Goal: Task Accomplishment & Management: Manage account settings

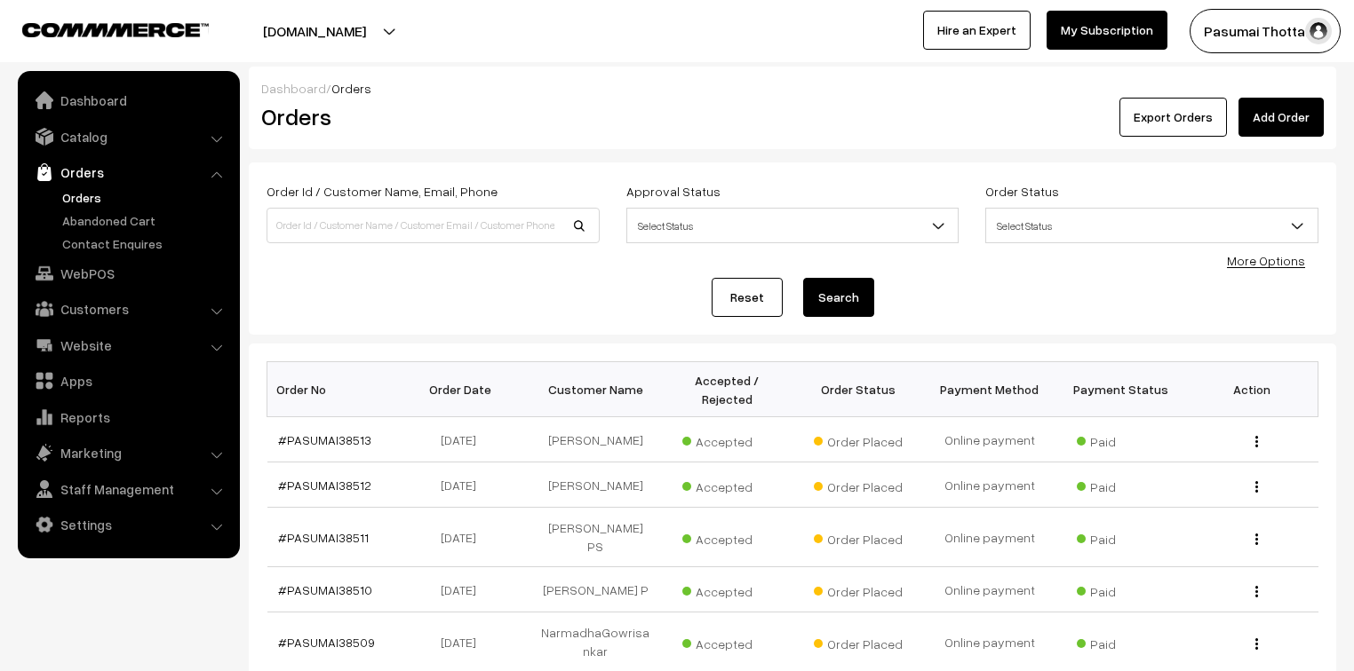
click at [464, 316] on div "Order Id / Customer Name, Email, Phone Approval Status Select Status Awaiting A…" at bounding box center [792, 249] width 1087 height 172
click at [78, 419] on link "Reports" at bounding box center [127, 417] width 211 height 32
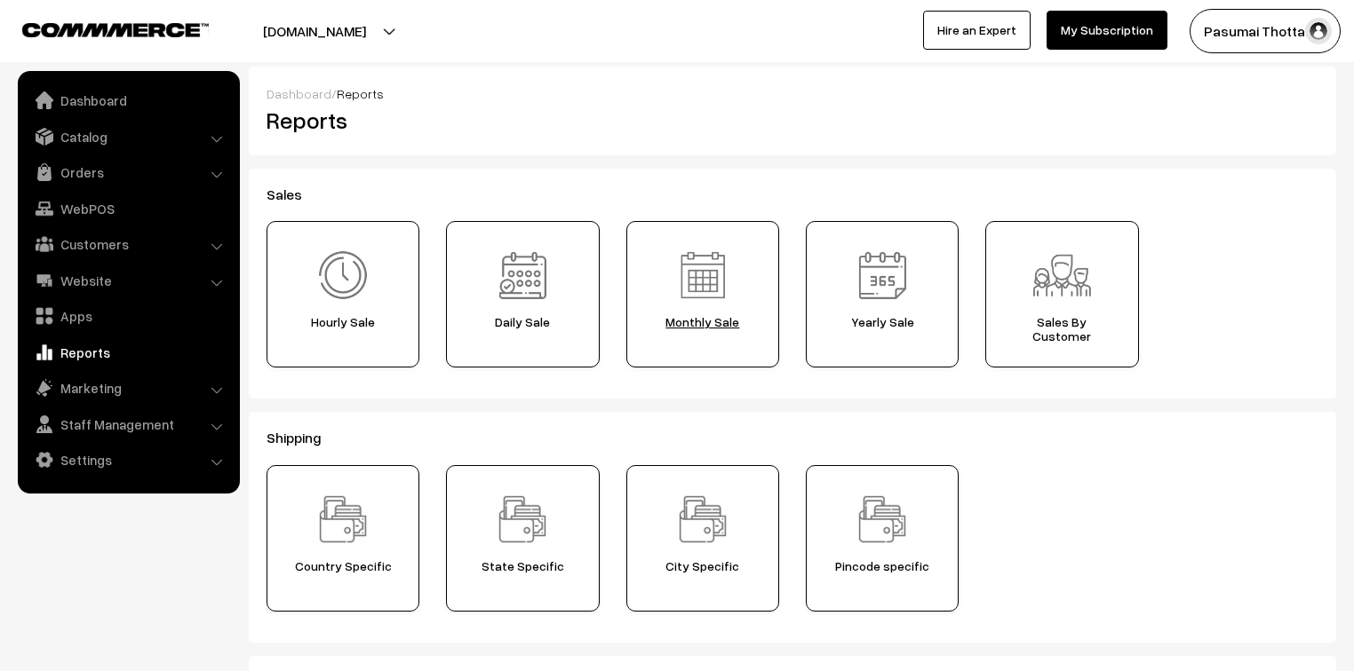
click at [682, 327] on span "Monthly Sale" at bounding box center [702, 322] width 140 height 14
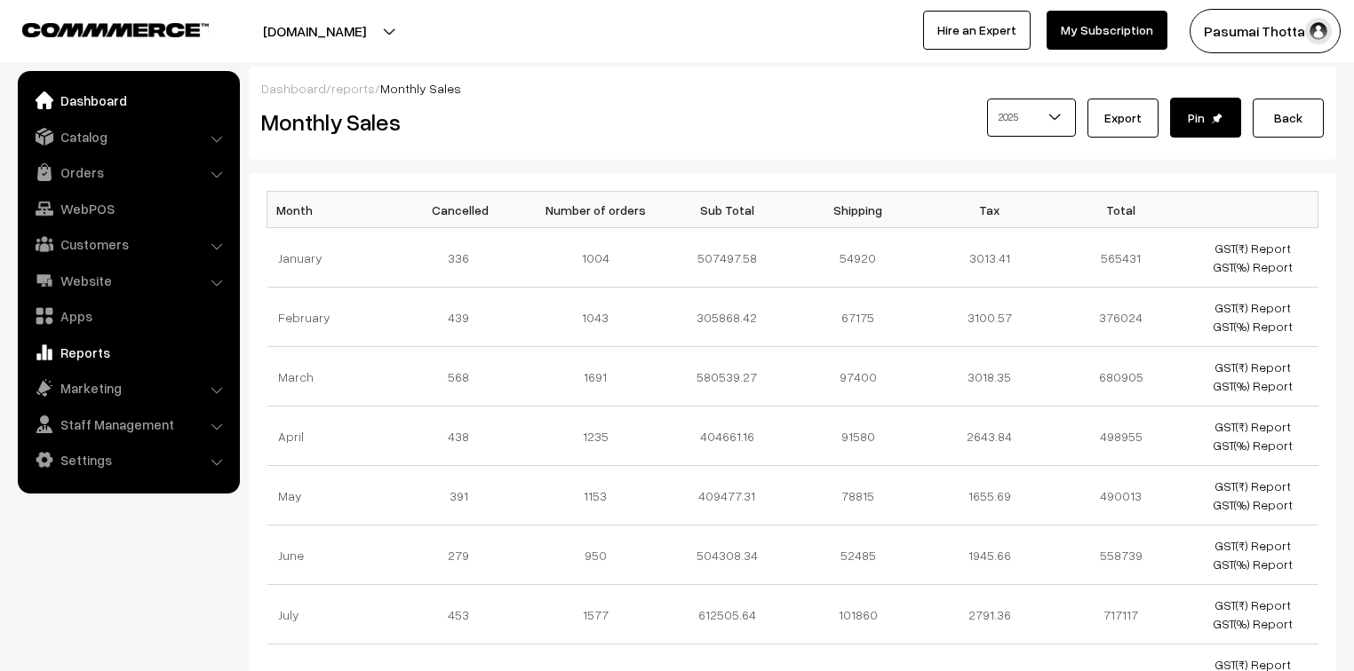
click at [92, 103] on link "Dashboard" at bounding box center [127, 100] width 211 height 32
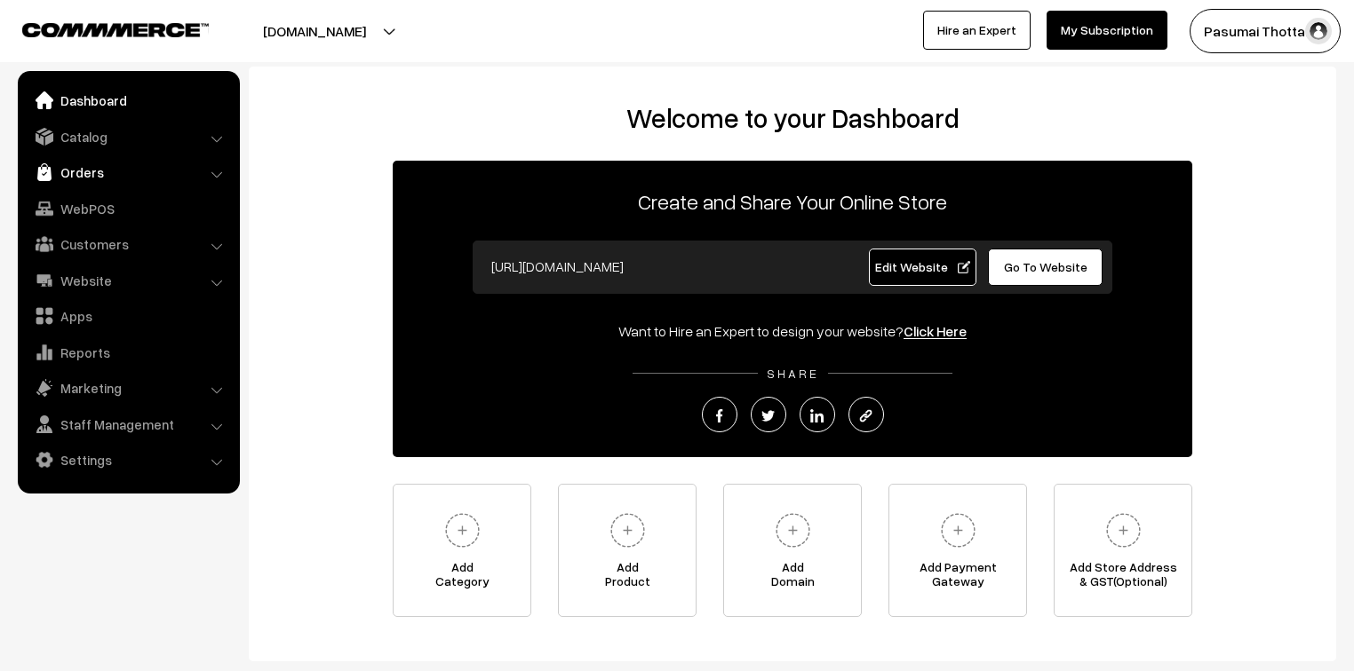
click at [88, 169] on link "Orders" at bounding box center [127, 172] width 211 height 32
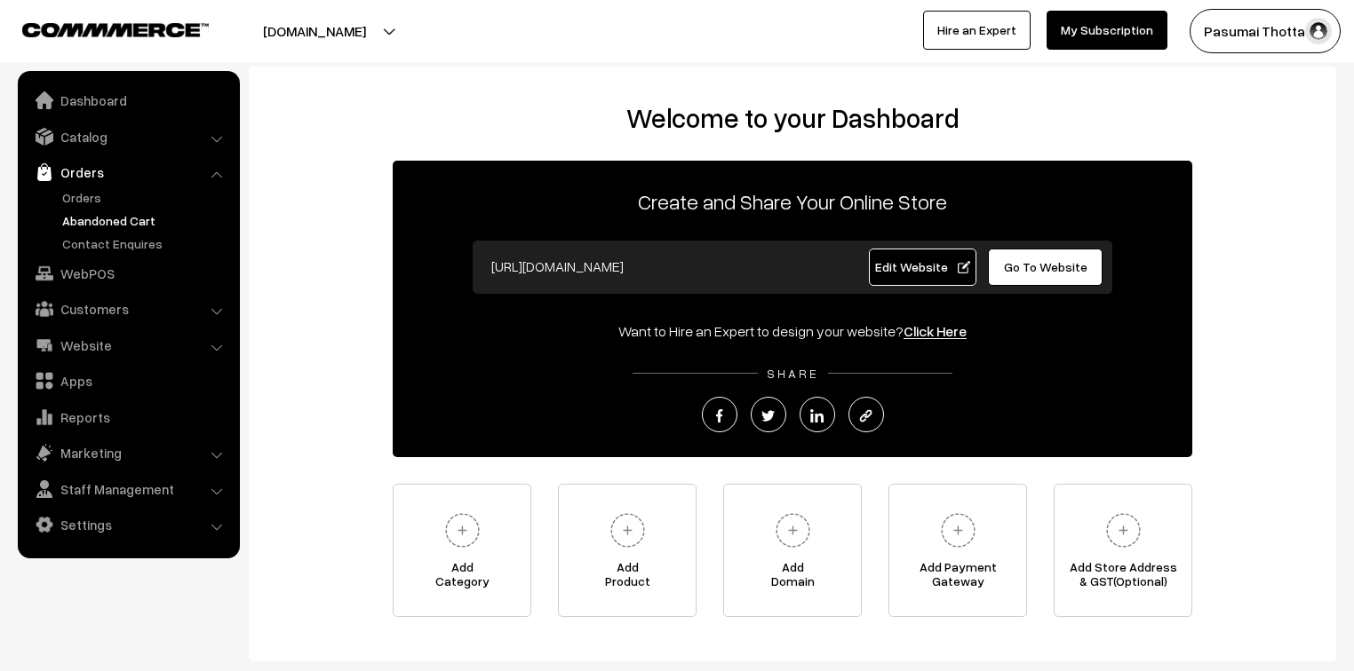
click at [93, 215] on link "Abandoned Cart" at bounding box center [146, 220] width 176 height 19
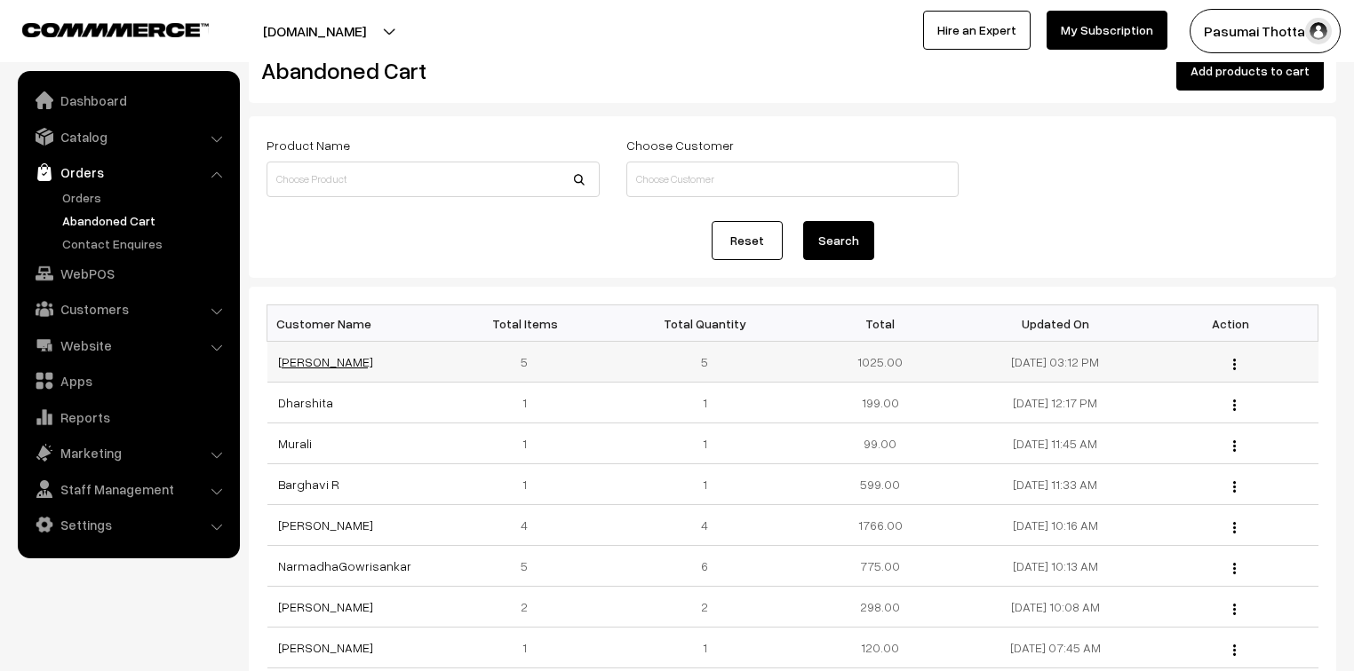
scroll to position [71, 0]
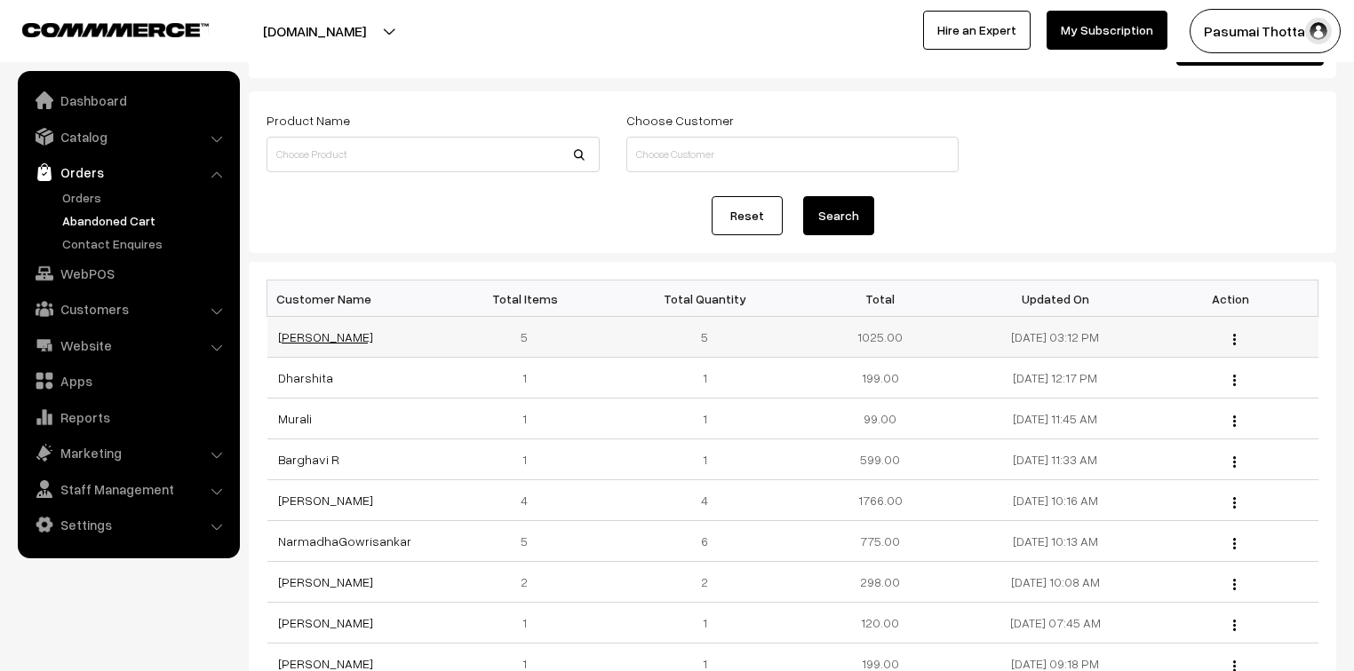
click at [311, 337] on link "[PERSON_NAME]" at bounding box center [325, 336] width 95 height 15
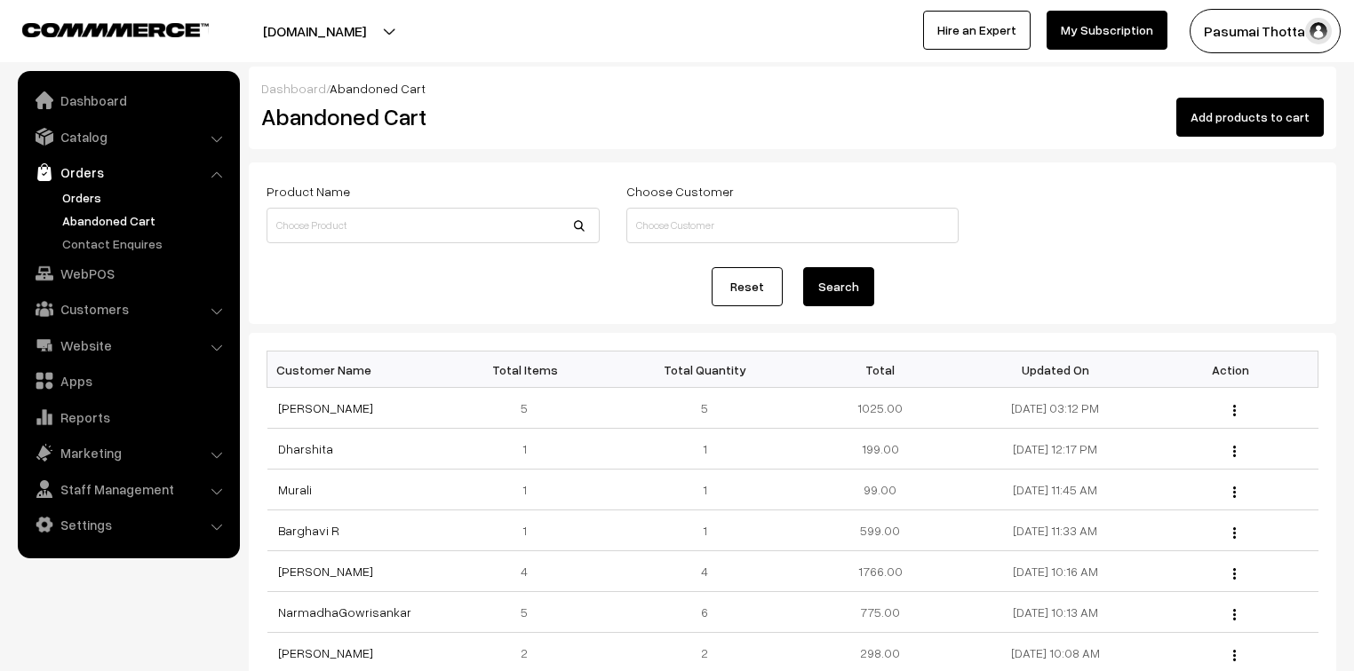
click at [75, 193] on link "Orders" at bounding box center [146, 197] width 176 height 19
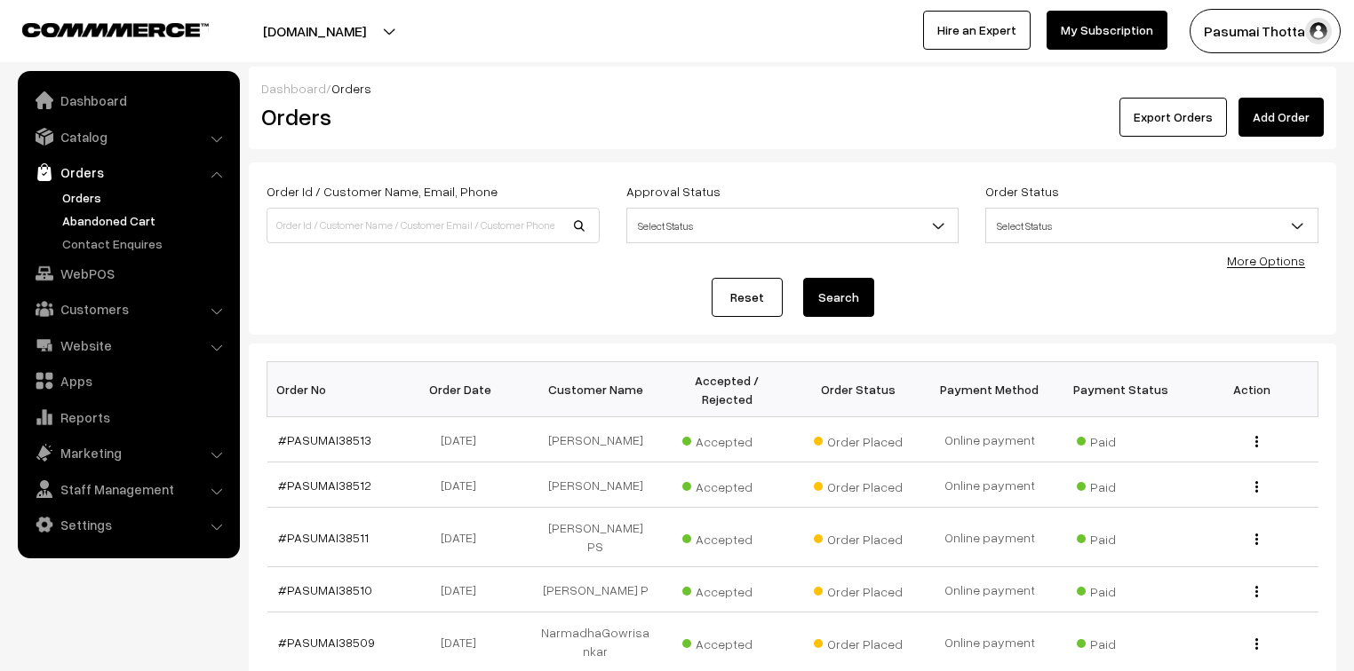
click at [110, 225] on link "Abandoned Cart" at bounding box center [146, 220] width 176 height 19
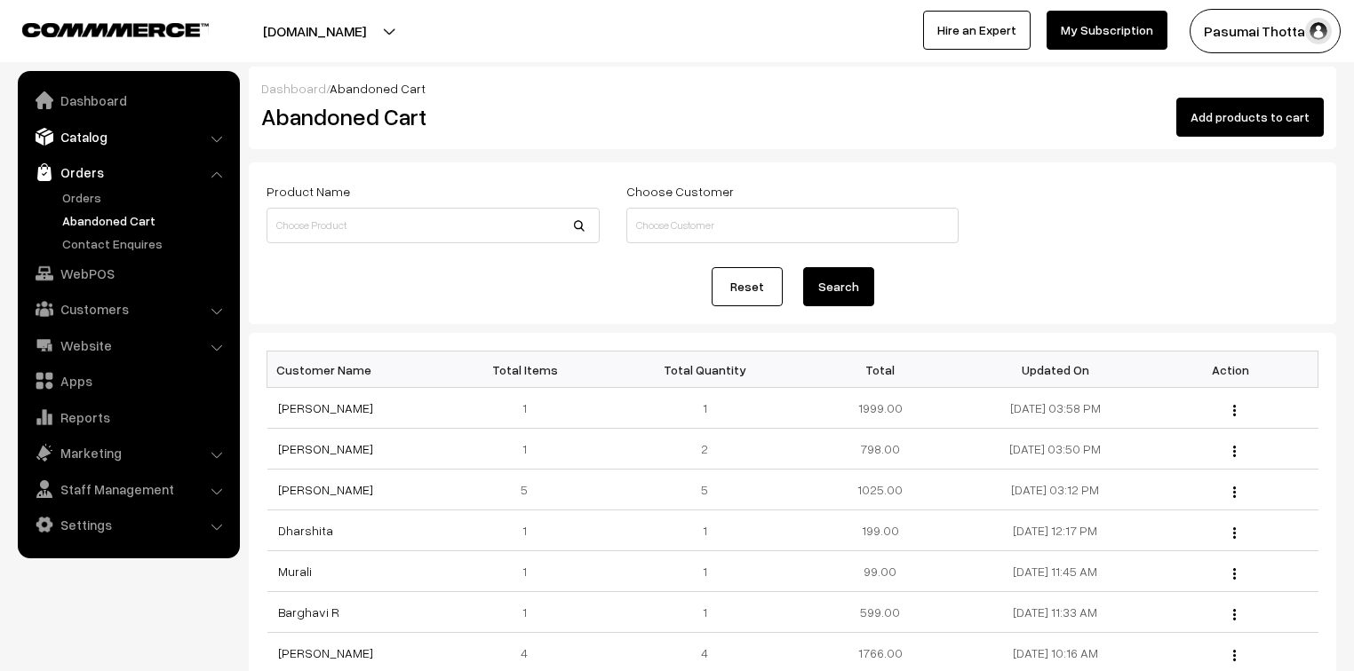
click at [89, 139] on link "Catalog" at bounding box center [127, 137] width 211 height 32
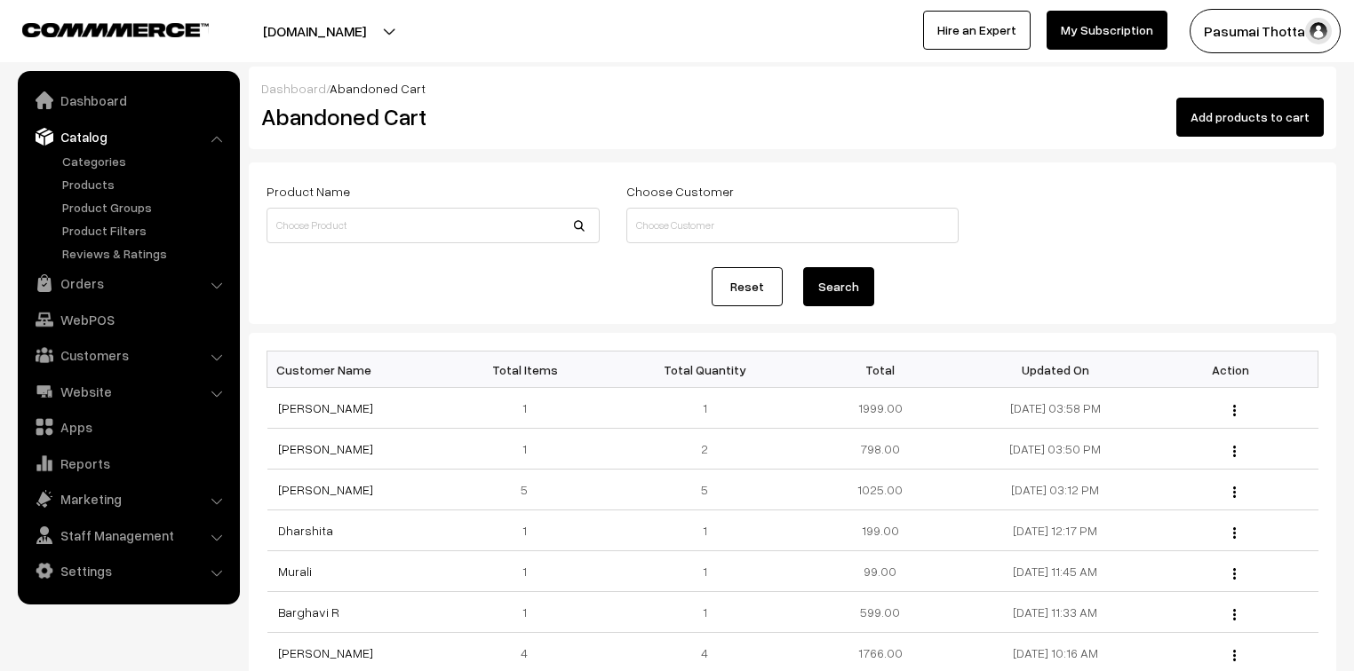
click at [85, 174] on ul "Categories" at bounding box center [128, 207] width 213 height 111
click at [85, 178] on link "Products" at bounding box center [146, 184] width 176 height 19
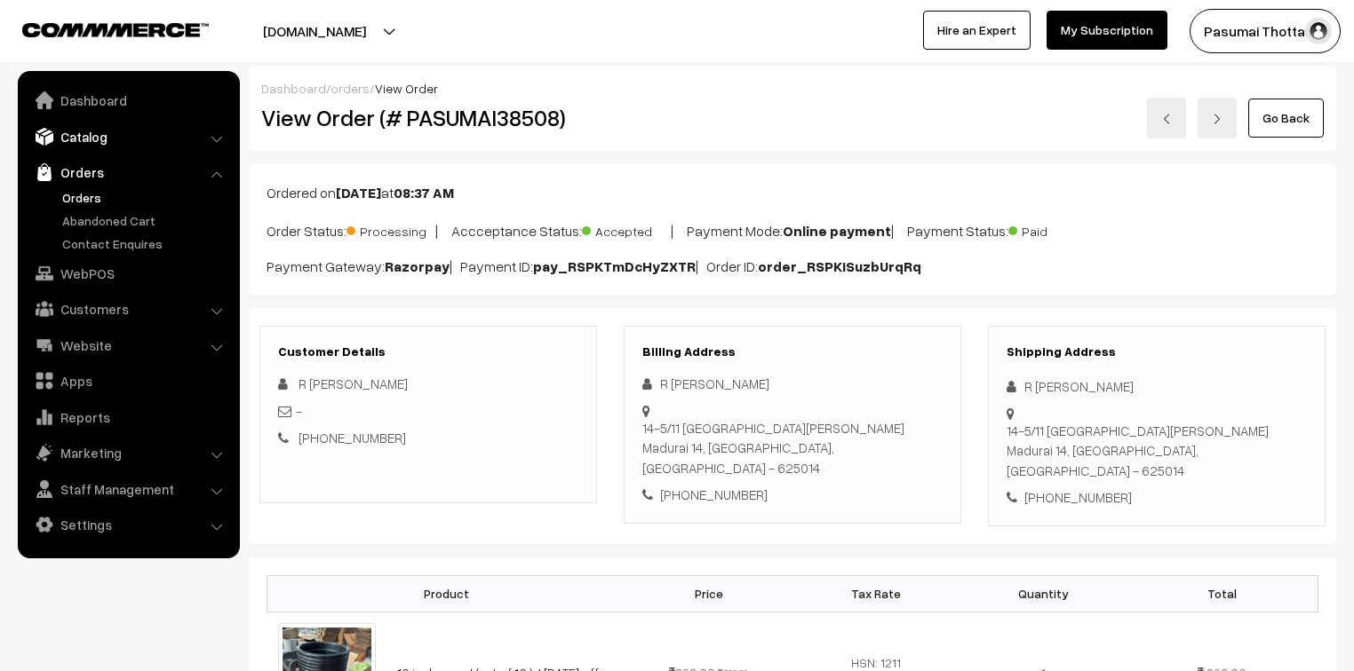
click at [86, 131] on link "Catalog" at bounding box center [127, 137] width 211 height 32
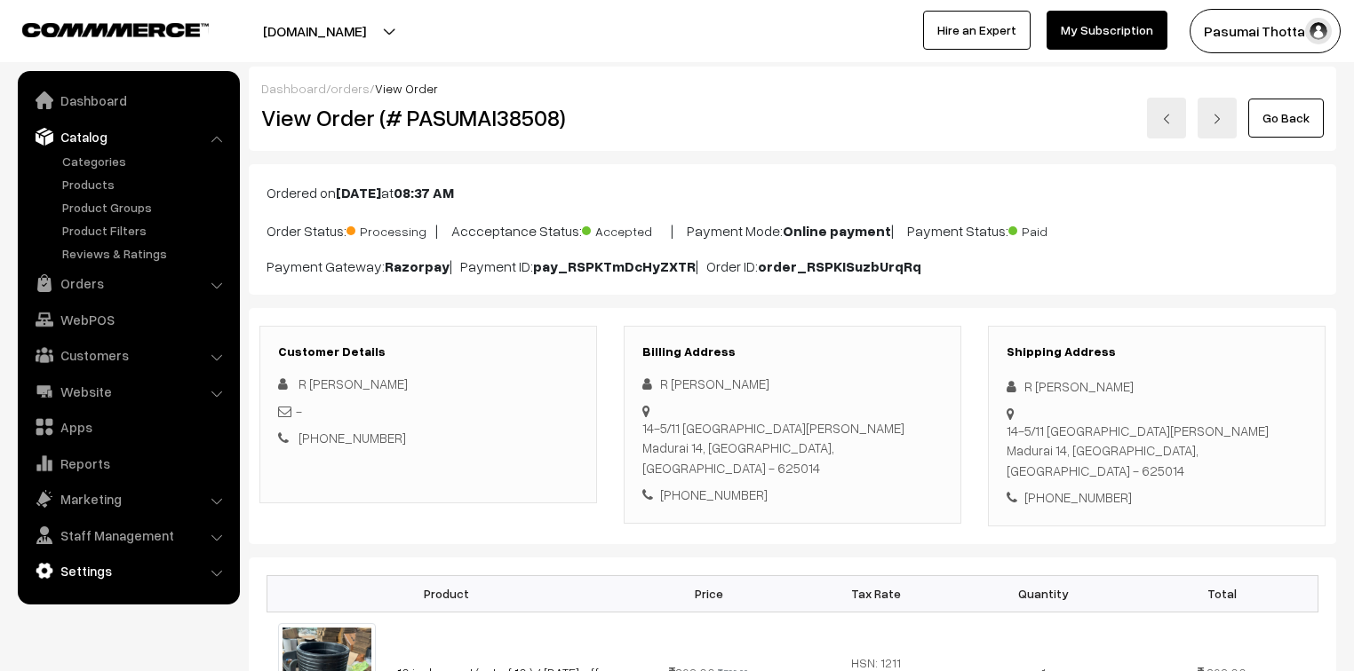
click at [97, 567] on link "Settings" at bounding box center [127, 571] width 211 height 32
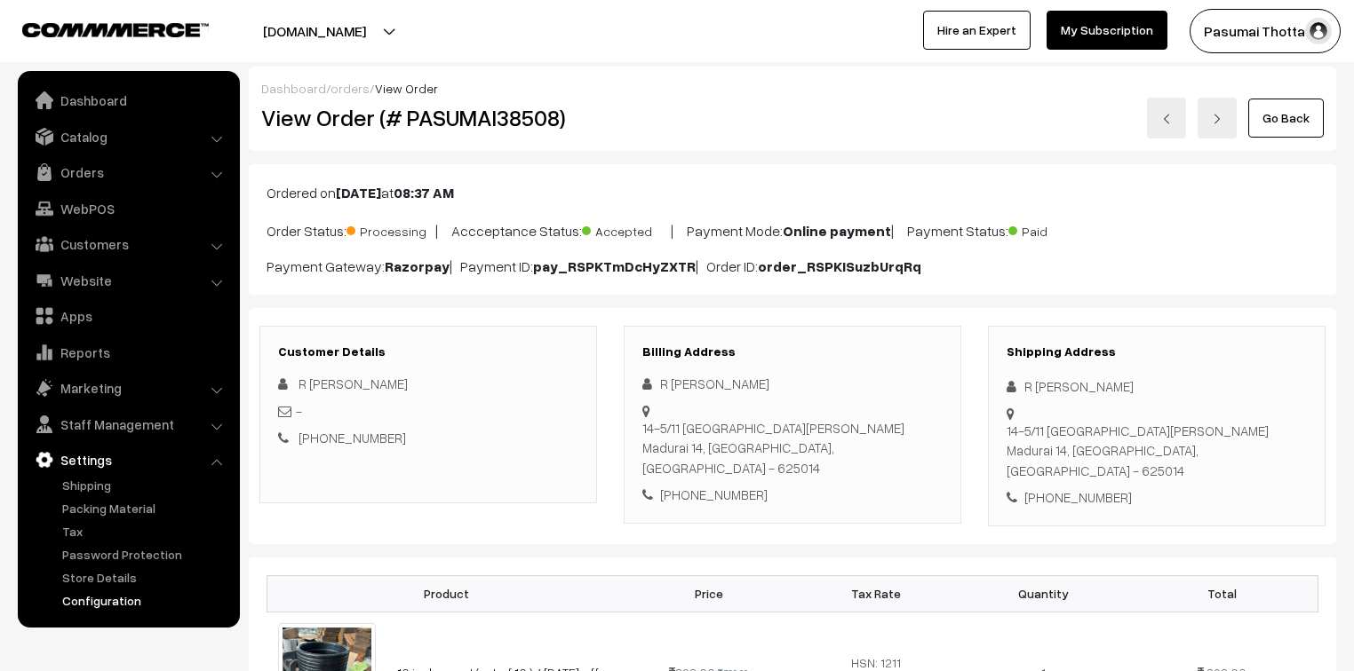
click at [108, 608] on link "Configuration" at bounding box center [146, 600] width 176 height 19
click at [105, 604] on link "Configuration" at bounding box center [146, 600] width 176 height 19
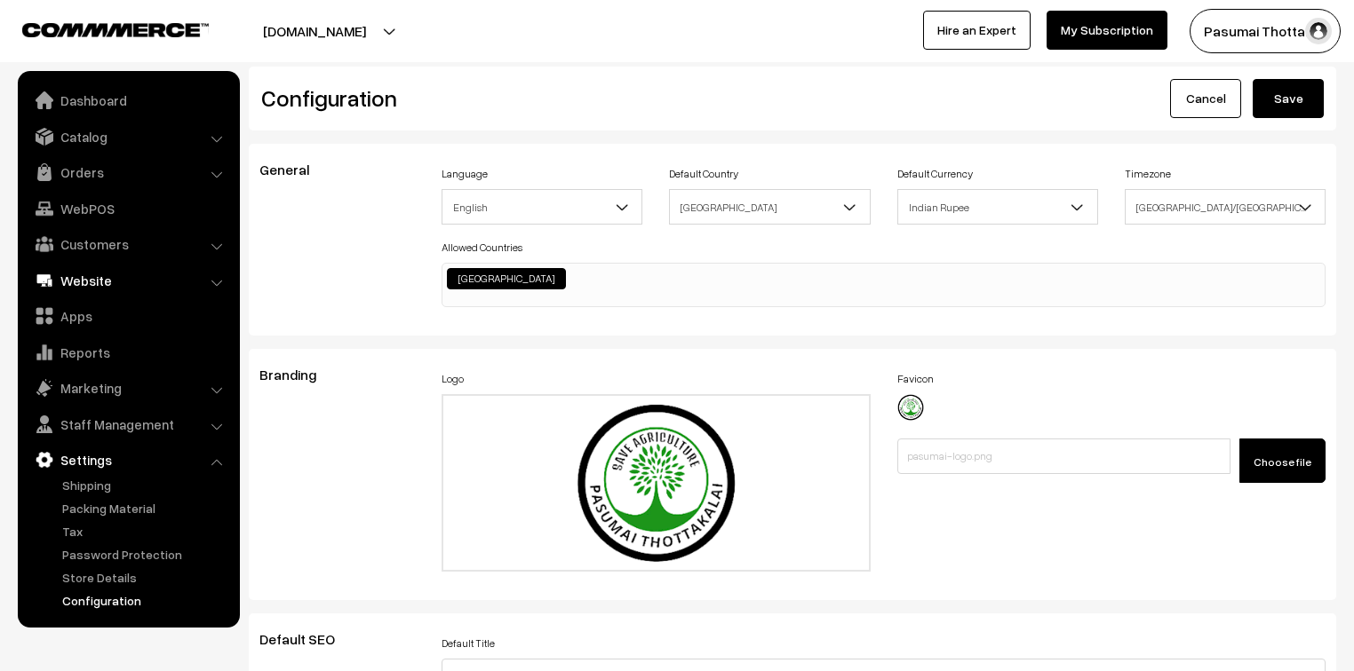
scroll to position [1360, 0]
click at [83, 288] on link "Website" at bounding box center [127, 281] width 211 height 32
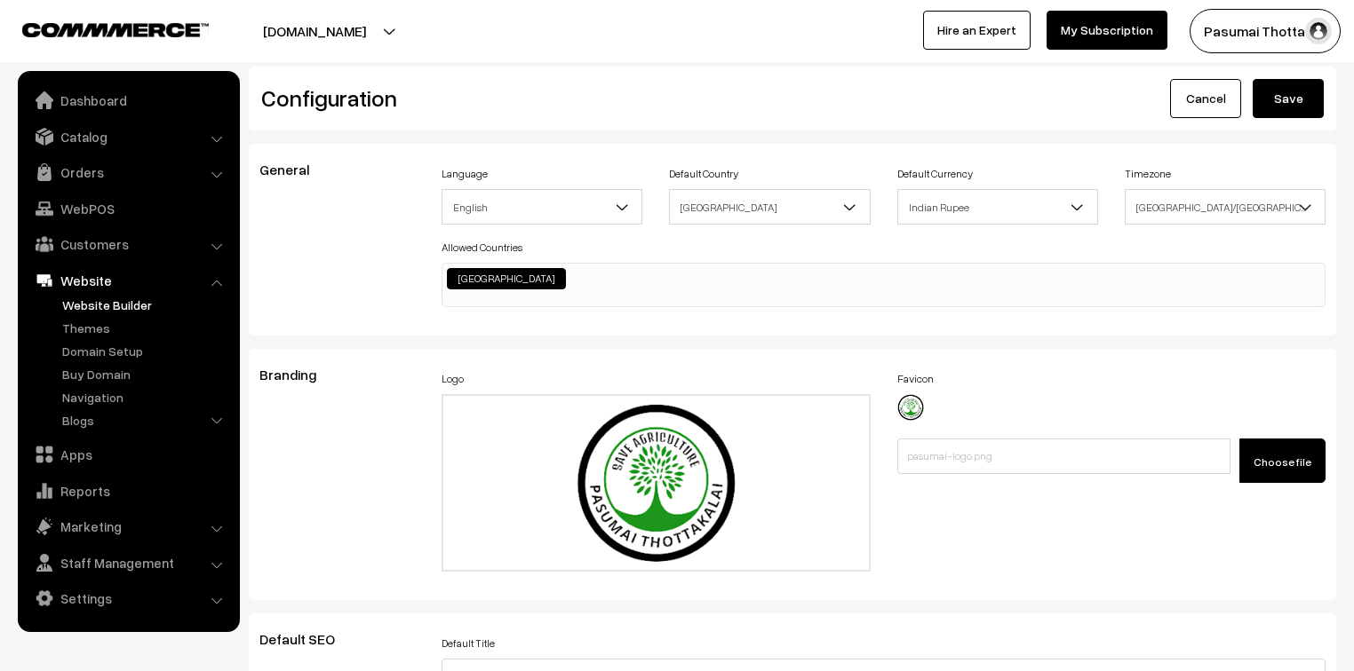
click at [81, 298] on link "Website Builder" at bounding box center [146, 305] width 176 height 19
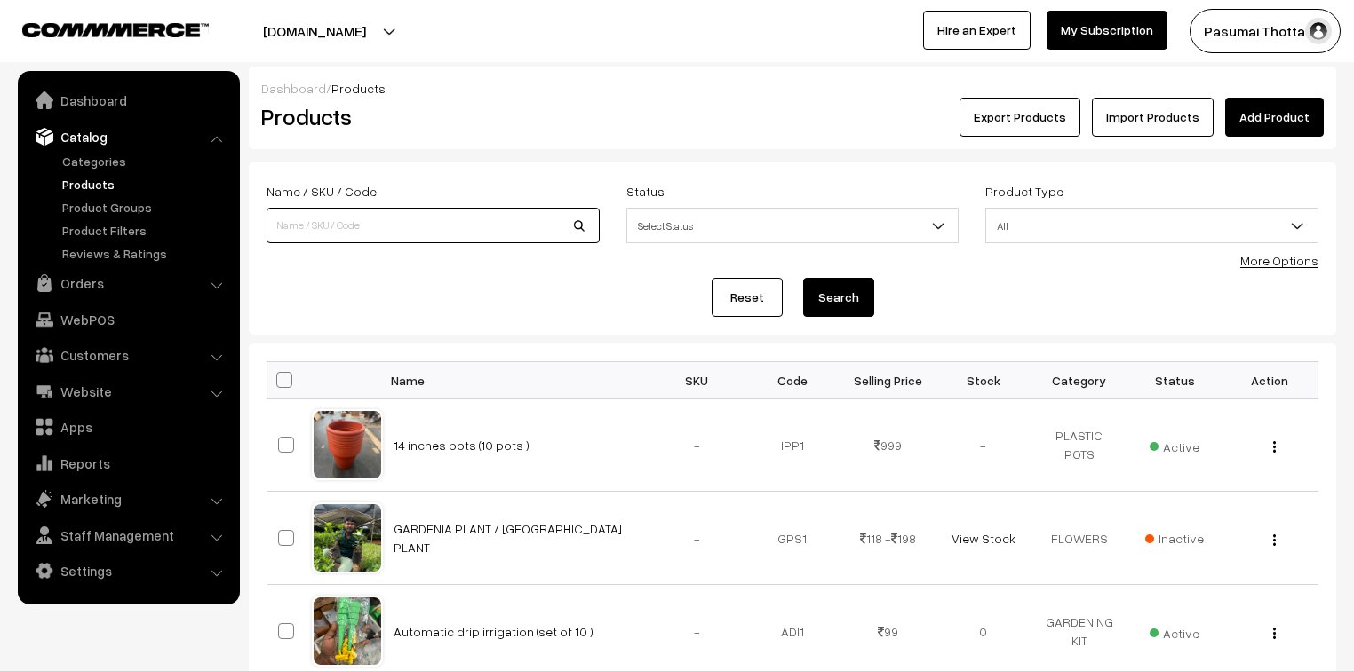
click at [299, 224] on input at bounding box center [432, 226] width 333 height 36
type input "coir"
click at [803, 278] on button "Search" at bounding box center [838, 297] width 71 height 39
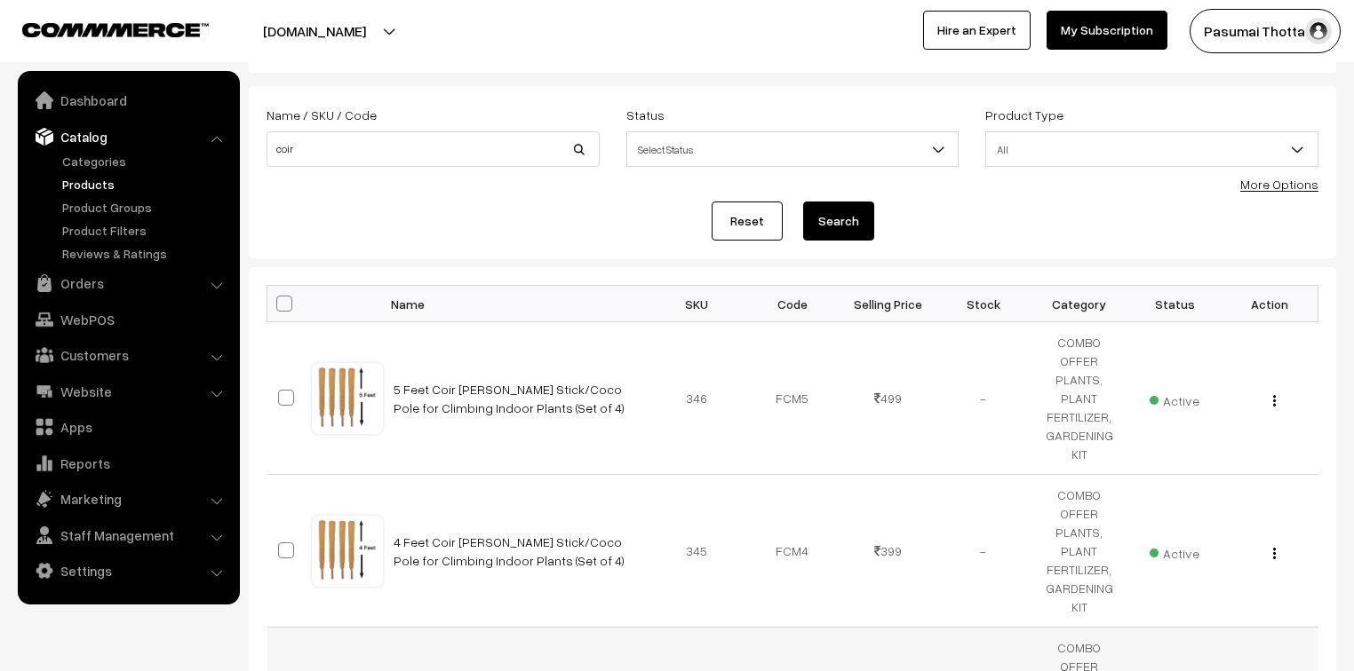
scroll to position [71, 0]
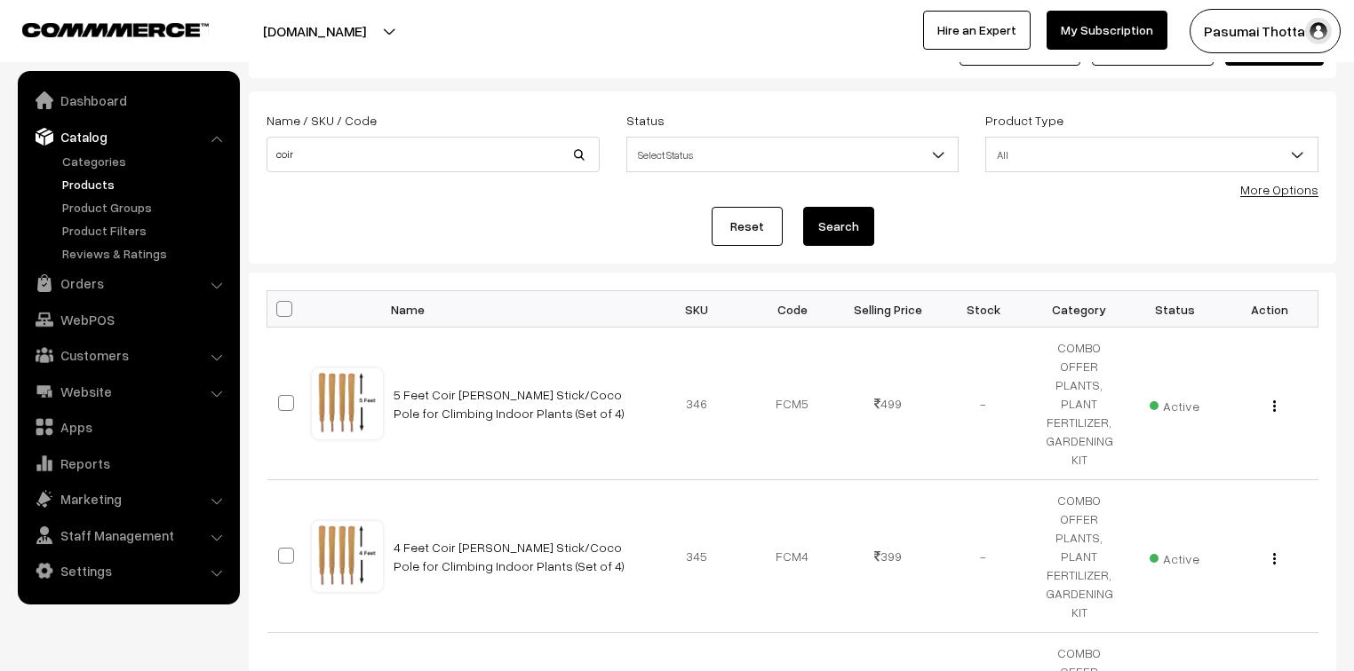
click at [284, 311] on span at bounding box center [284, 309] width 16 height 16
click at [279, 311] on input "checkbox" at bounding box center [273, 309] width 12 height 12
checkbox input "true"
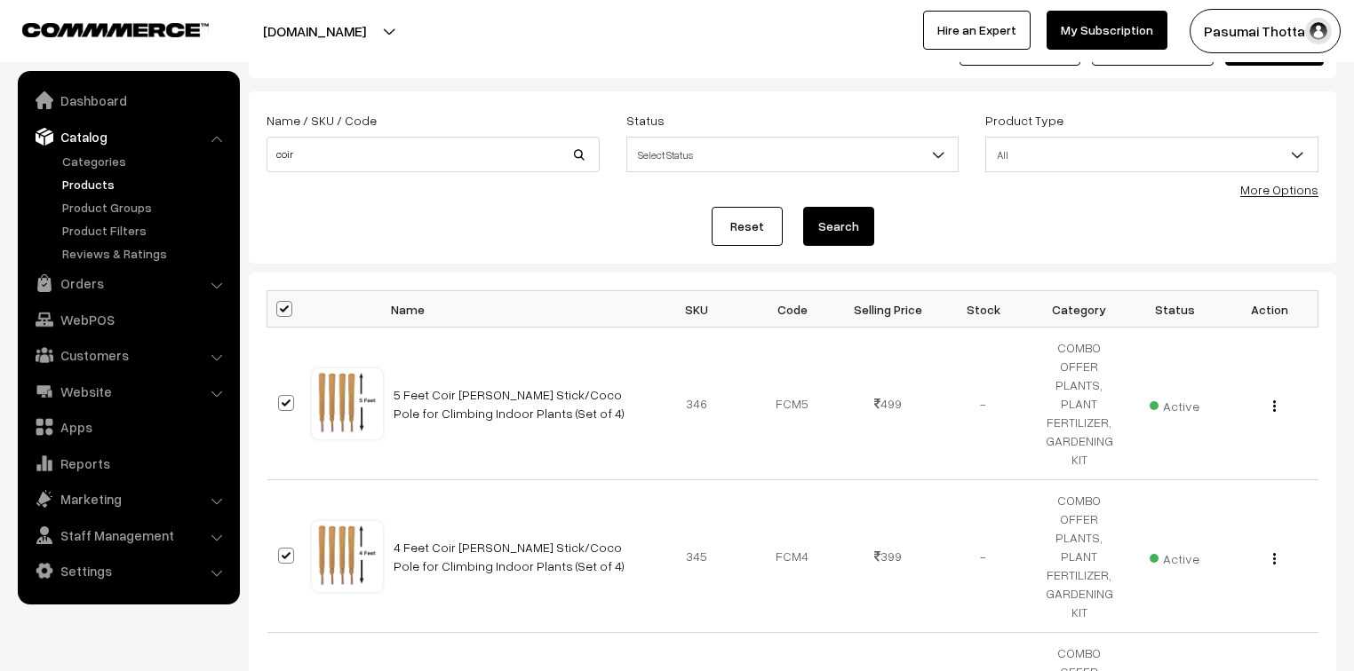
checkbox input "true"
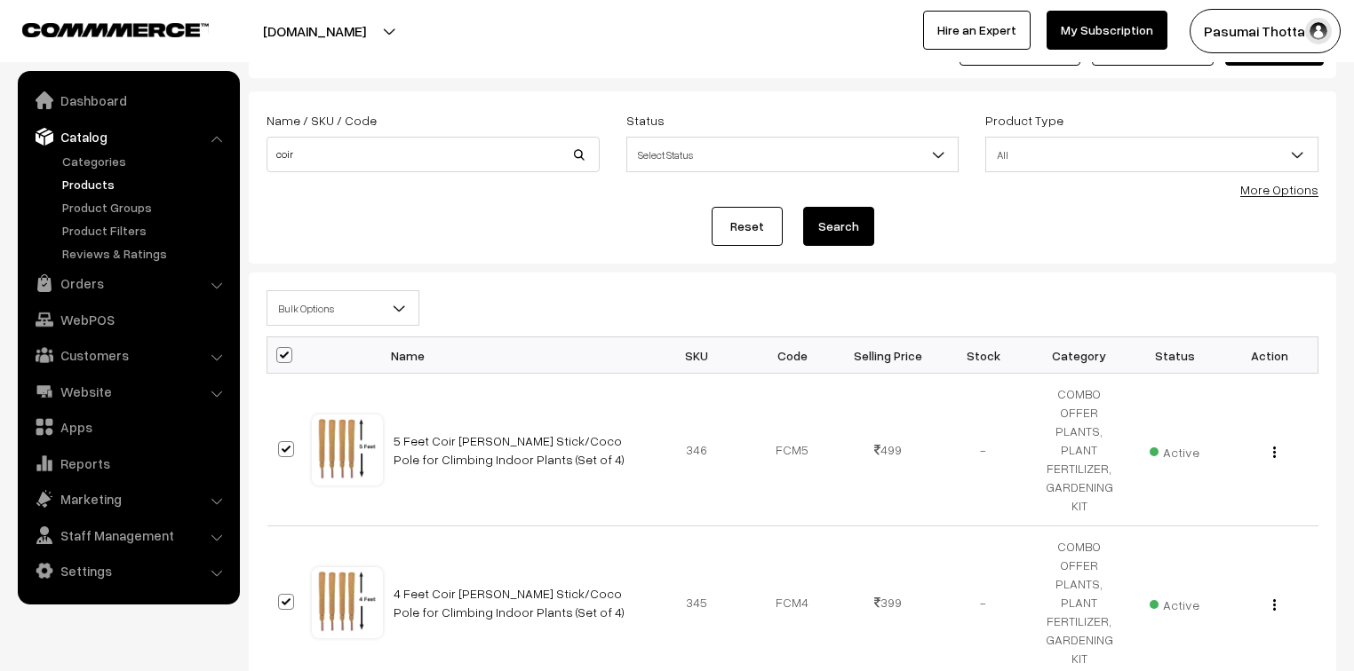
click at [284, 311] on span "Bulk Options" at bounding box center [342, 308] width 151 height 31
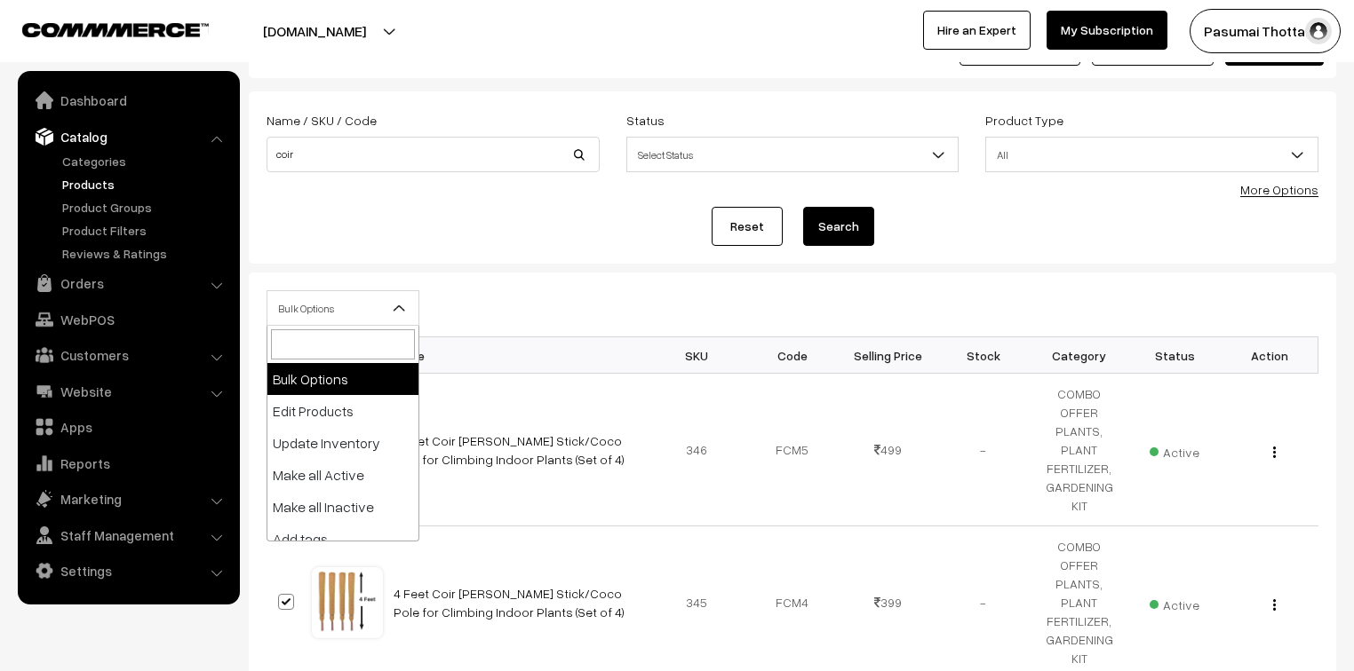
click at [527, 313] on div "Bulk Options Edit Products Update Inventory Make all Active Make all Inactive A…" at bounding box center [792, 313] width 1078 height 46
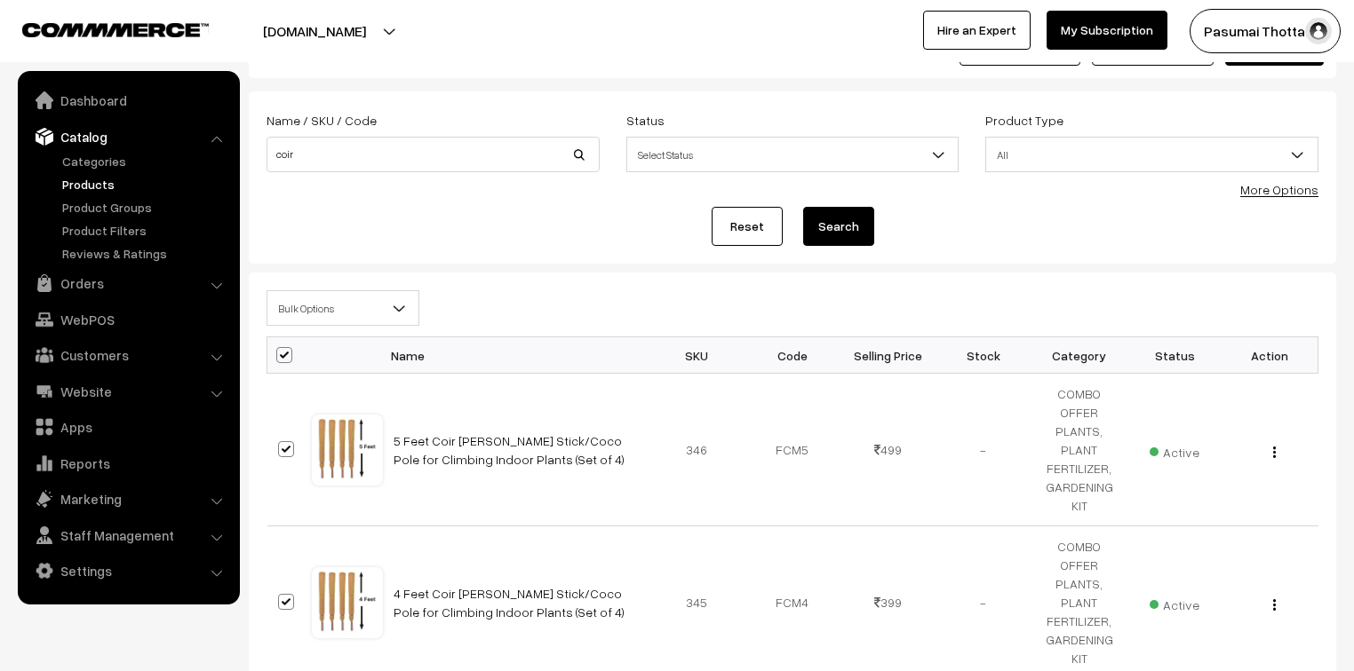
click at [324, 316] on span "Bulk Options" at bounding box center [342, 308] width 151 height 31
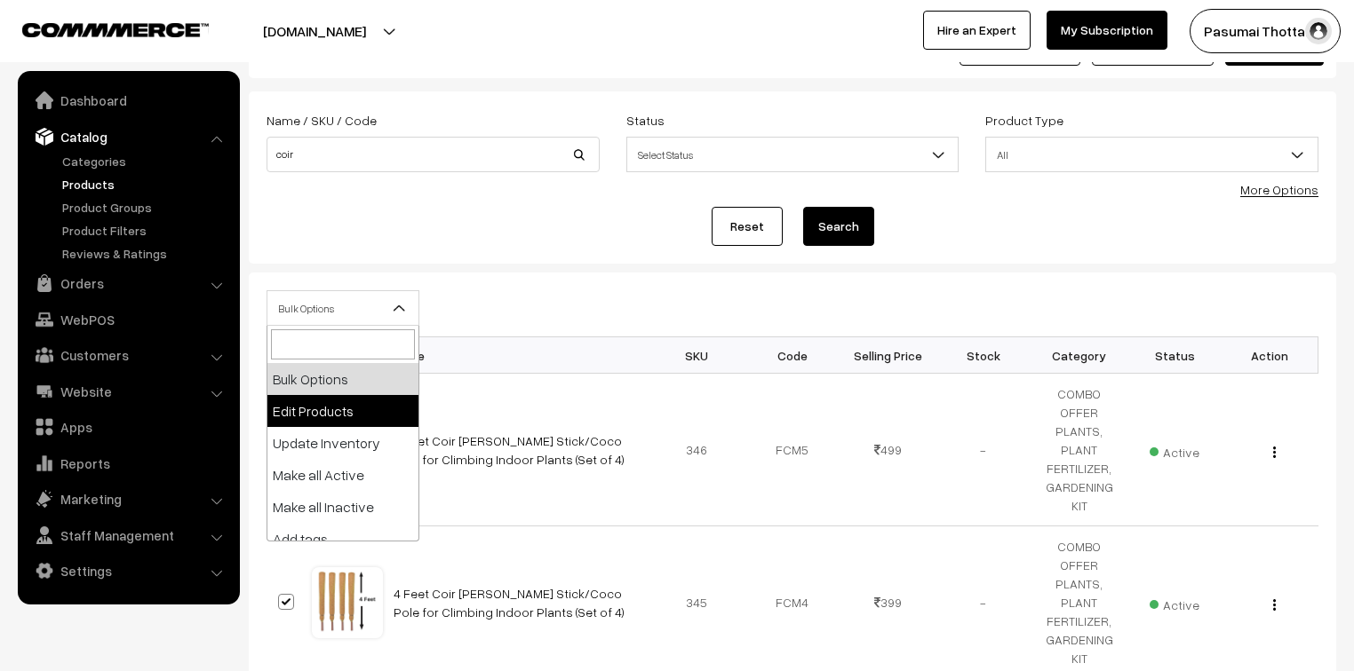
select select "editProduct"
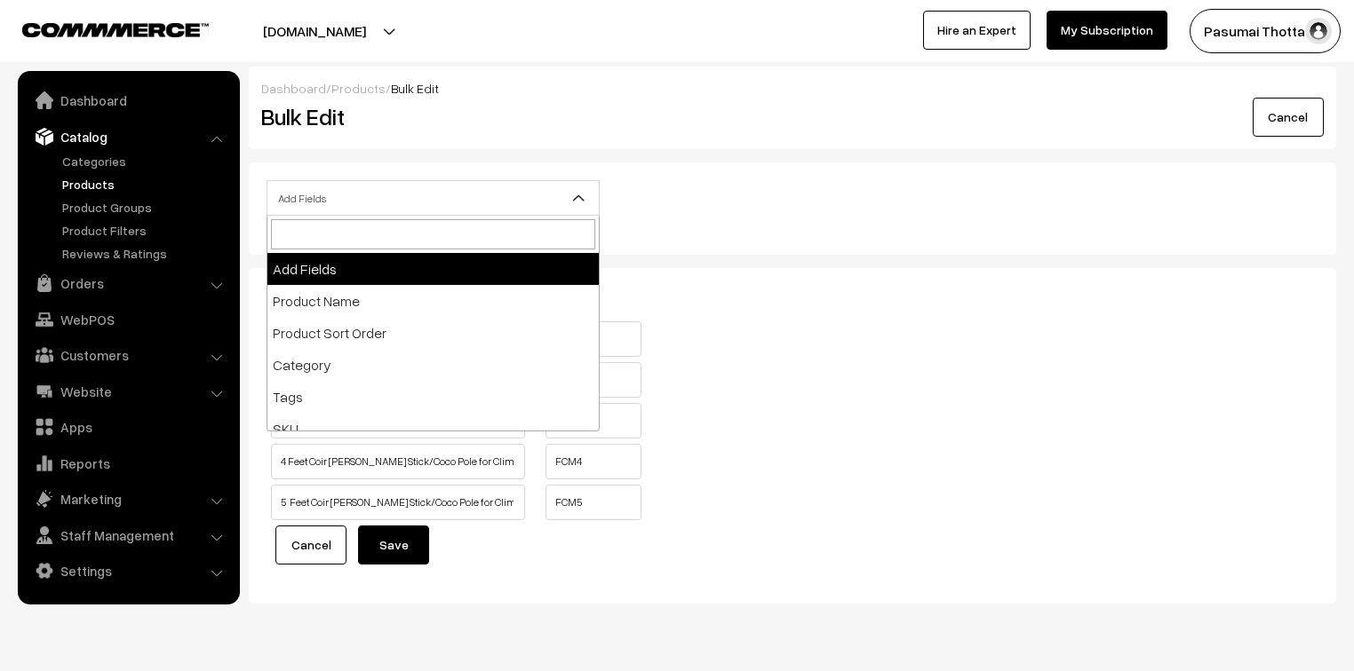
click at [310, 188] on span "Add Fields" at bounding box center [432, 198] width 331 height 31
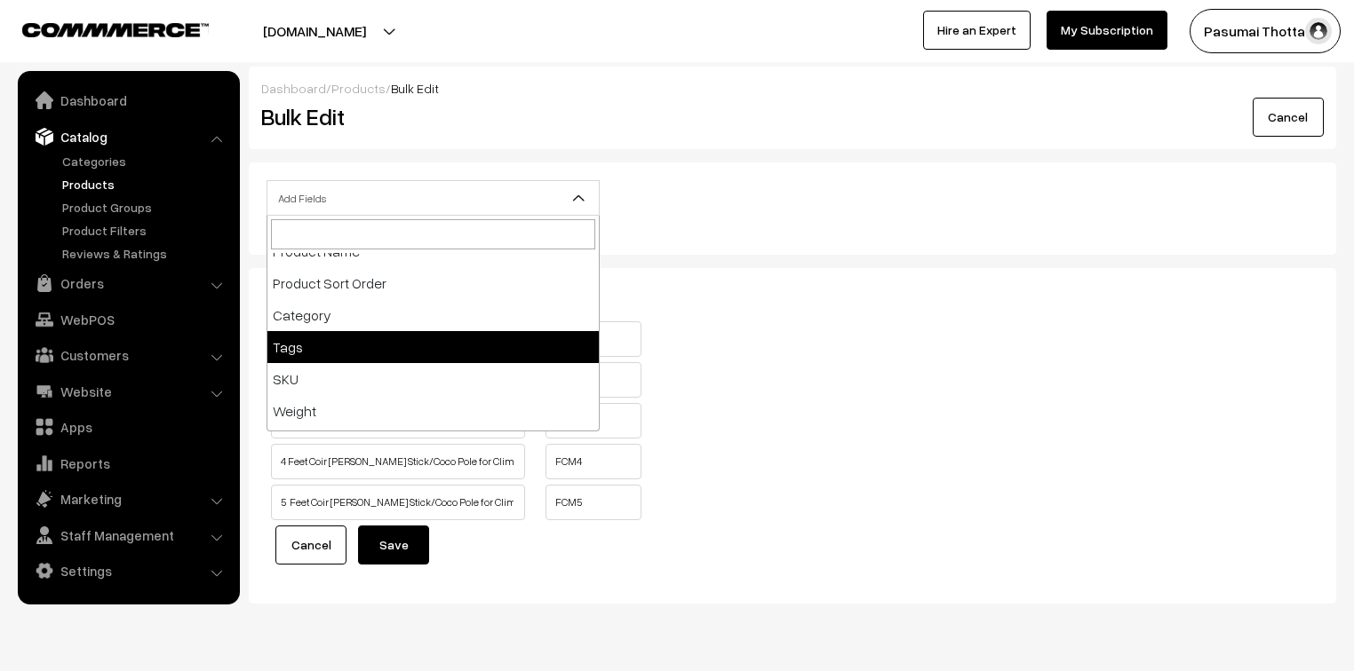
scroll to position [71, 0]
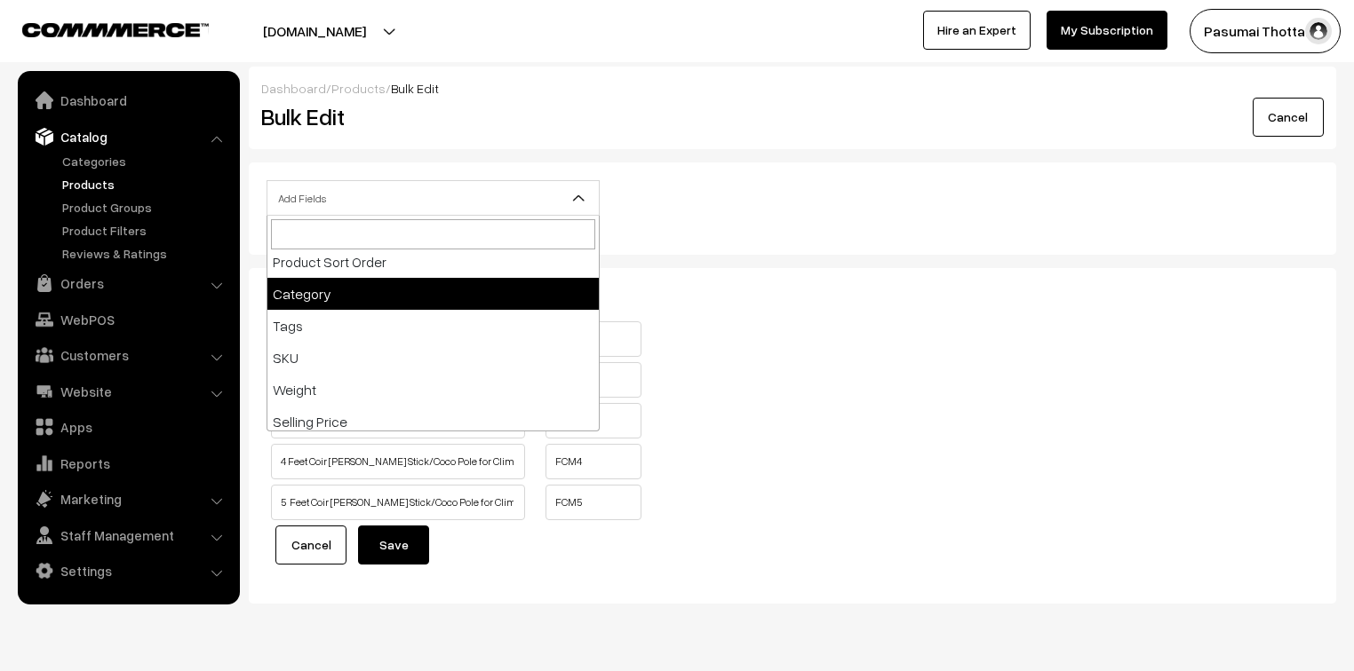
select select "category"
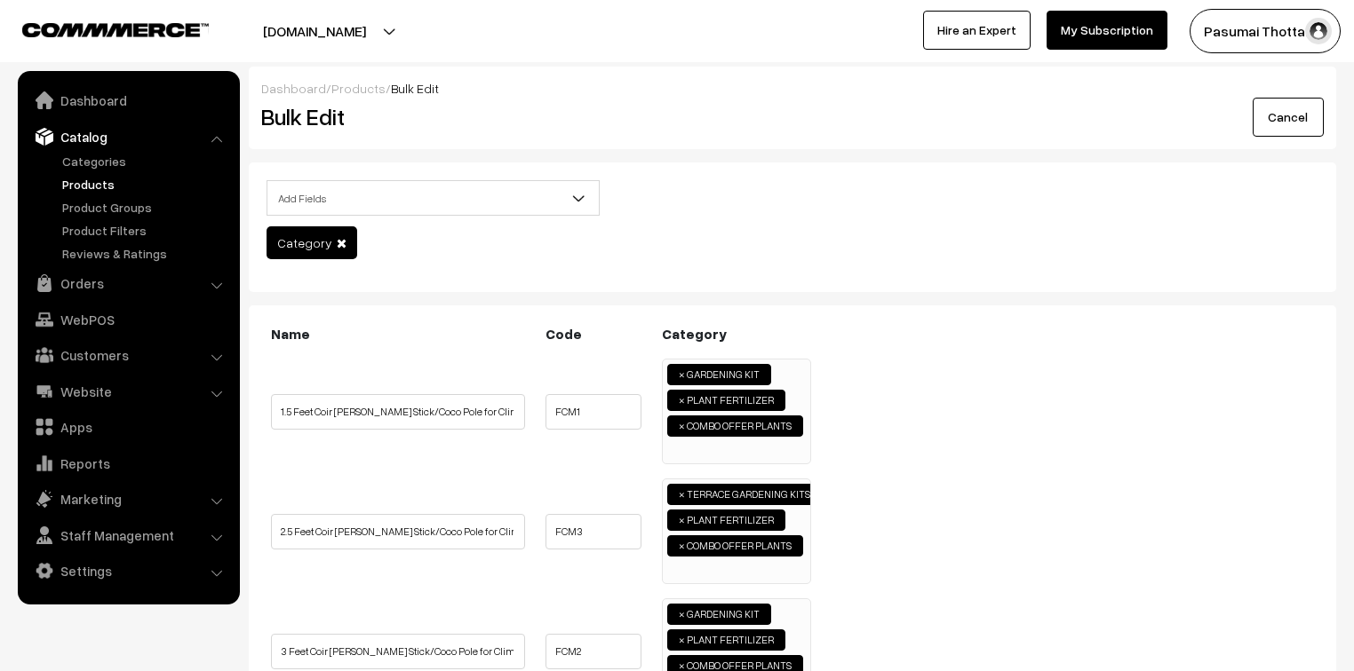
click at [682, 398] on span "×" at bounding box center [682, 401] width 6 height 16
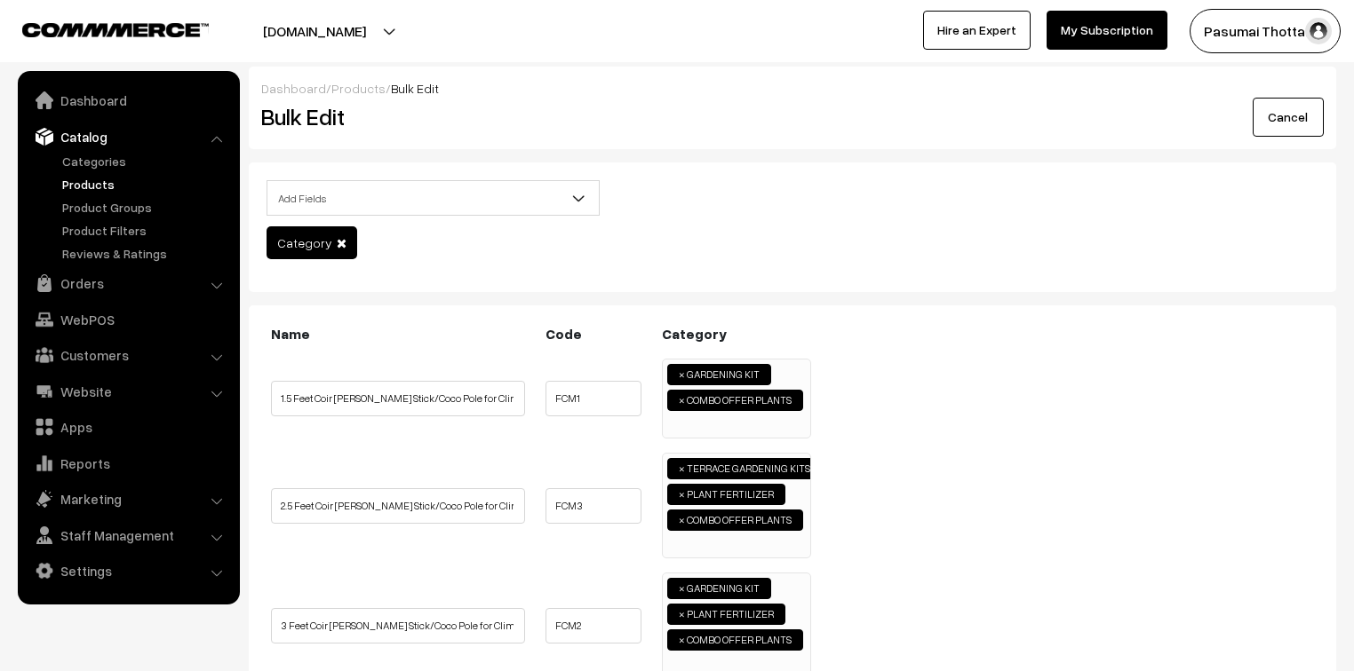
click at [965, 416] on ul "1.5 Feet Coir Moss Stick/Coco Pole for Climbing Indoor Plants (Set of 4) FCM1 G…" at bounding box center [792, 399] width 1052 height 80
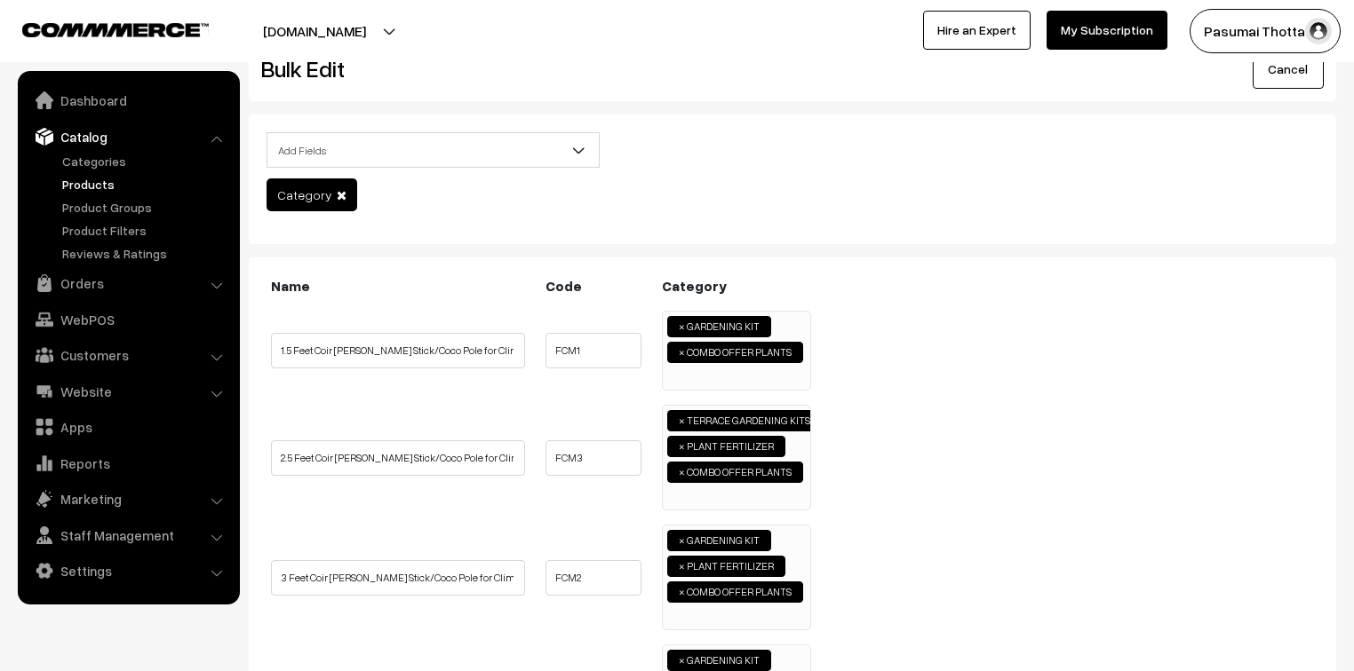
scroll to position [71, 0]
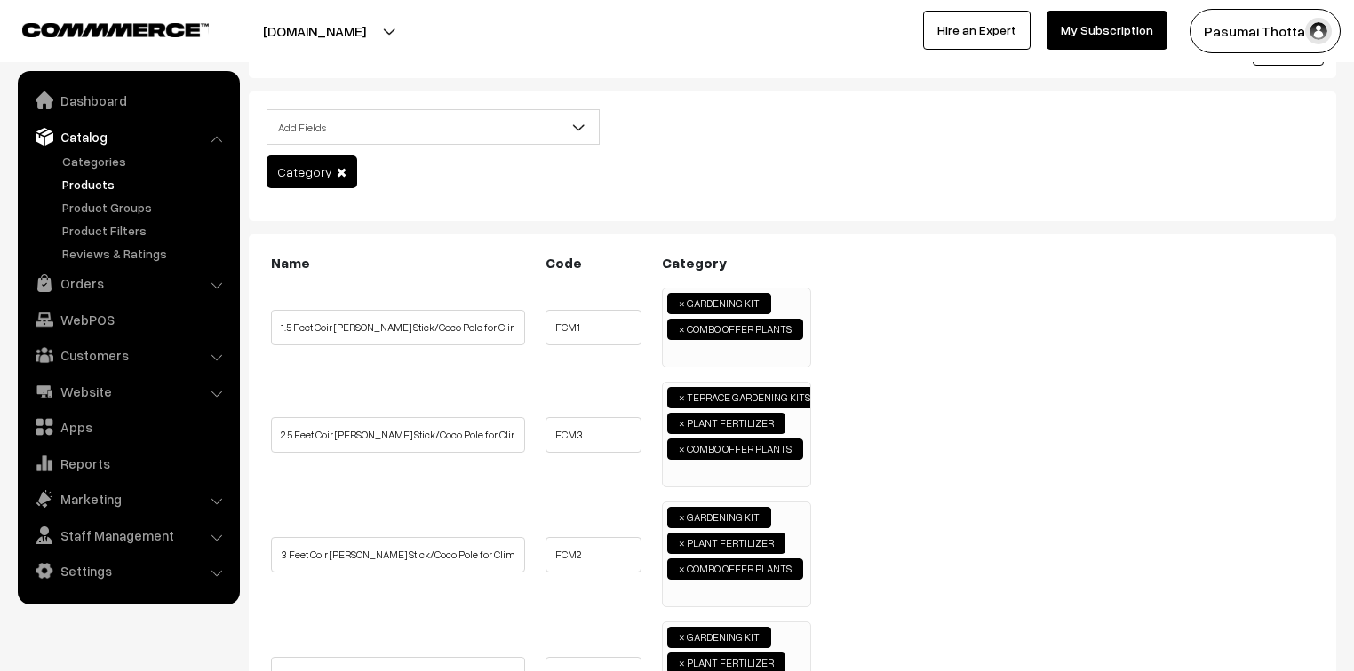
click at [682, 419] on span "×" at bounding box center [682, 424] width 6 height 16
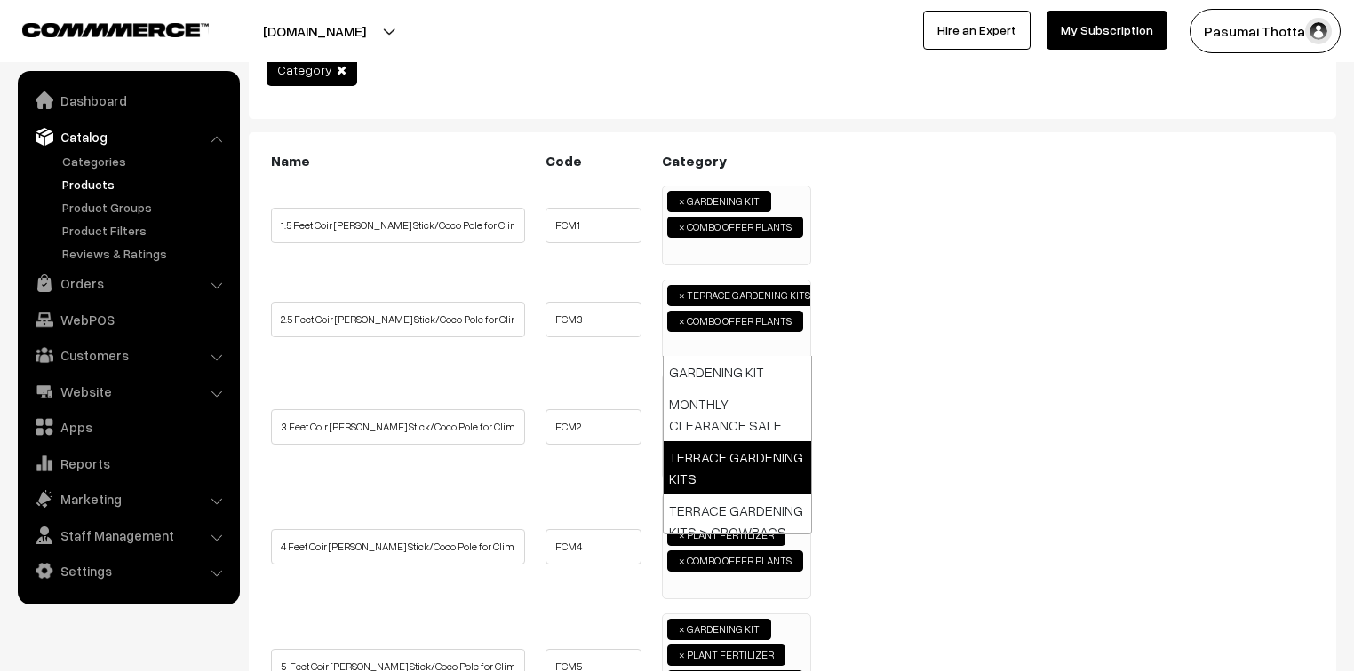
scroll to position [213, 0]
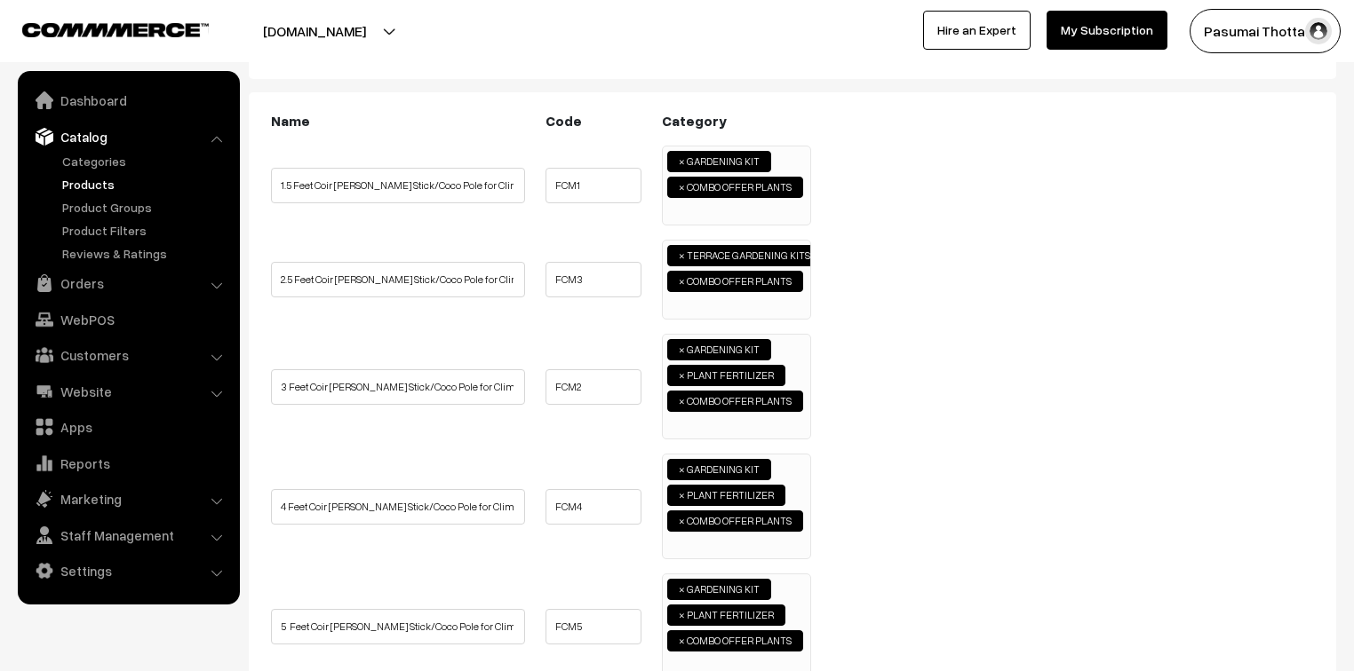
click at [960, 410] on ul "3 Feet Coir Moss Stick/Coco Pole for Climbing Indoor Plants (Set of 4) FCM2 GAR…" at bounding box center [792, 387] width 1052 height 106
click at [680, 488] on span "×" at bounding box center [682, 496] width 6 height 16
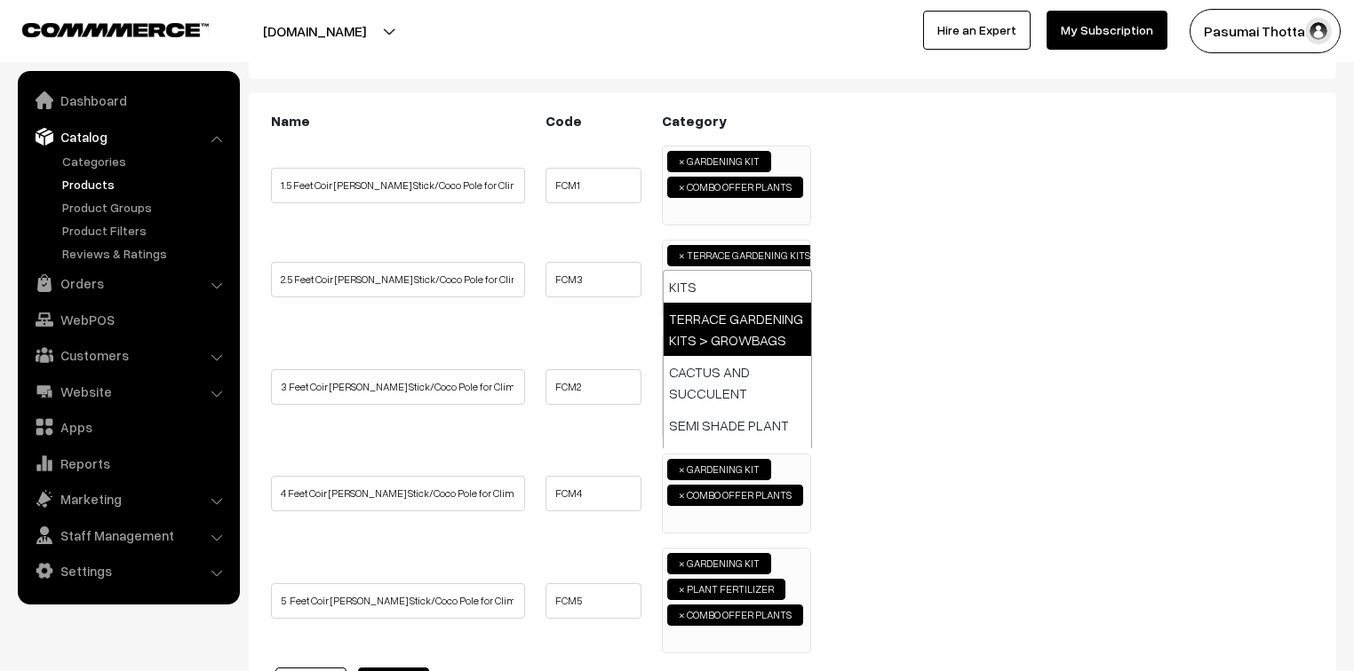
scroll to position [142, 0]
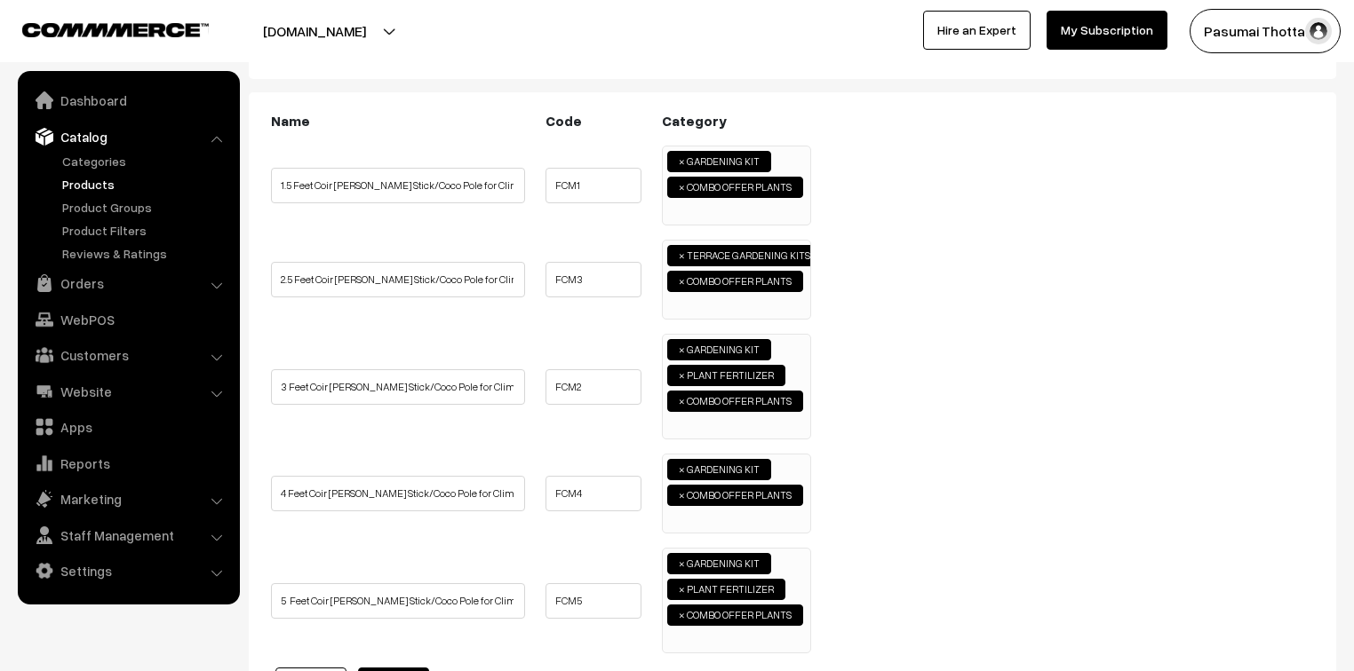
click at [679, 583] on span "×" at bounding box center [682, 590] width 6 height 16
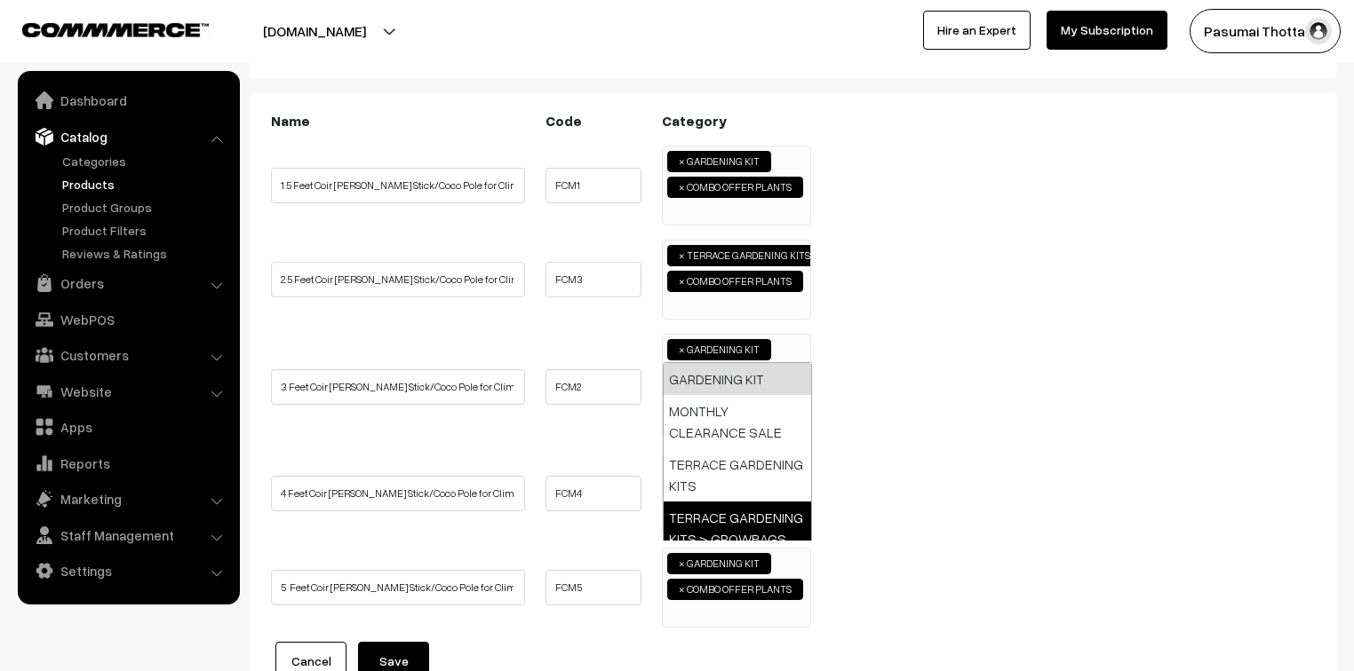
click at [885, 476] on ul "4 Feet Coir Moss Stick/Coco Pole for Climbing Indoor Plants (Set of 4) FCM4 GAR…" at bounding box center [792, 494] width 1052 height 80
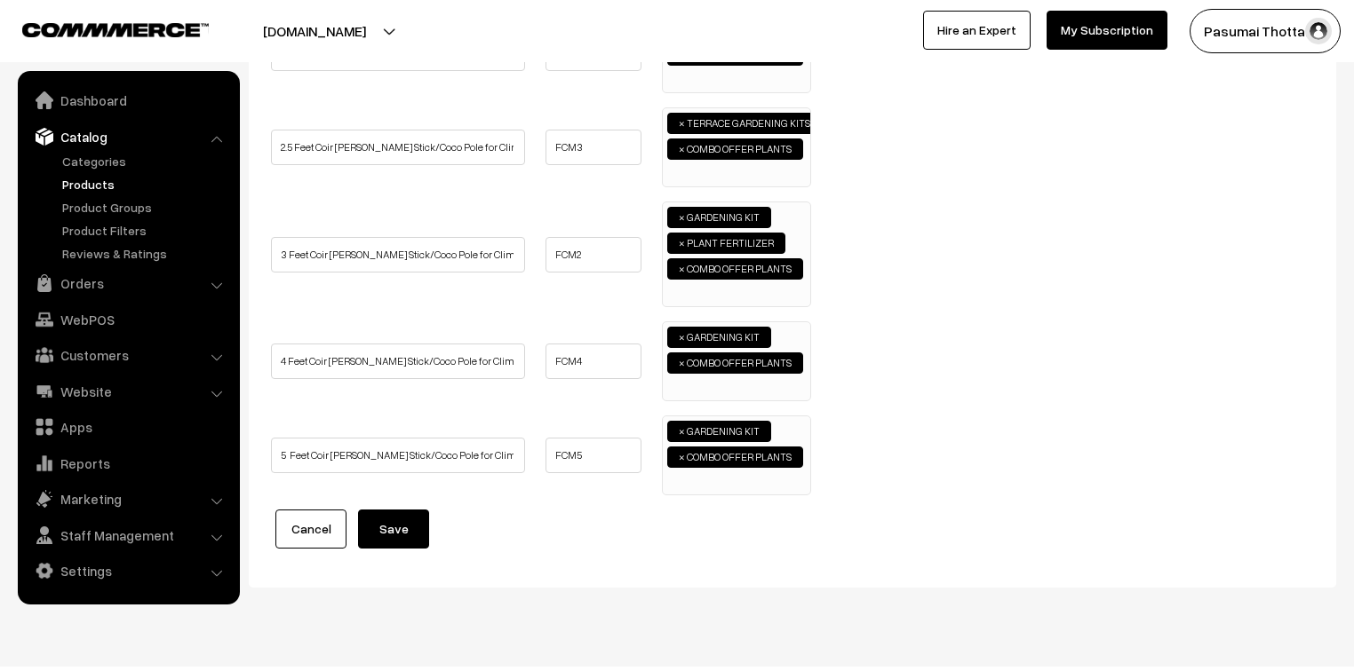
scroll to position [369, 0]
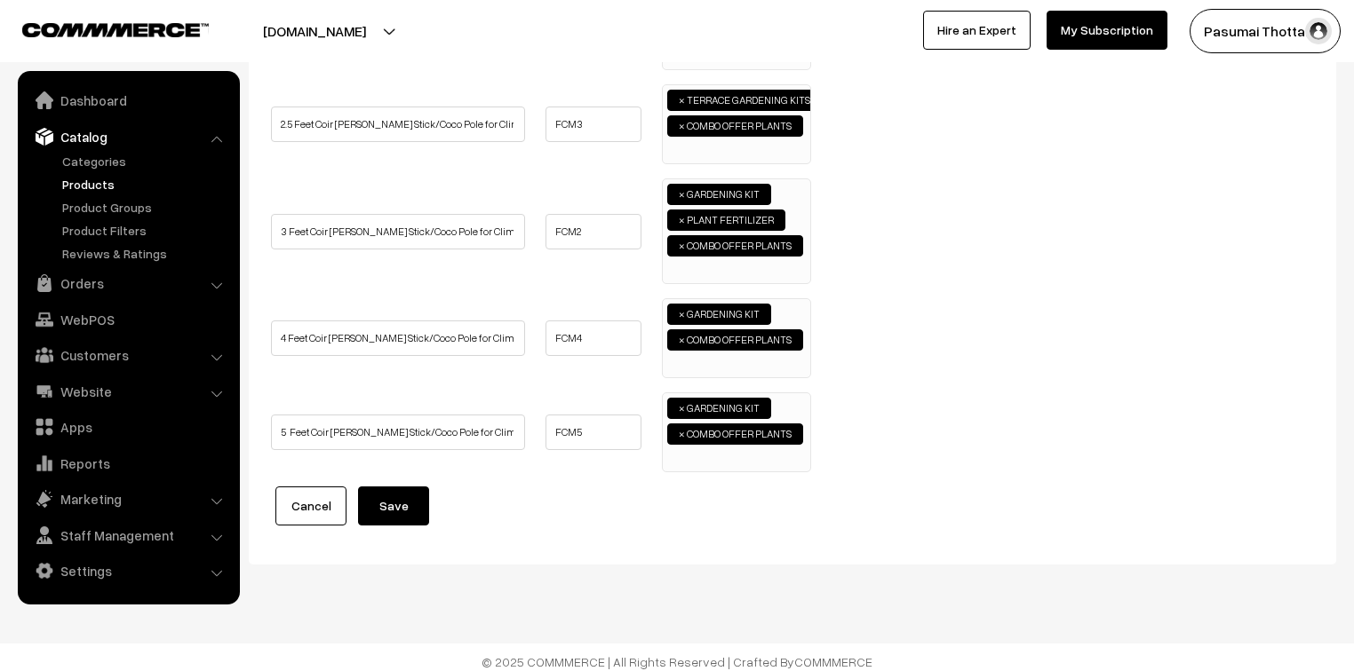
click at [680, 426] on span "×" at bounding box center [682, 434] width 6 height 16
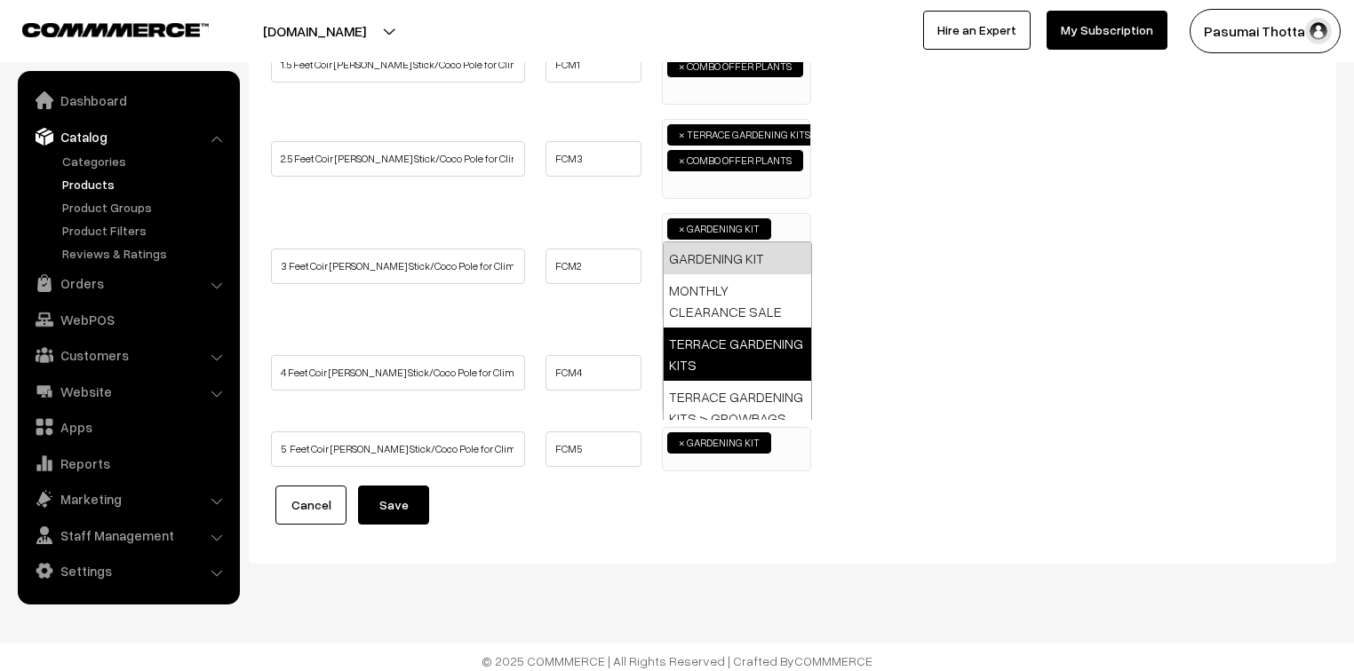
click at [949, 333] on ul "4 Feet Coir Moss Stick/Coco Pole for Climbing Indoor Plants (Set of 4) FCM4 GAR…" at bounding box center [792, 373] width 1052 height 80
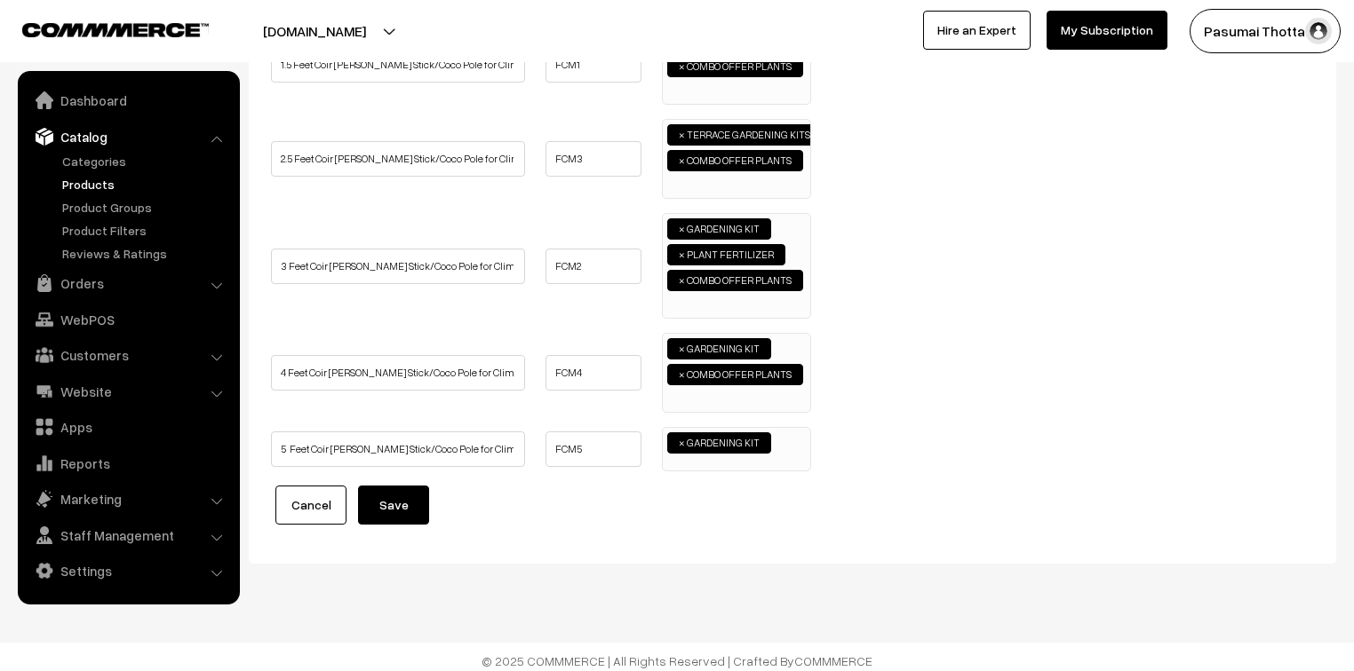
click at [680, 274] on span "×" at bounding box center [682, 281] width 6 height 16
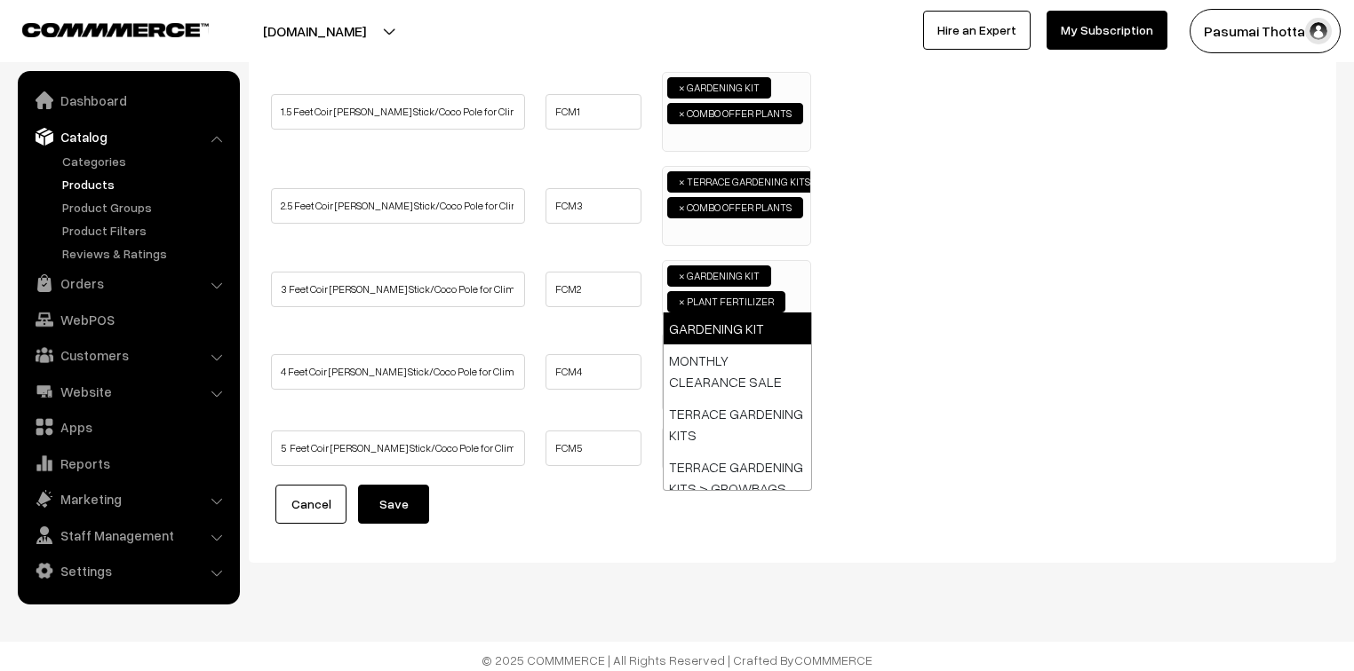
click at [682, 298] on span "×" at bounding box center [682, 302] width 6 height 16
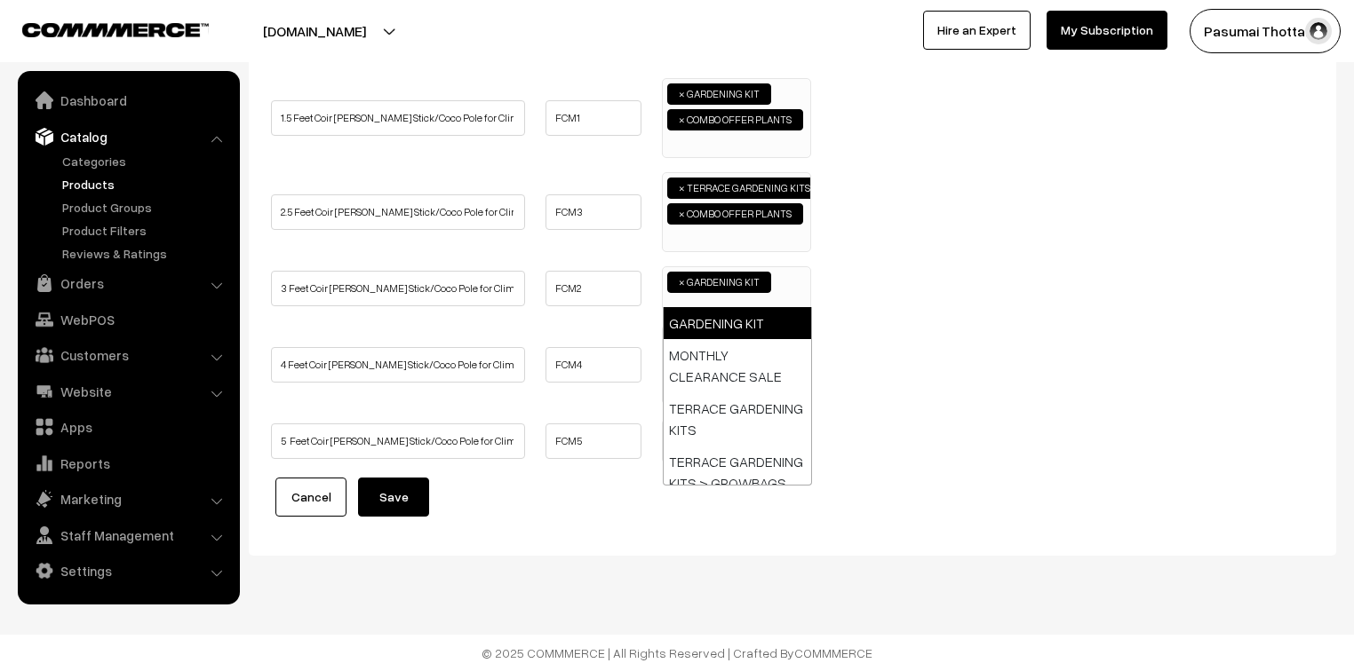
scroll to position [274, 0]
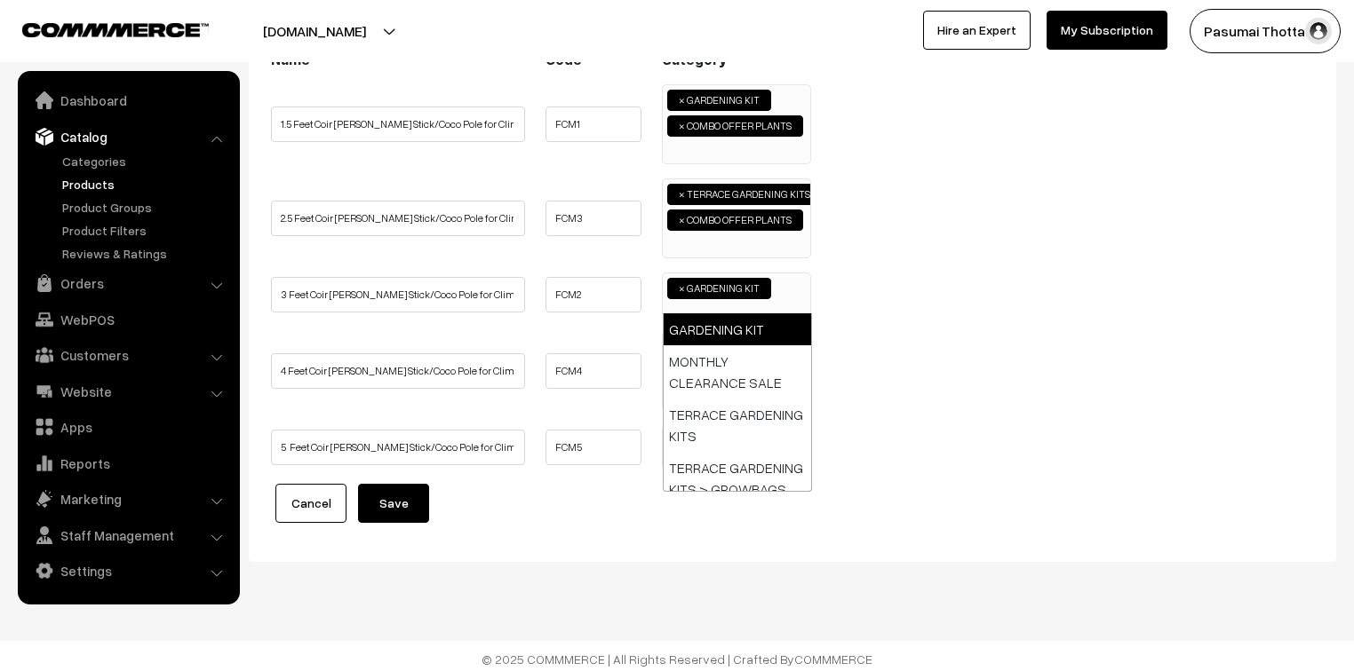
click at [920, 295] on ul "3 Feet Coir Moss Stick/Coco Pole for Climbing Indoor Plants (Set of 4) FCM2 GAR…" at bounding box center [792, 295] width 1052 height 44
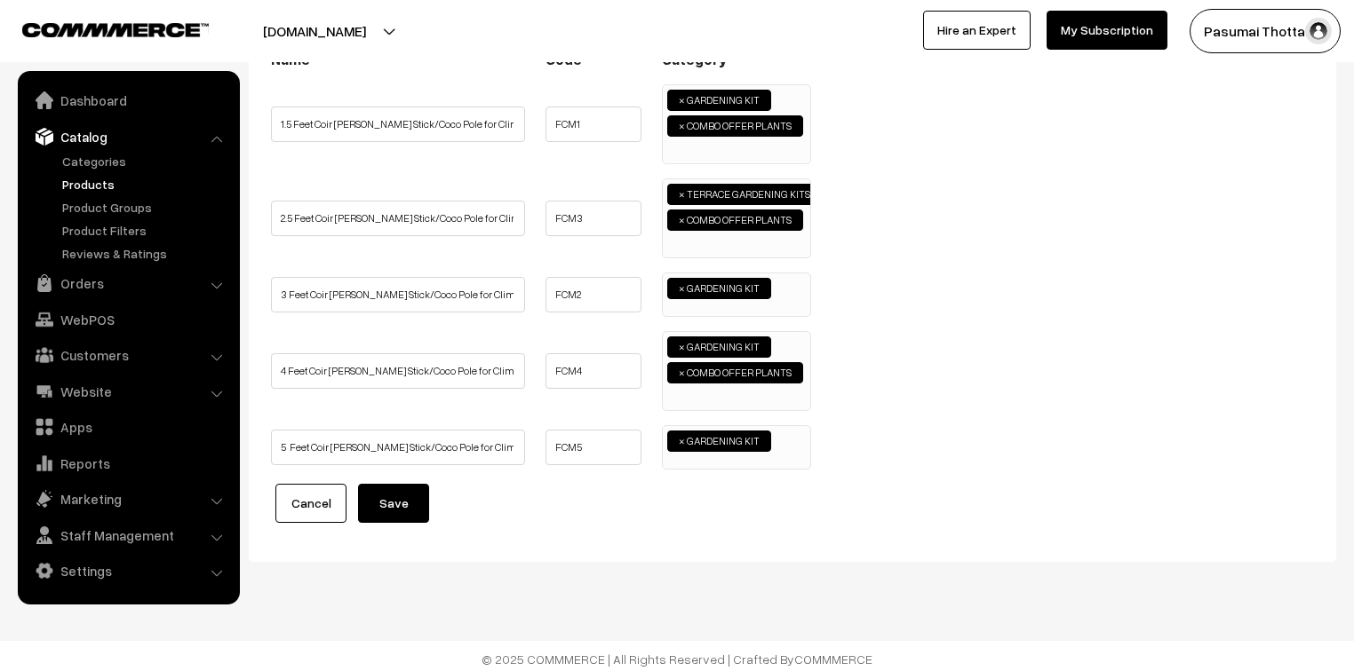
click at [677, 366] on li "× COMBO OFFER PLANTS" at bounding box center [735, 372] width 136 height 21
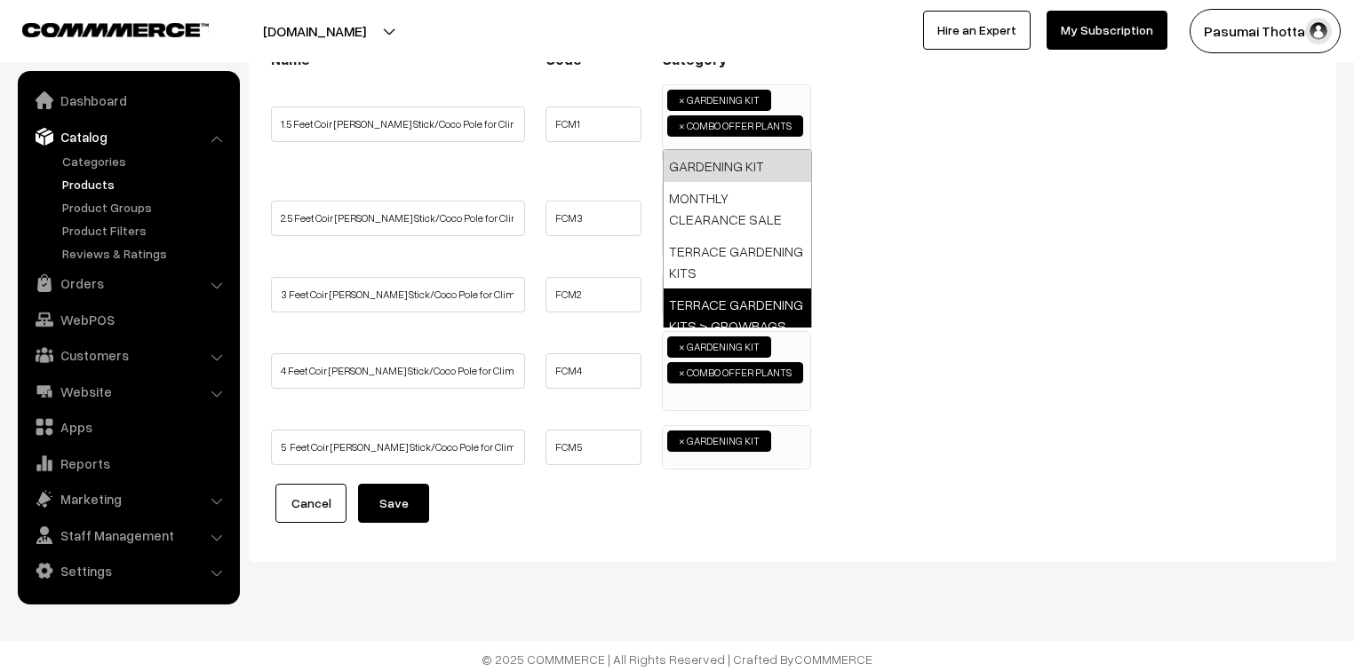
click at [680, 368] on span "×" at bounding box center [682, 373] width 6 height 16
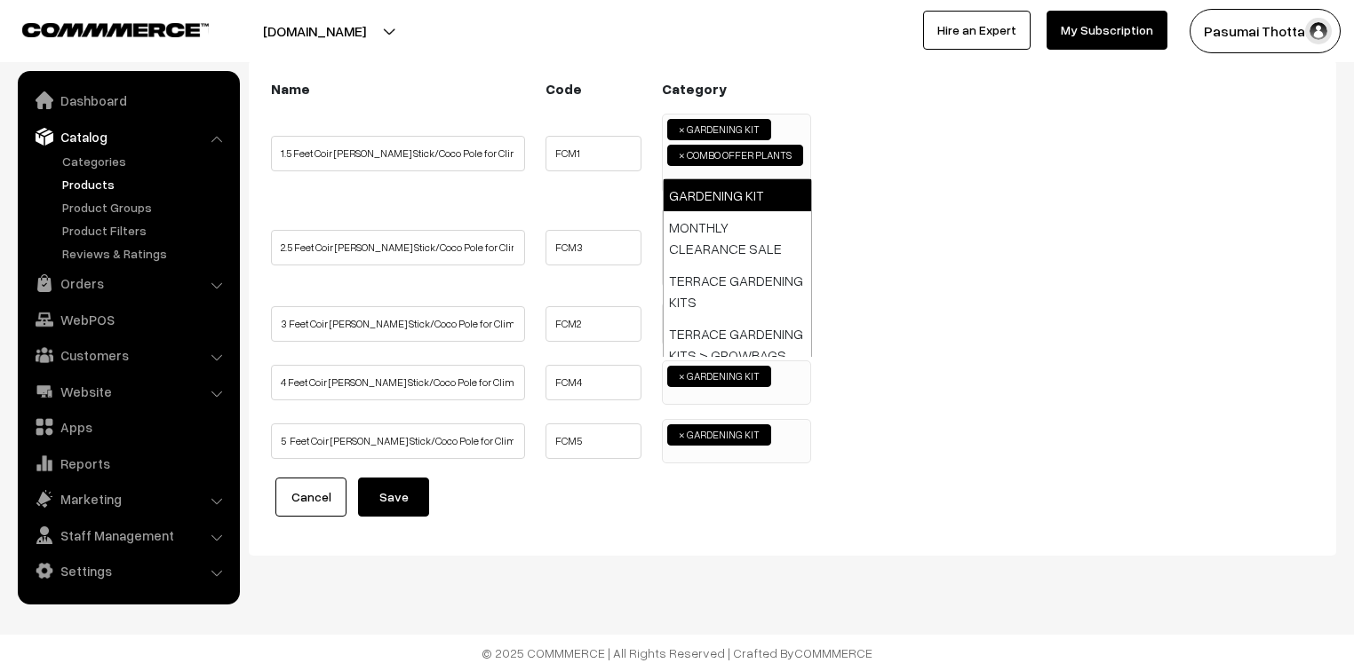
scroll to position [242, 0]
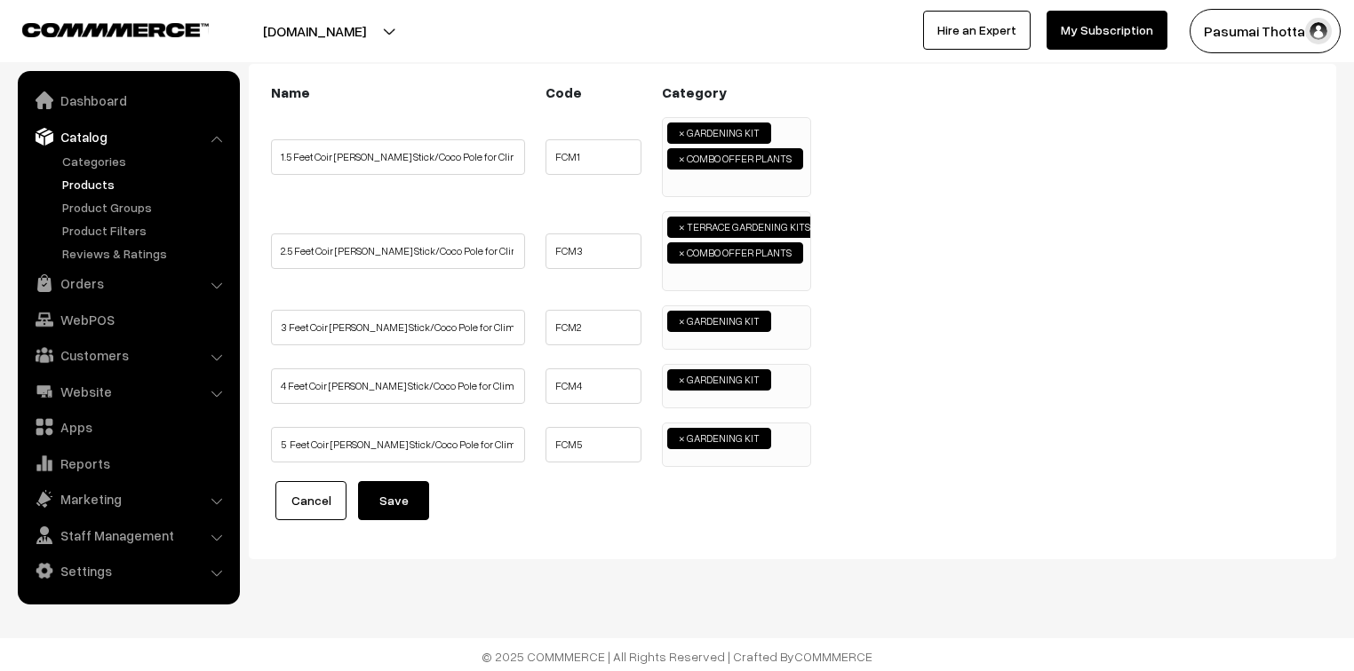
drag, startPoint x: 1052, startPoint y: 282, endPoint x: 963, endPoint y: 281, distance: 88.8
click at [1050, 282] on ul "2.5 Feet Coir Moss Stick/Coco Pole for Climbing Indoor Plants (Set of 4) FCM3 G…" at bounding box center [792, 251] width 1052 height 80
click at [682, 157] on span "×" at bounding box center [682, 159] width 6 height 16
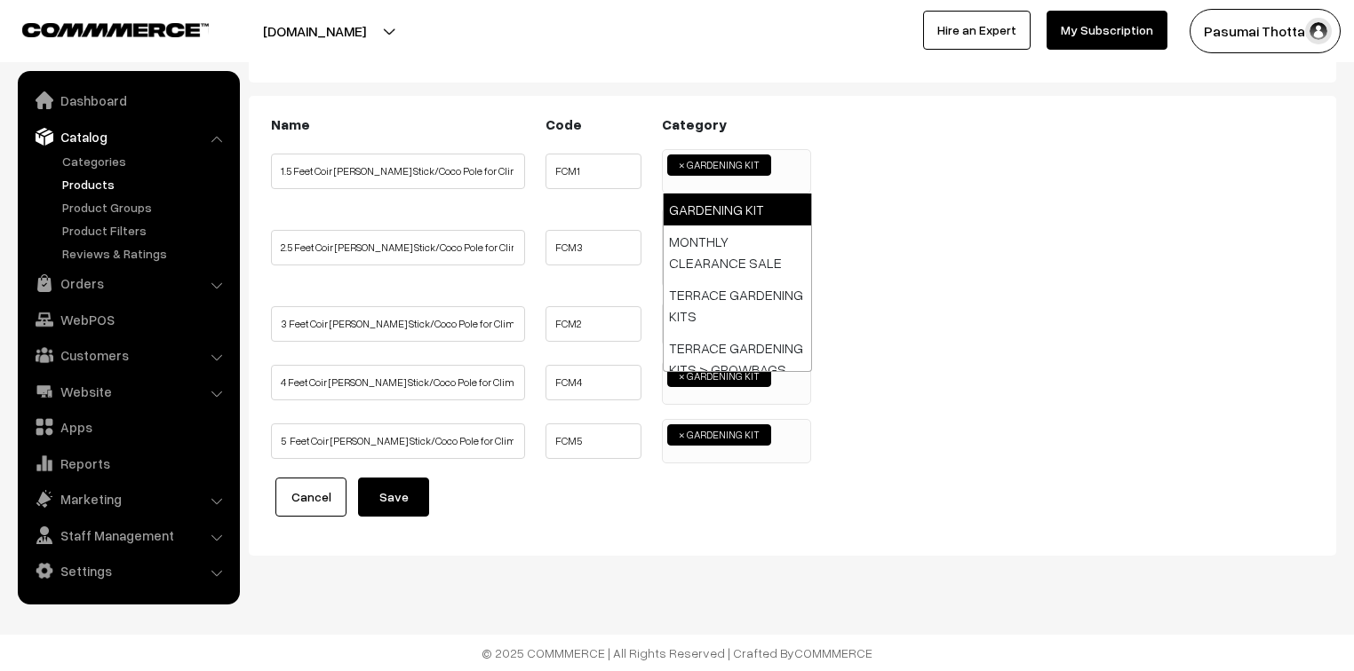
scroll to position [207, 0]
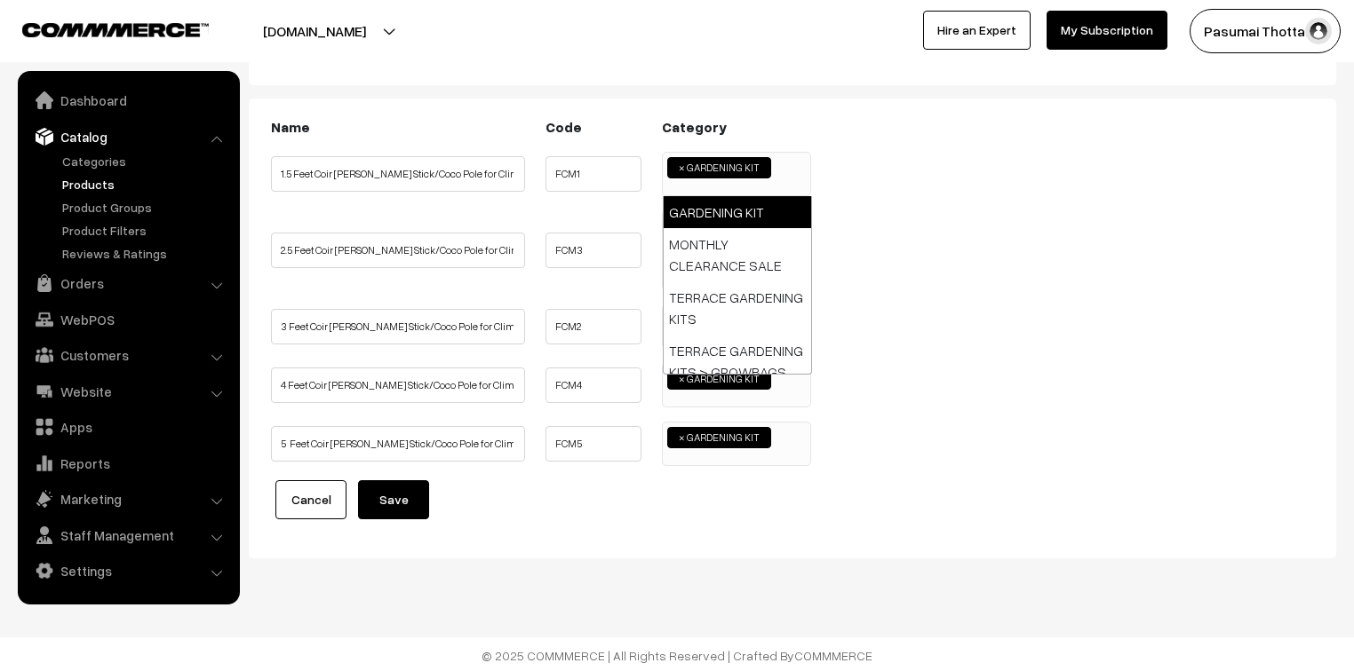
click at [899, 220] on ul "2.5 Feet Coir Moss Stick/Coco Pole for Climbing Indoor Plants (Set of 4) FCM3 G…" at bounding box center [792, 250] width 1052 height 80
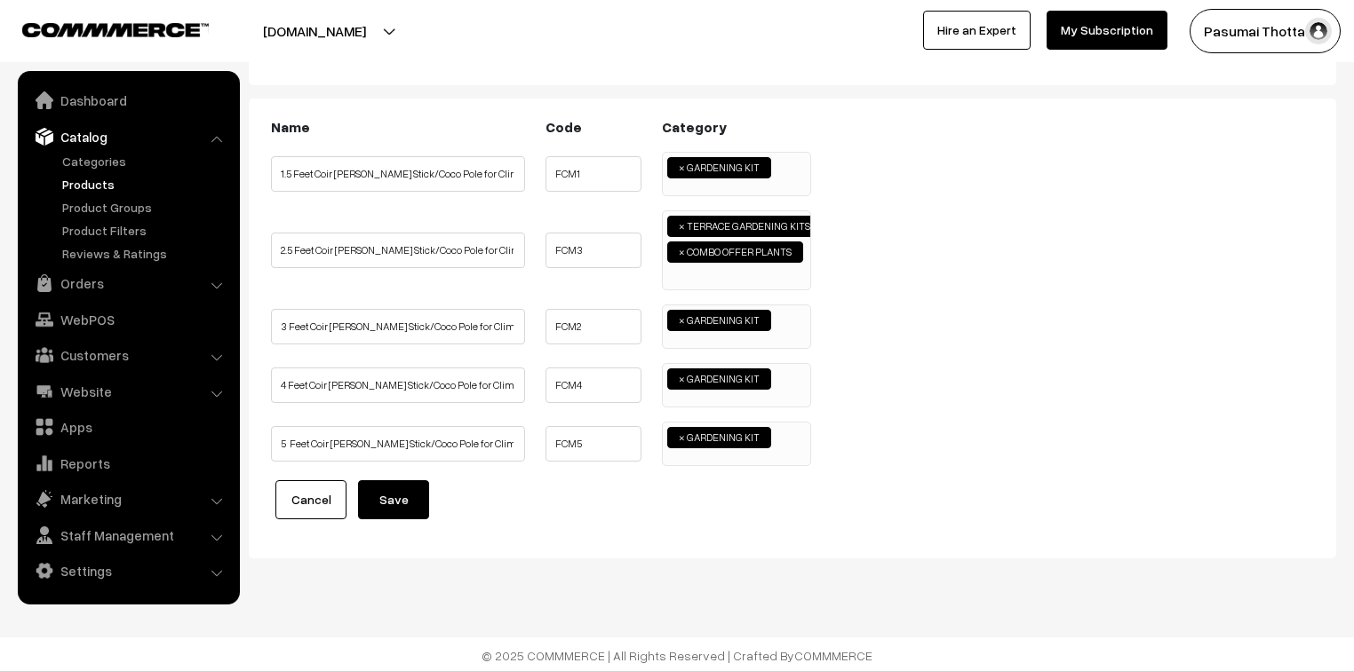
click at [681, 250] on span "×" at bounding box center [682, 252] width 6 height 16
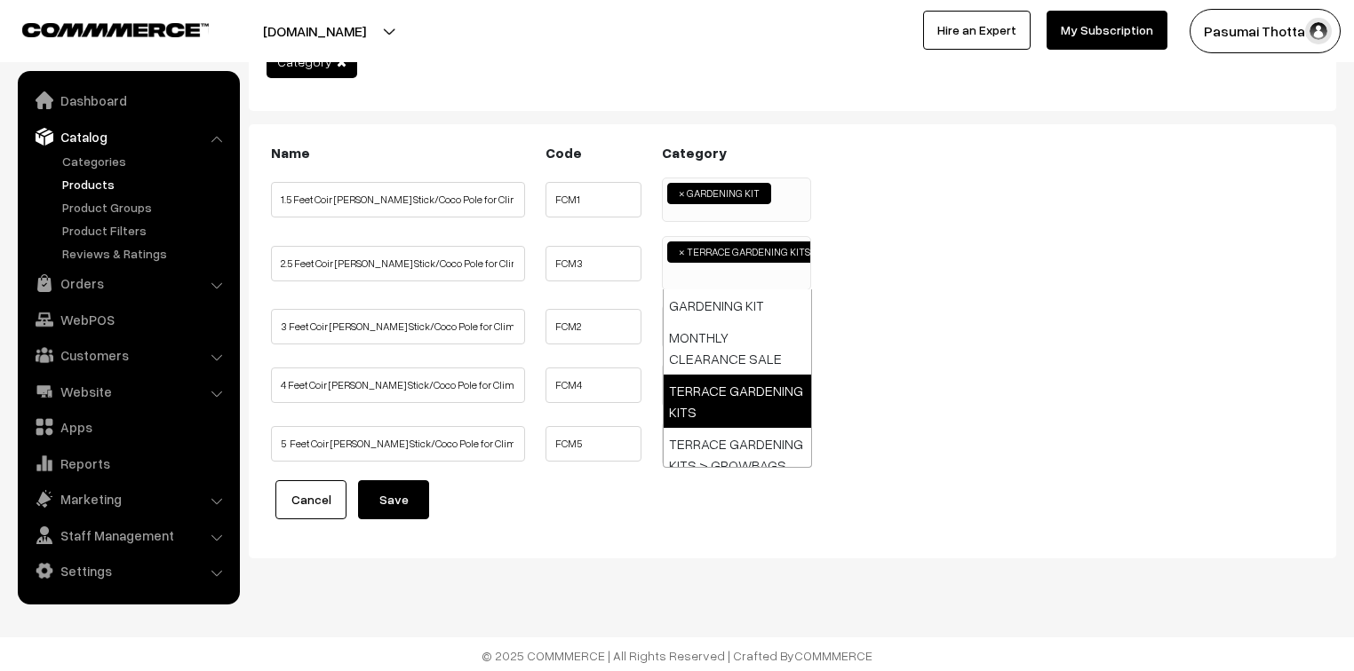
click at [680, 249] on span "×" at bounding box center [682, 252] width 6 height 16
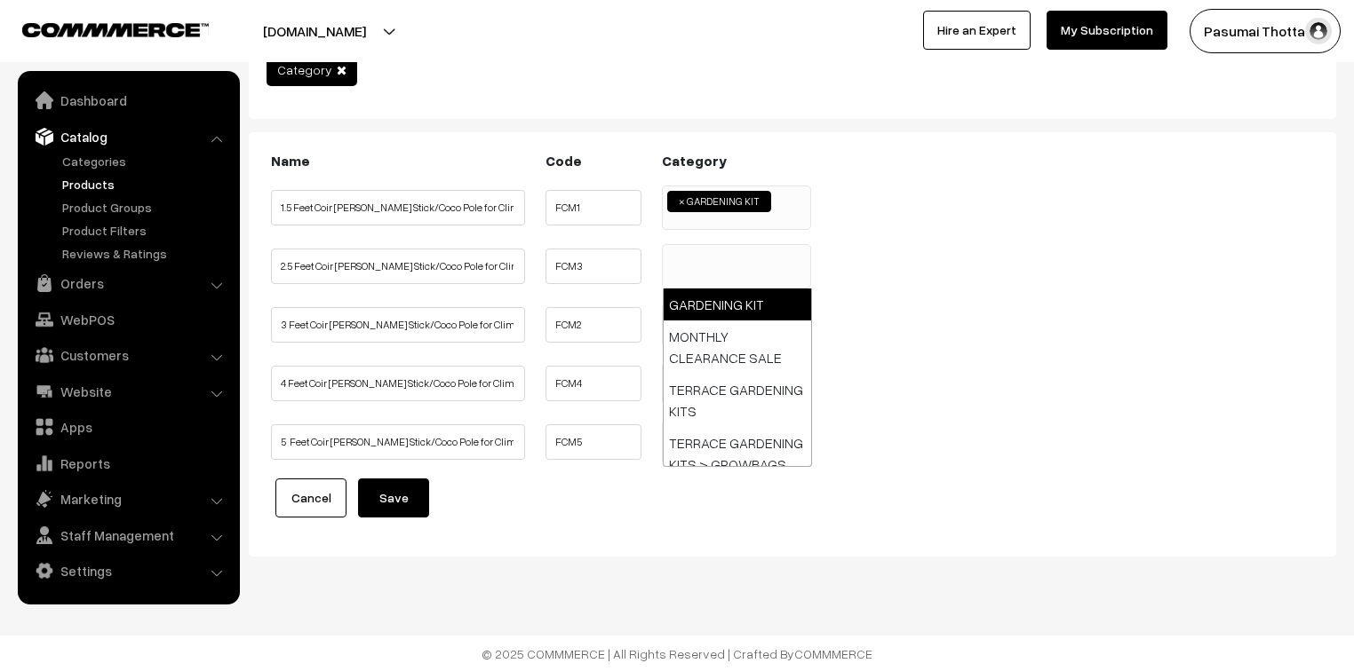
click at [680, 260] on ul at bounding box center [736, 256] width 147 height 22
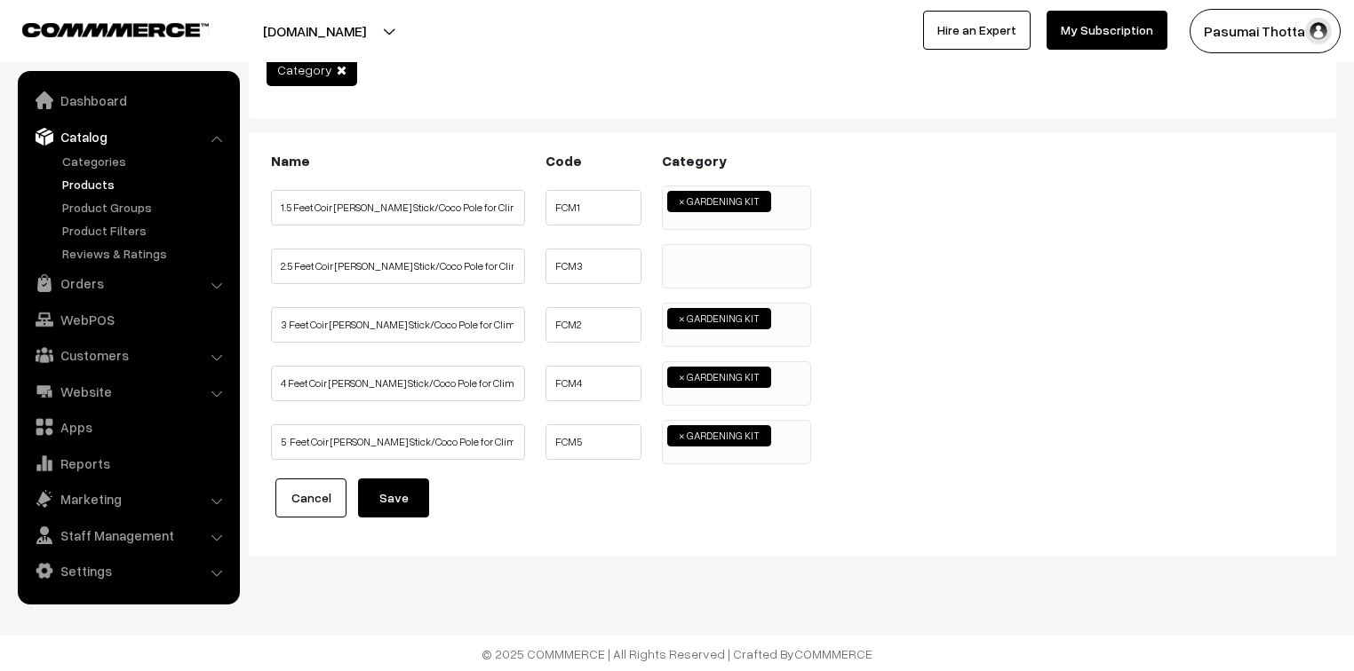
click at [680, 263] on ul at bounding box center [736, 256] width 147 height 22
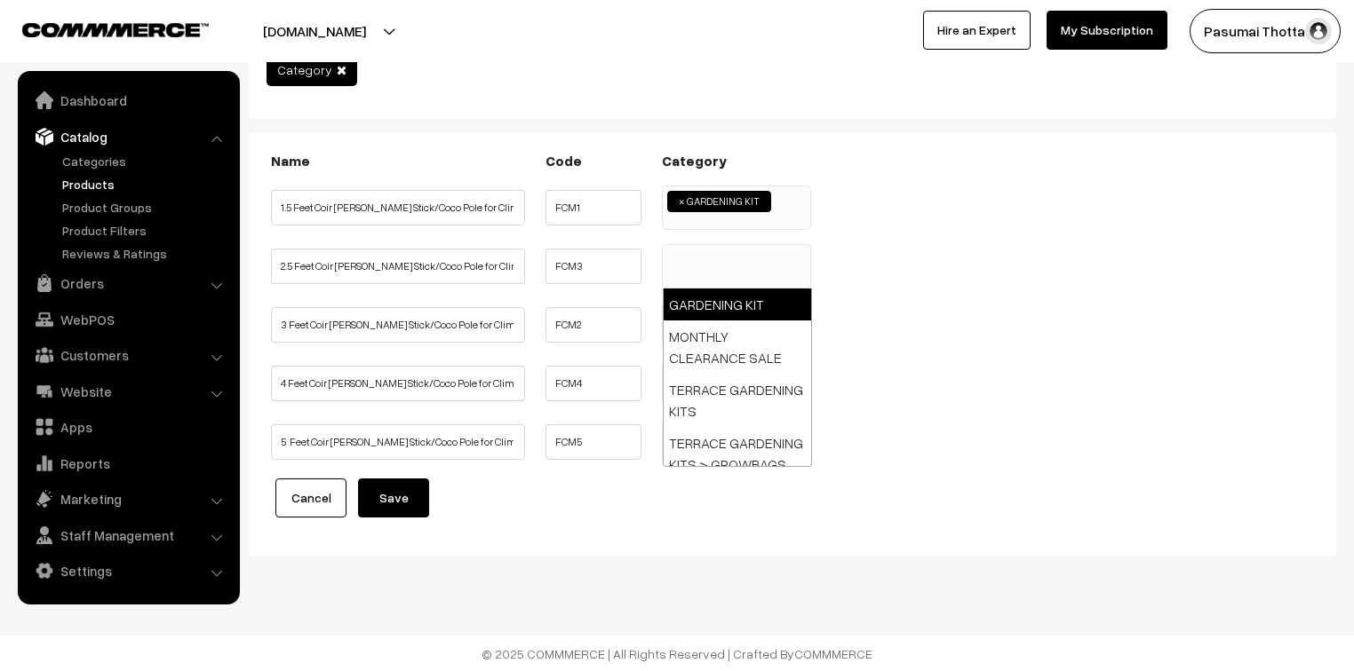
drag, startPoint x: 714, startPoint y: 299, endPoint x: 725, endPoint y: 301, distance: 10.8
select select "18"
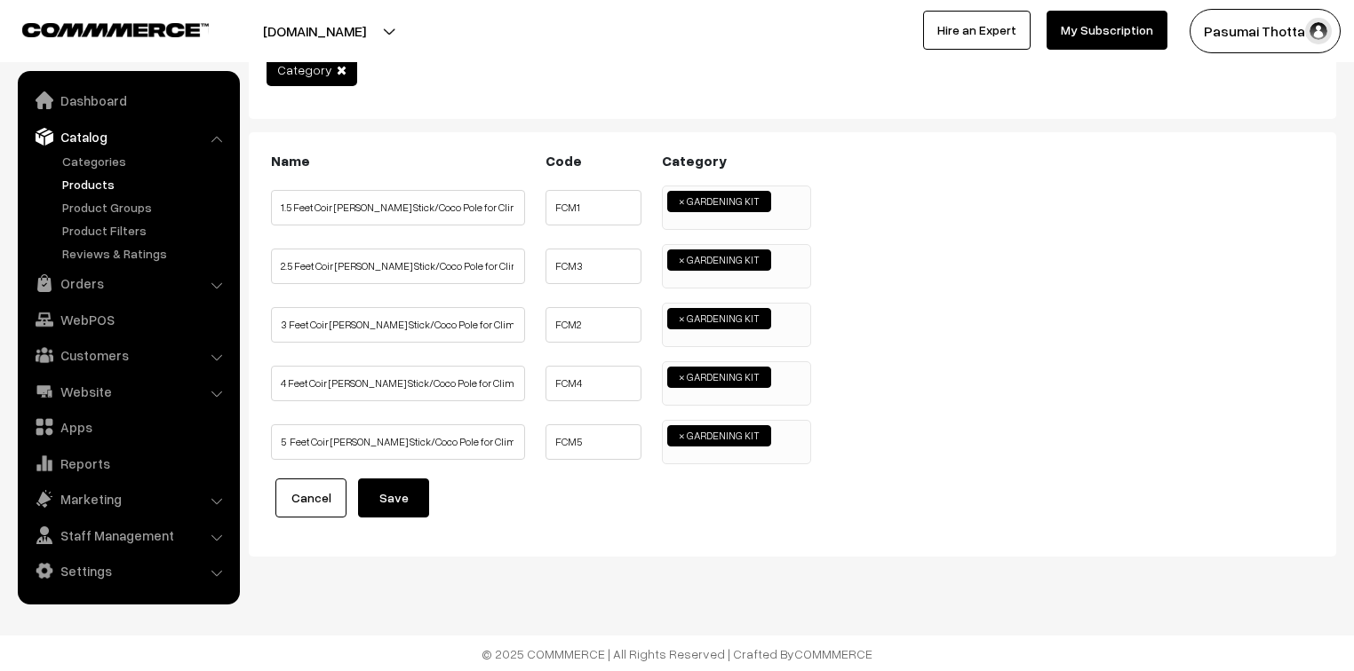
click at [885, 277] on ul "2.5 Feet Coir Moss Stick/Coco Pole for Climbing Indoor Plants (Set of 4) FCM3 G…" at bounding box center [792, 266] width 1052 height 44
click at [402, 505] on button "Save" at bounding box center [393, 498] width 71 height 39
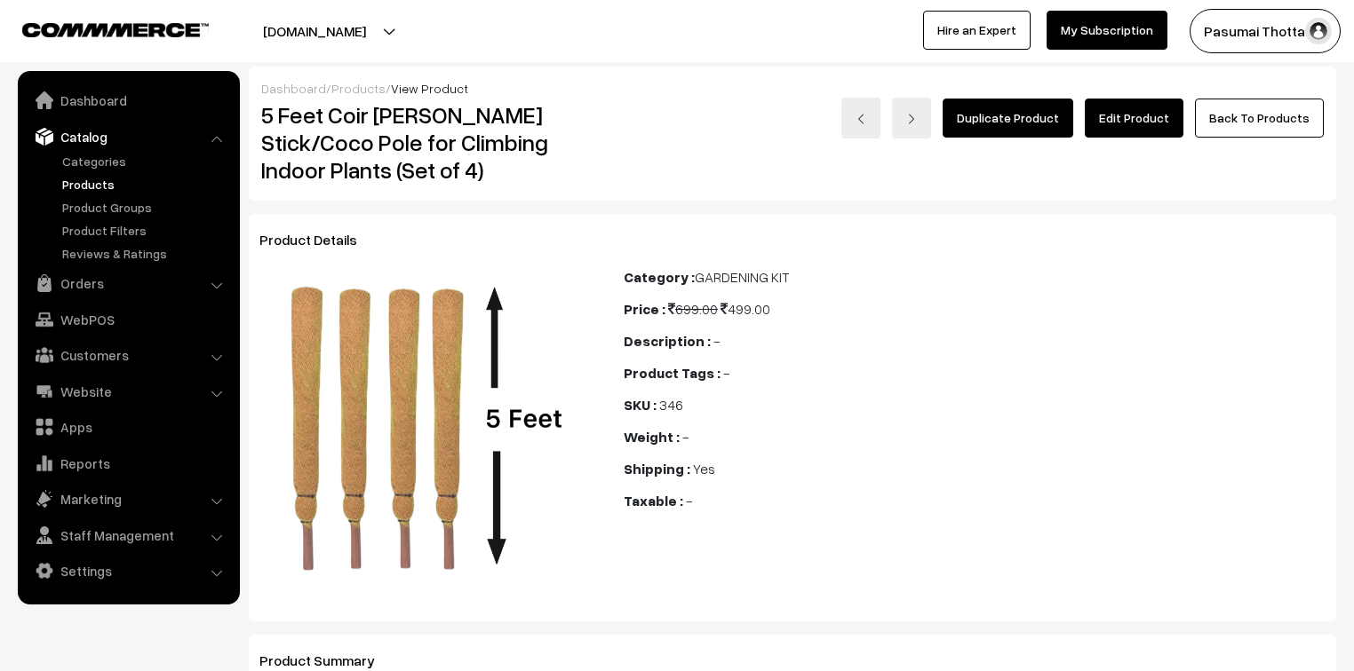
click at [100, 172] on ul "Categories" at bounding box center [128, 207] width 213 height 111
click at [101, 178] on link "Products" at bounding box center [146, 184] width 176 height 19
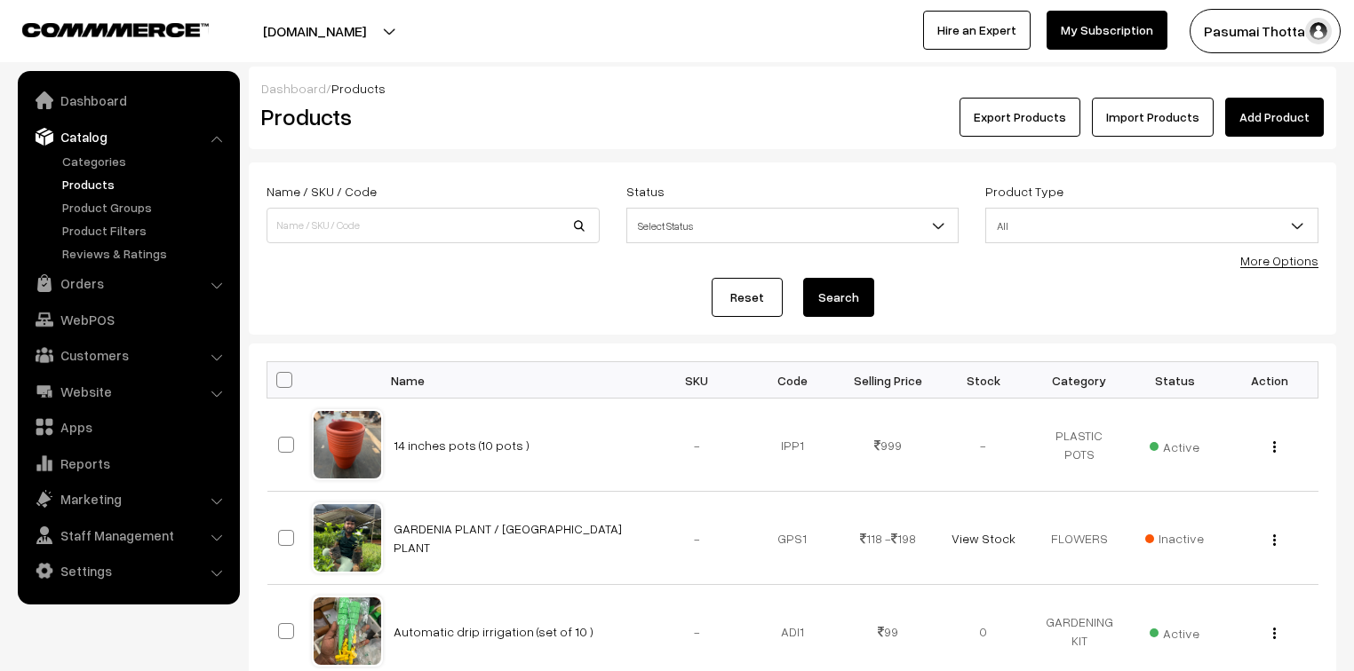
click at [1312, 103] on link "Add Product" at bounding box center [1274, 117] width 99 height 39
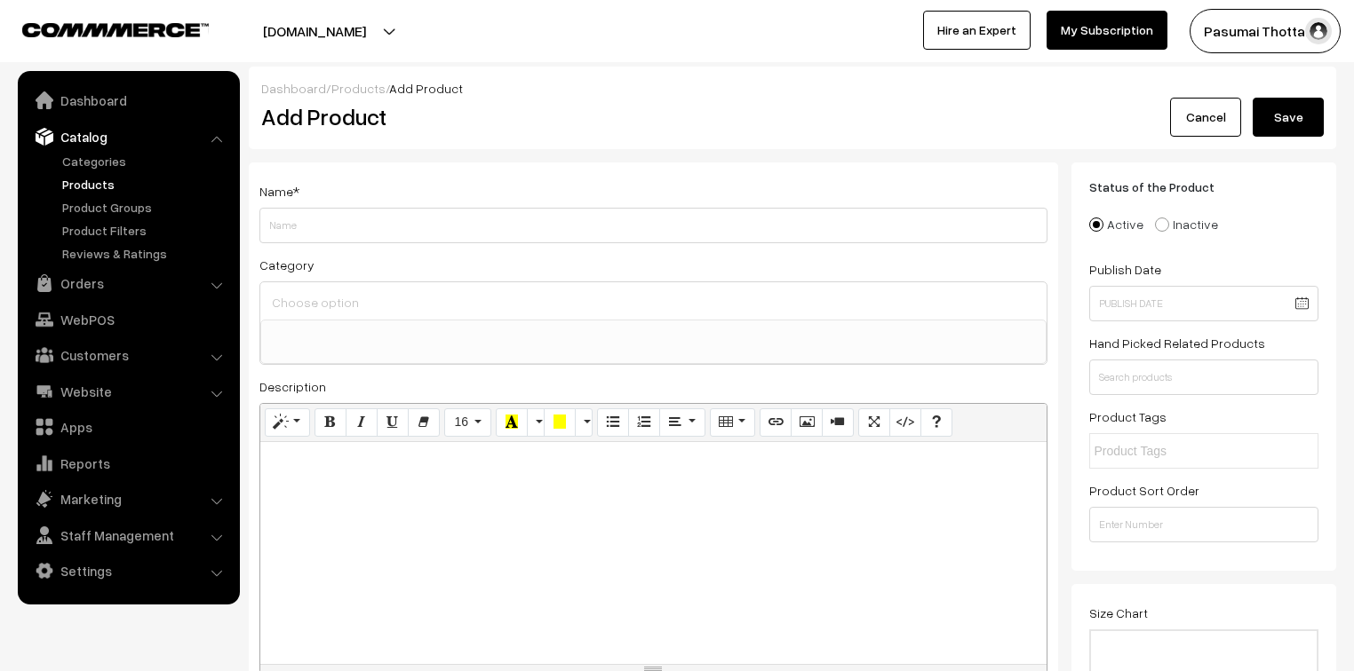
select select
type input "snake plant"
click at [428, 287] on div at bounding box center [653, 300] width 786 height 37
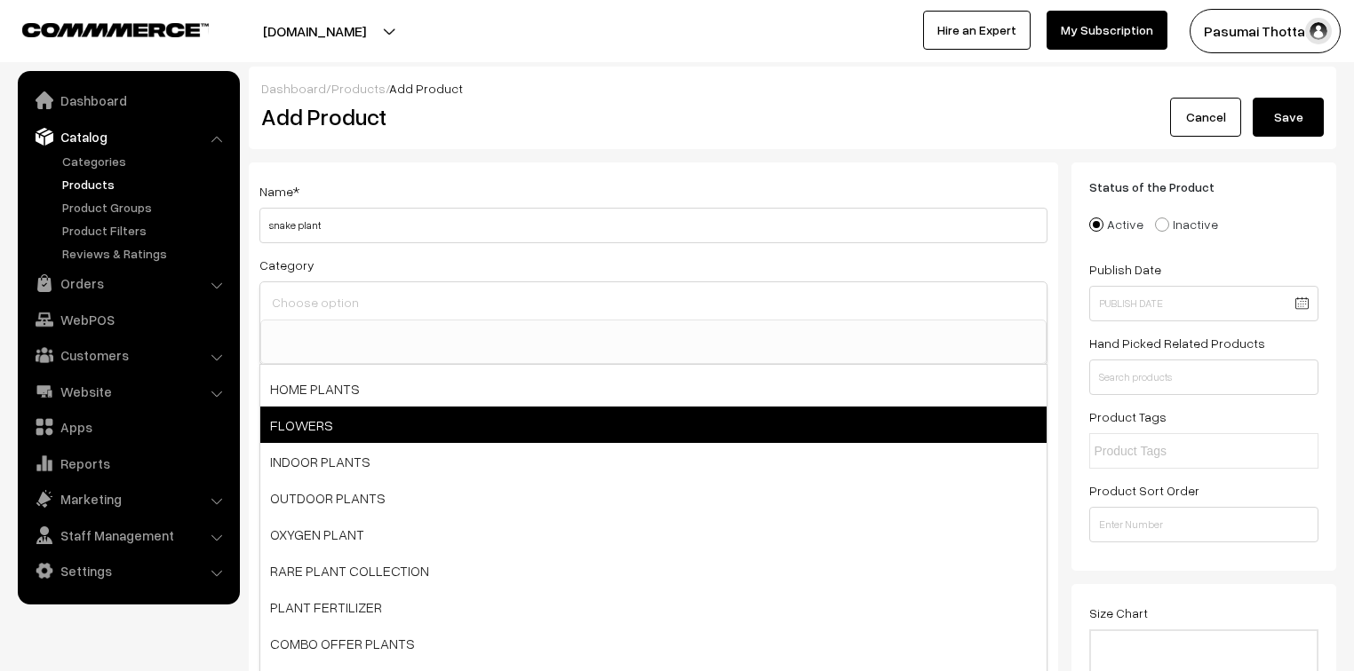
scroll to position [284, 0]
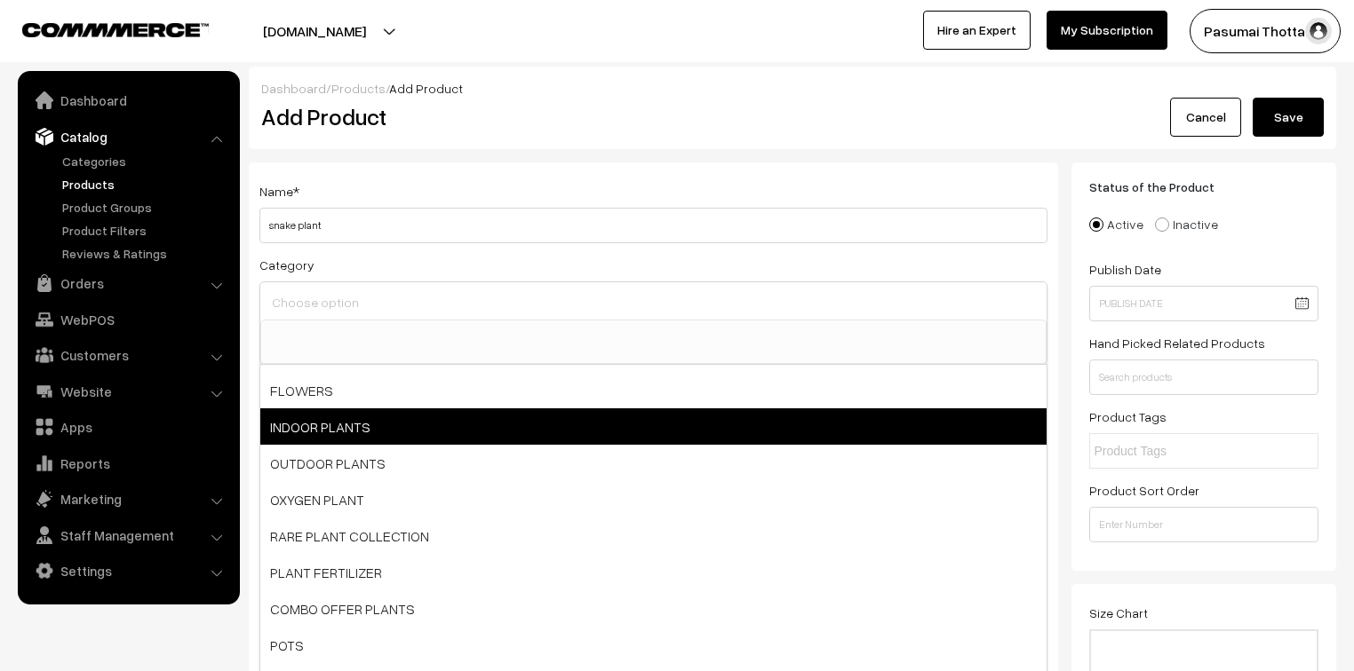
click at [480, 429] on span "INDOOR PLANTS" at bounding box center [653, 427] width 786 height 36
select select "4"
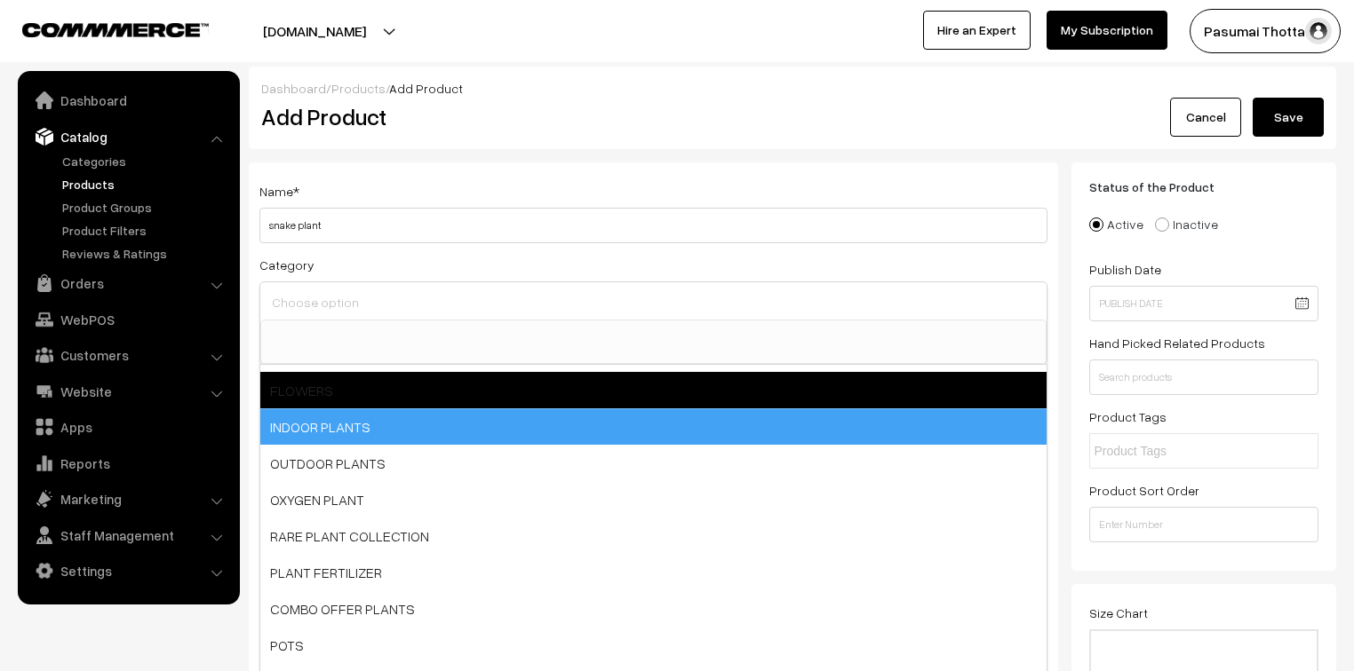
scroll to position [86, 0]
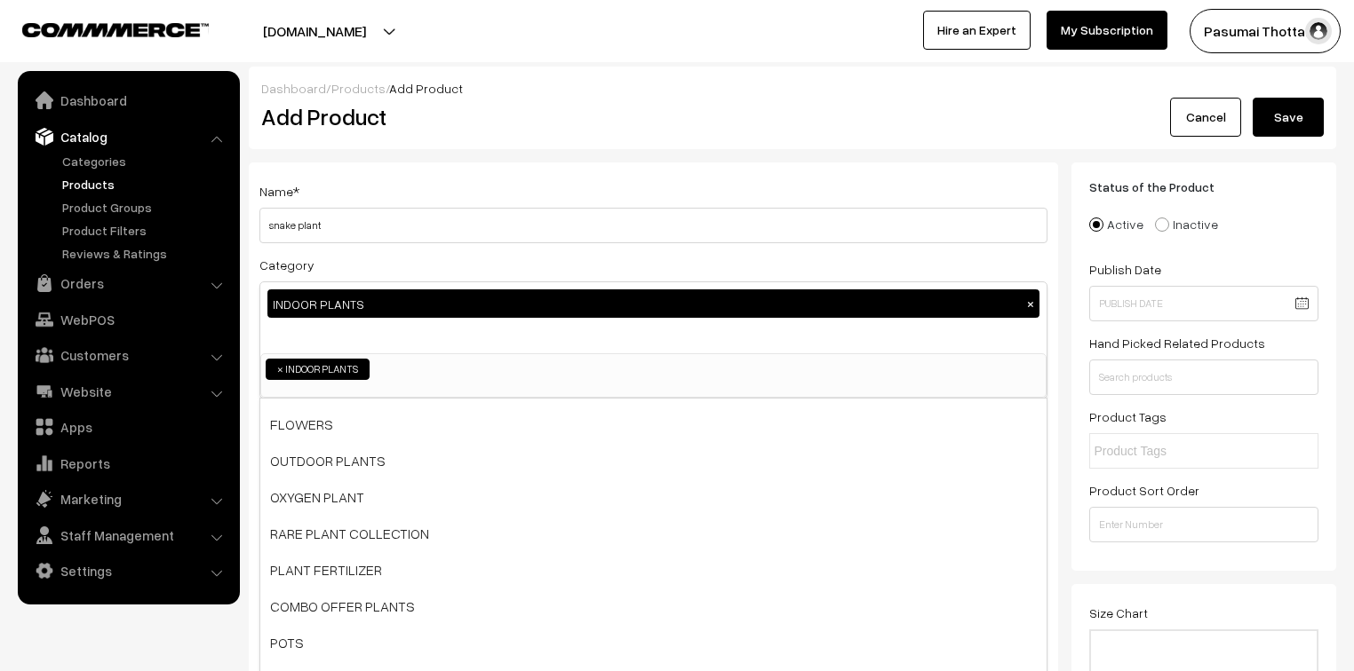
click at [433, 348] on div "INDOOR PLANTS ×" at bounding box center [653, 317] width 786 height 71
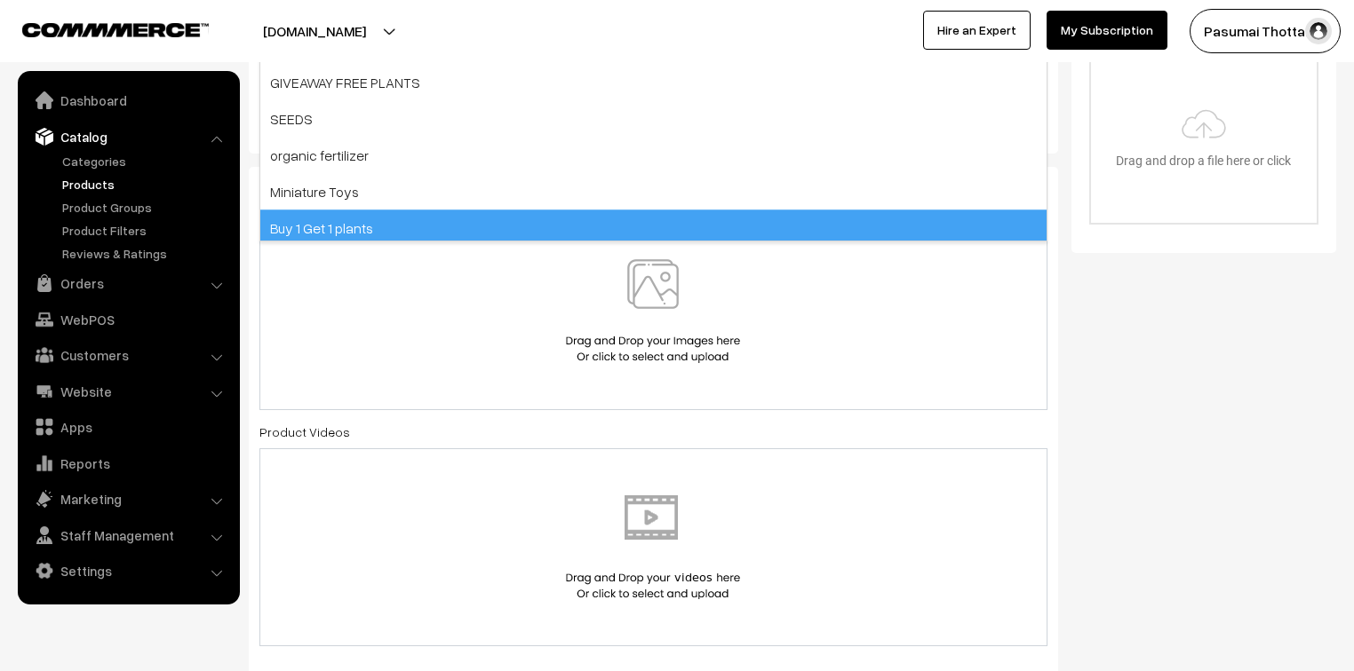
scroll to position [782, 0]
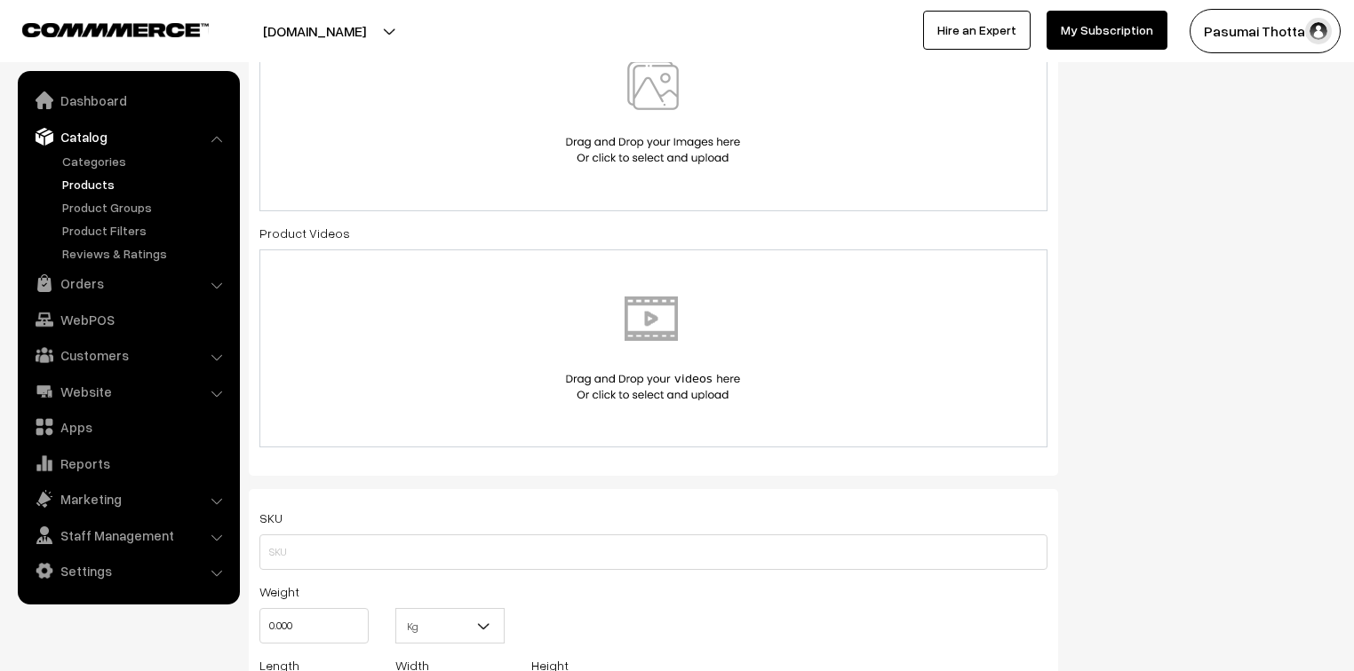
click at [629, 118] on img at bounding box center [652, 112] width 183 height 104
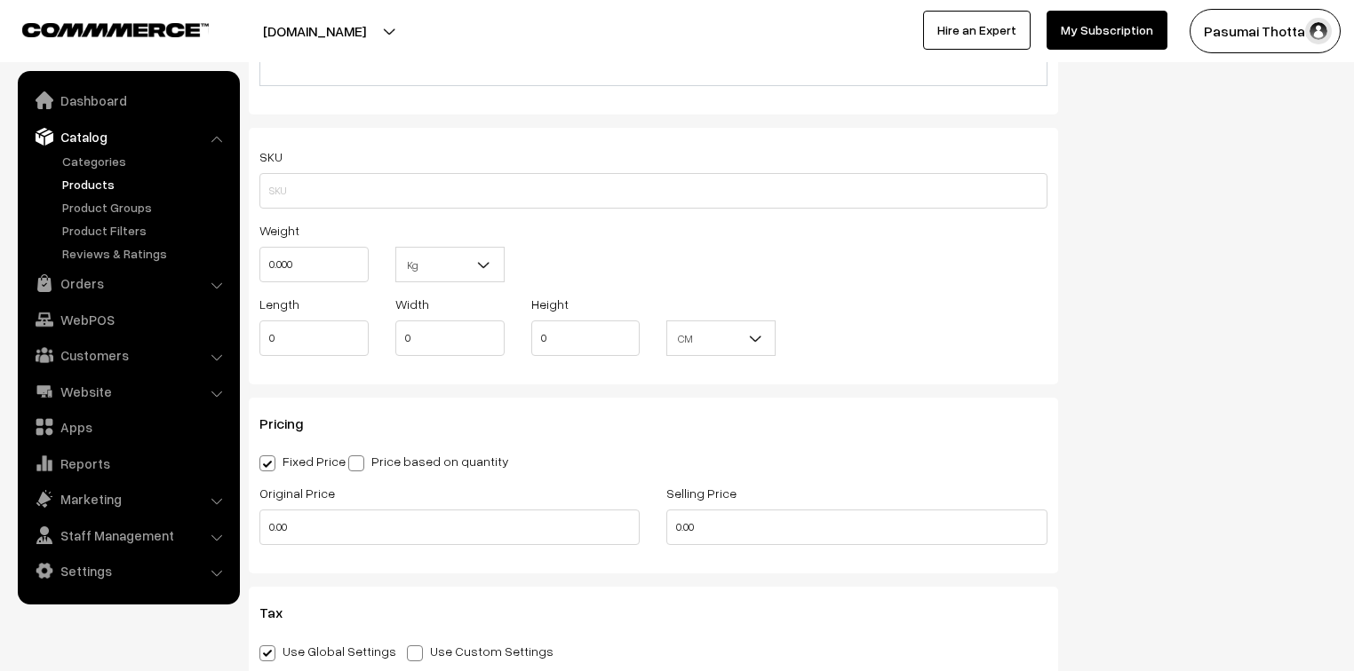
scroll to position [1137, 0]
click at [324, 536] on input "0.00" at bounding box center [449, 527] width 380 height 36
type input "0"
type input "499"
click at [737, 541] on input "0.00" at bounding box center [856, 527] width 380 height 36
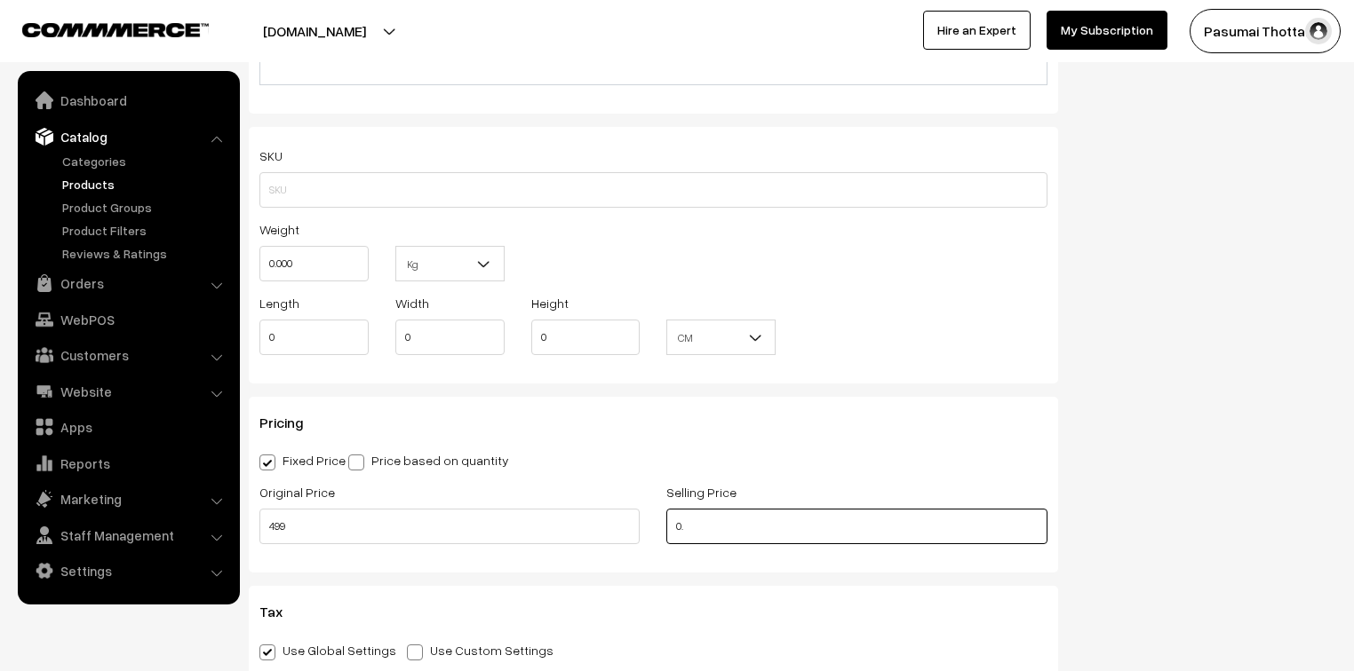
type input "0"
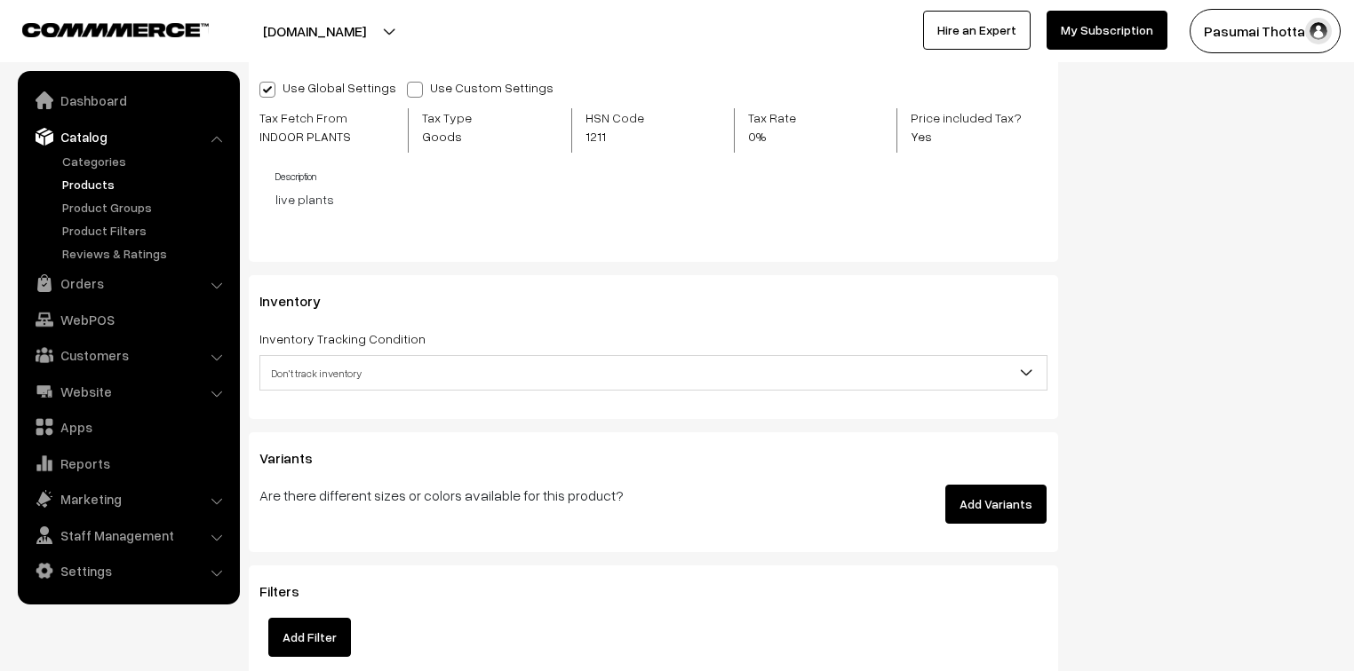
scroll to position [1705, 0]
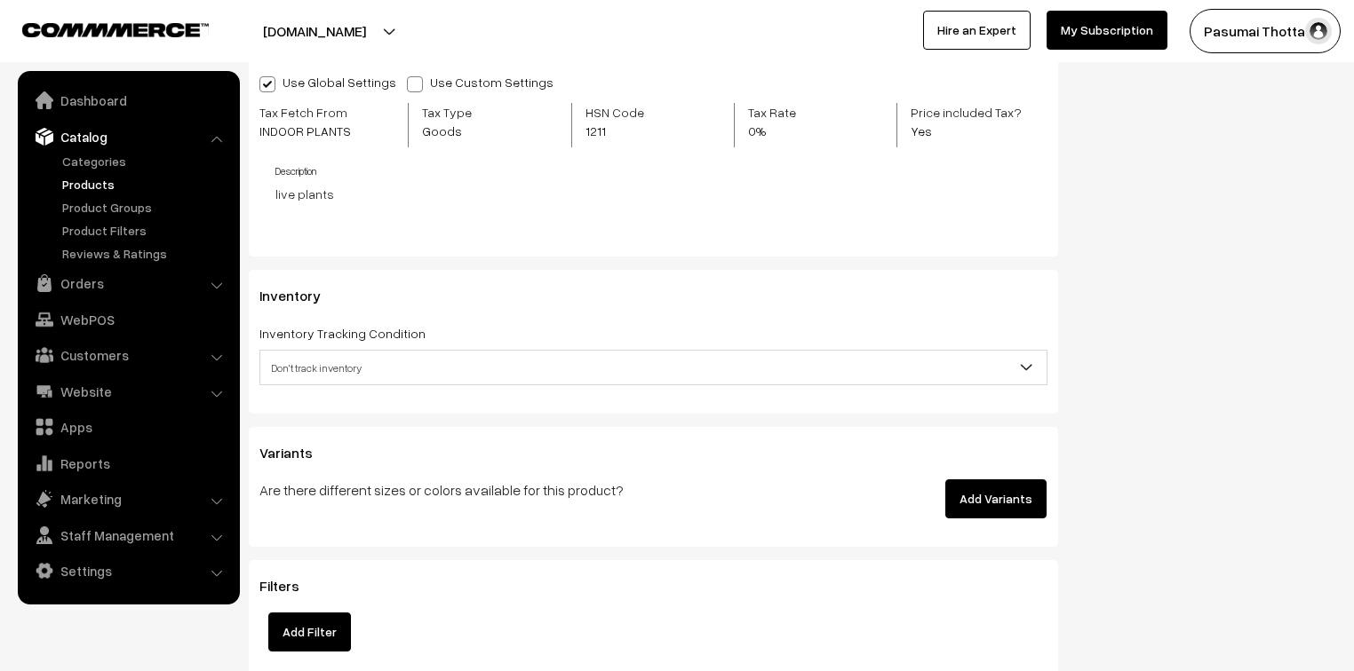
type input "329"
click at [463, 377] on span "Don't track inventory" at bounding box center [653, 368] width 786 height 31
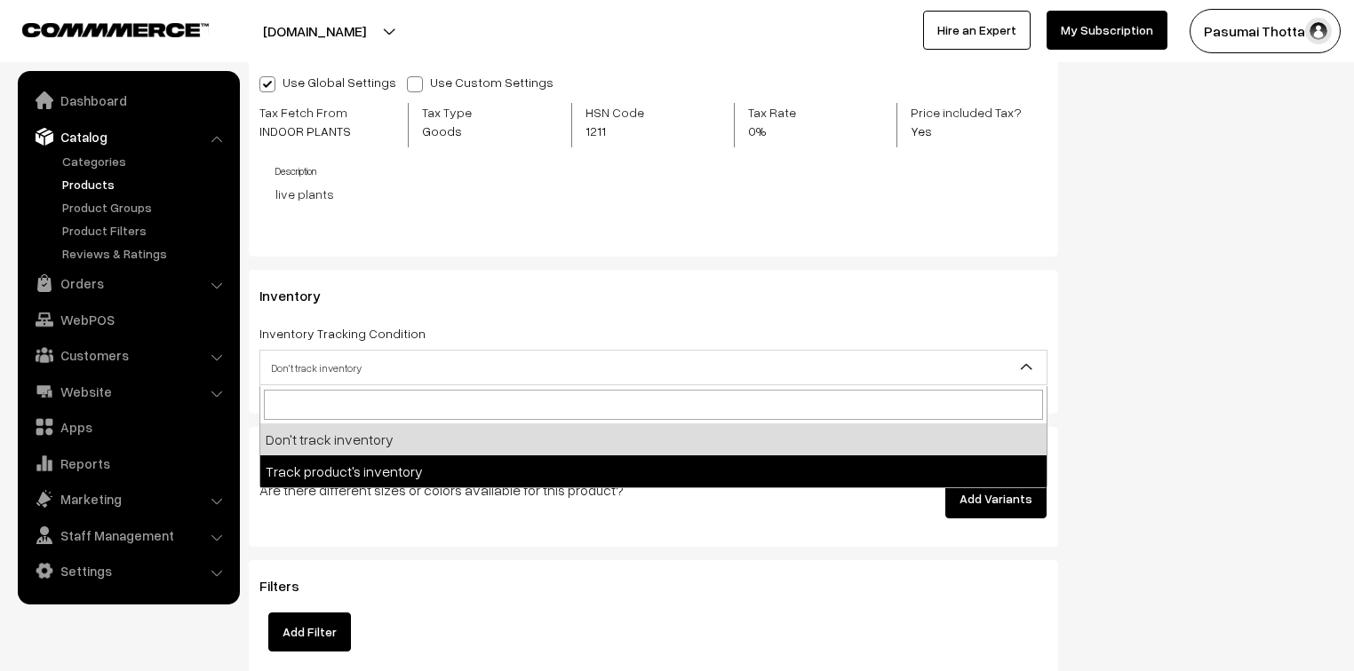
select select "2"
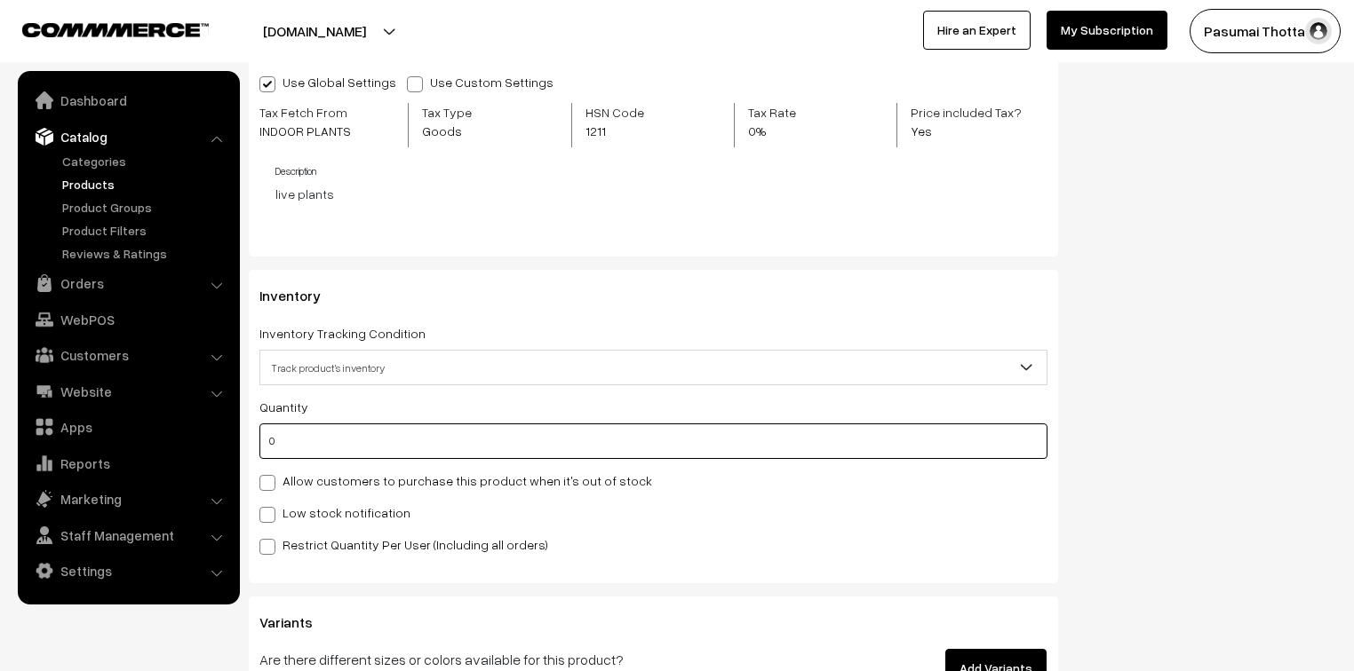
click at [296, 449] on input "0" at bounding box center [653, 442] width 788 height 36
type input "50"
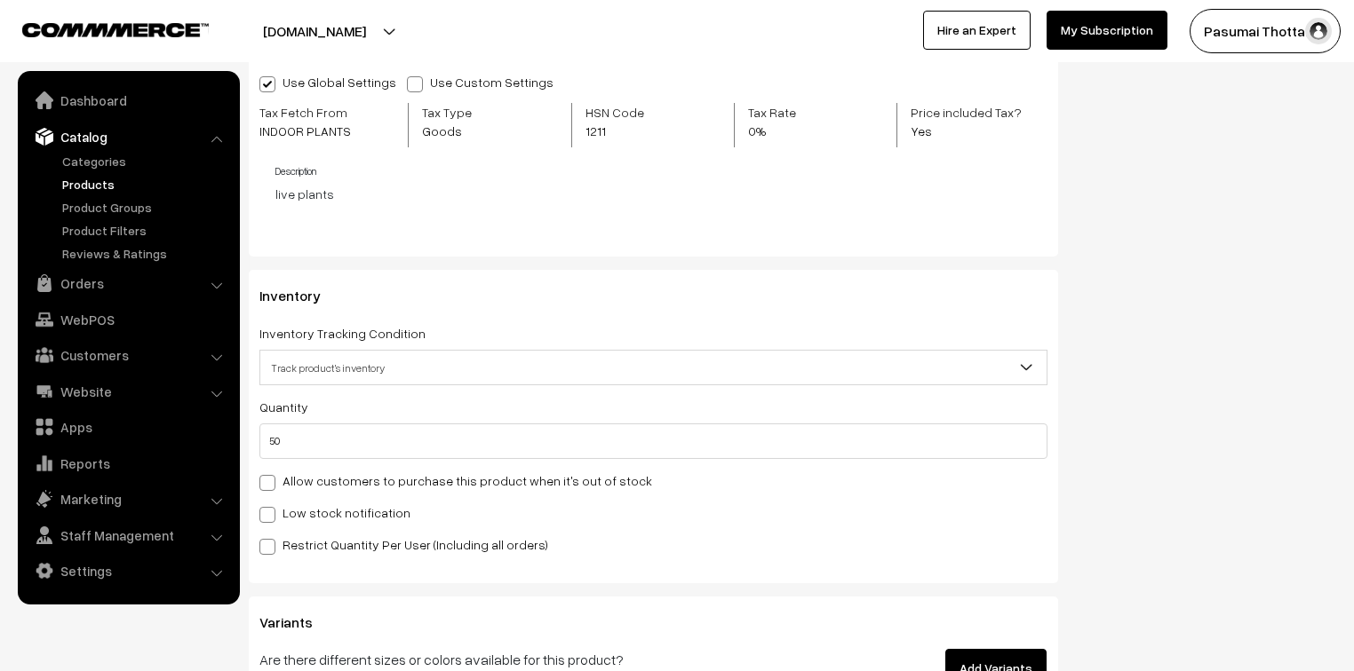
click at [298, 544] on label "Restrict Quantity Per User (Including all orders)" at bounding box center [403, 545] width 289 height 19
click at [271, 544] on input "Restrict Quantity Per User (Including all orders)" at bounding box center [265, 544] width 12 height 12
checkbox input "true"
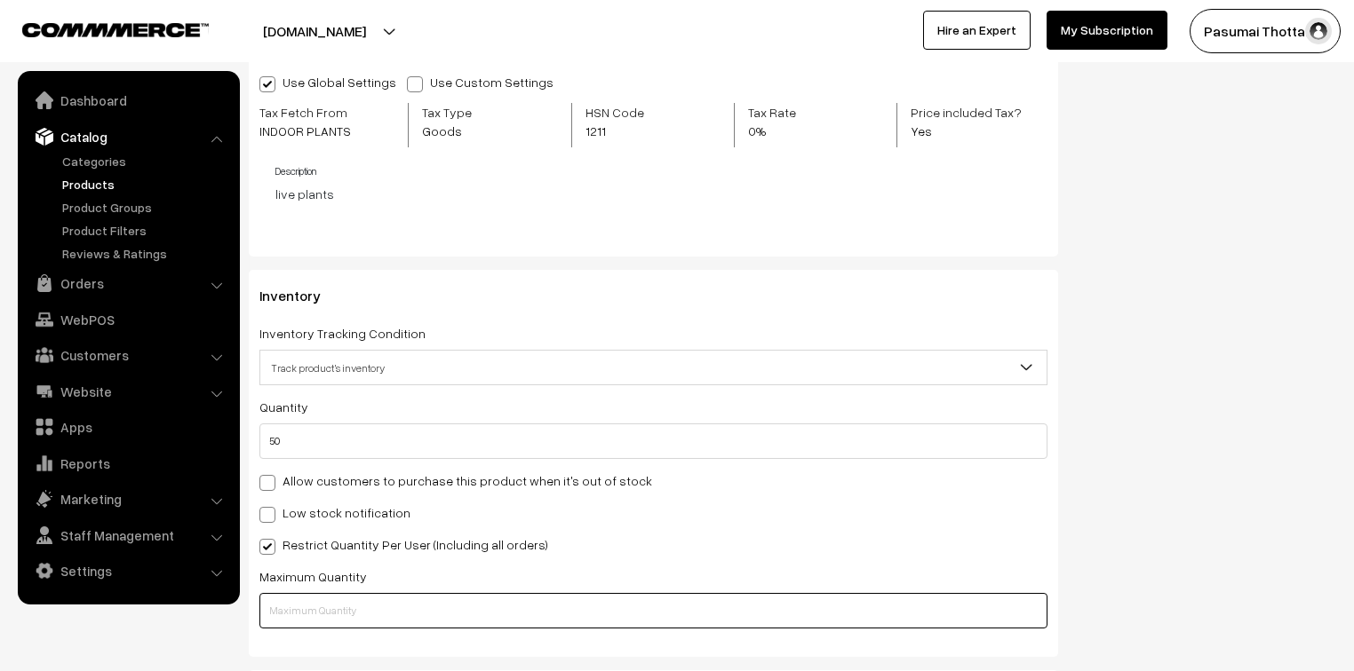
click at [295, 607] on input "text" at bounding box center [653, 611] width 788 height 36
type input "2"
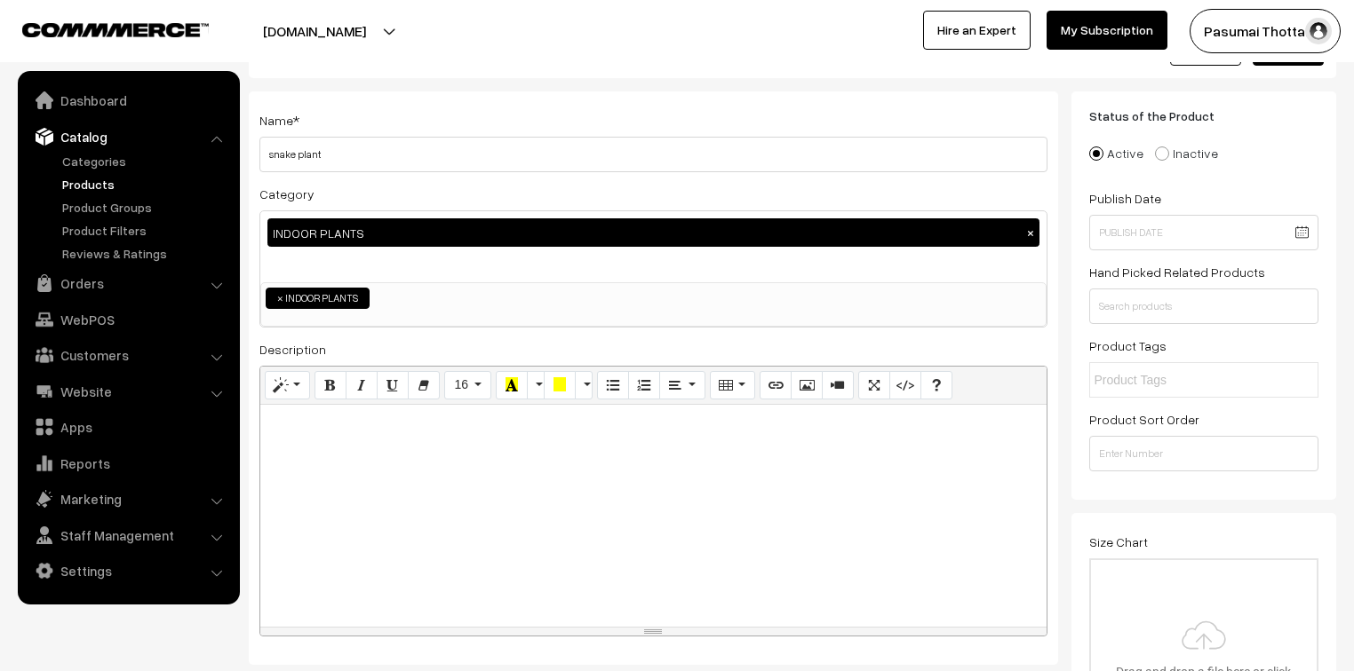
scroll to position [0, 0]
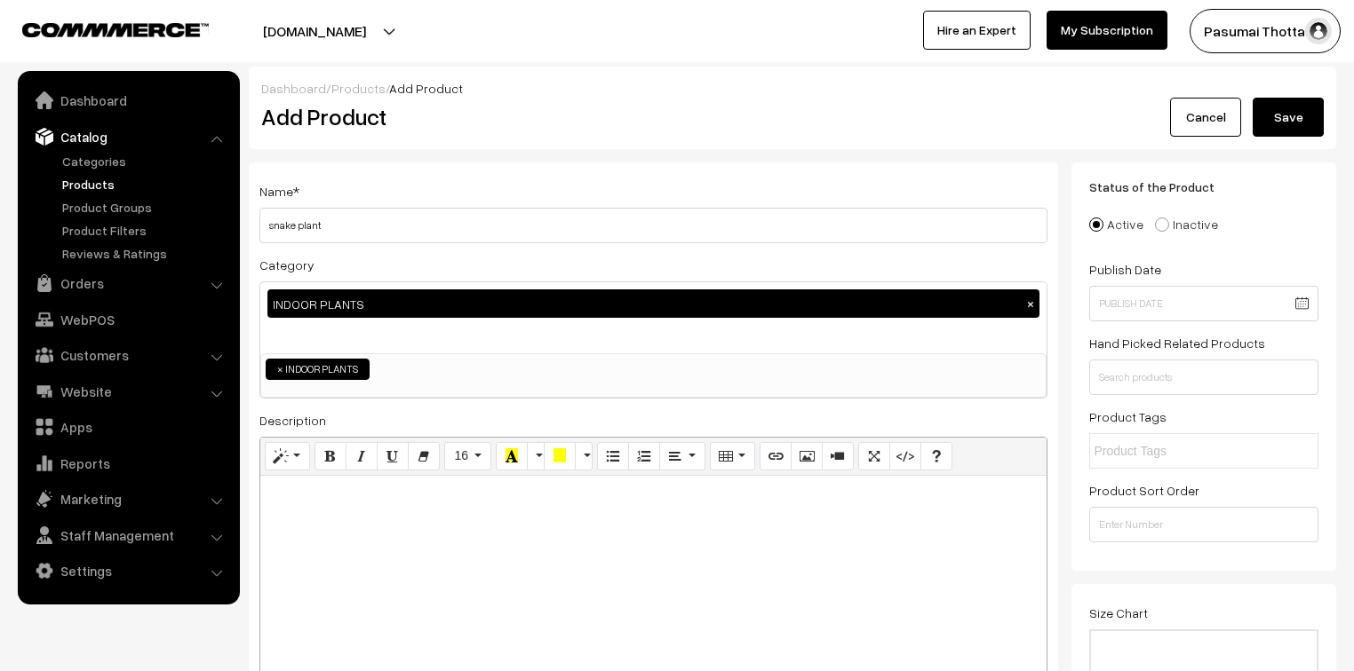
click at [1289, 113] on button "Save" at bounding box center [1287, 117] width 71 height 39
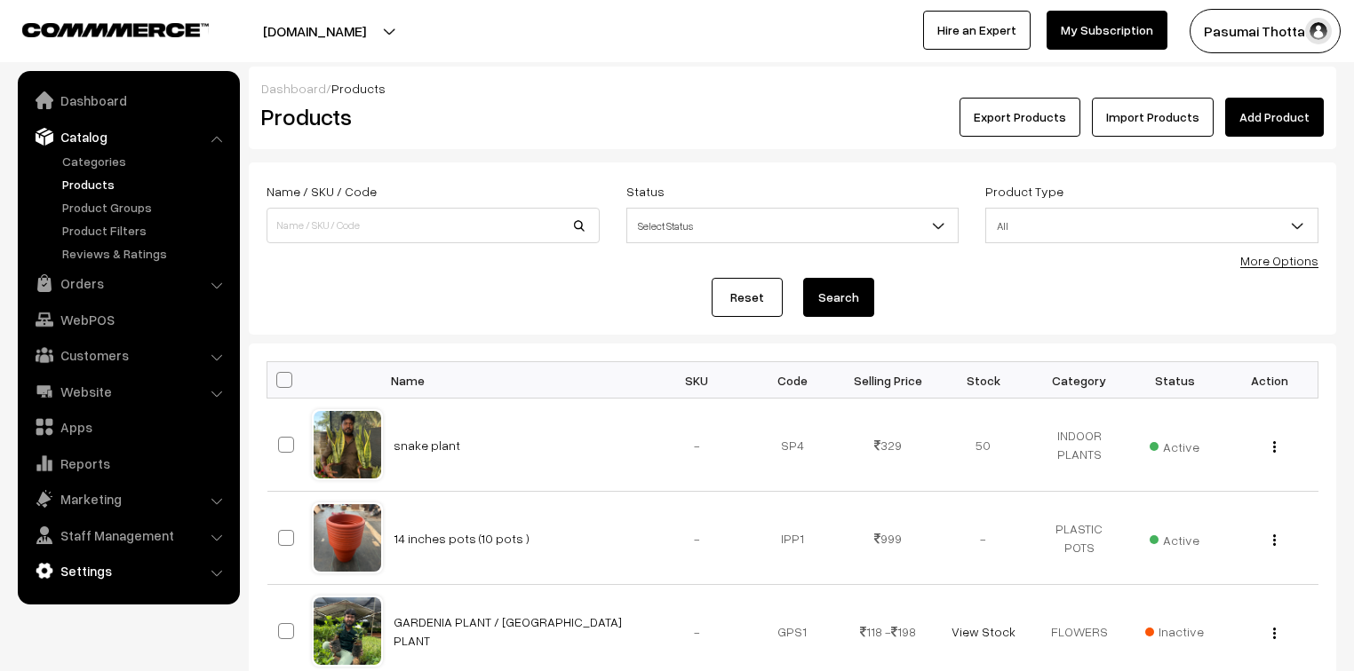
click at [93, 573] on link "Settings" at bounding box center [127, 571] width 211 height 32
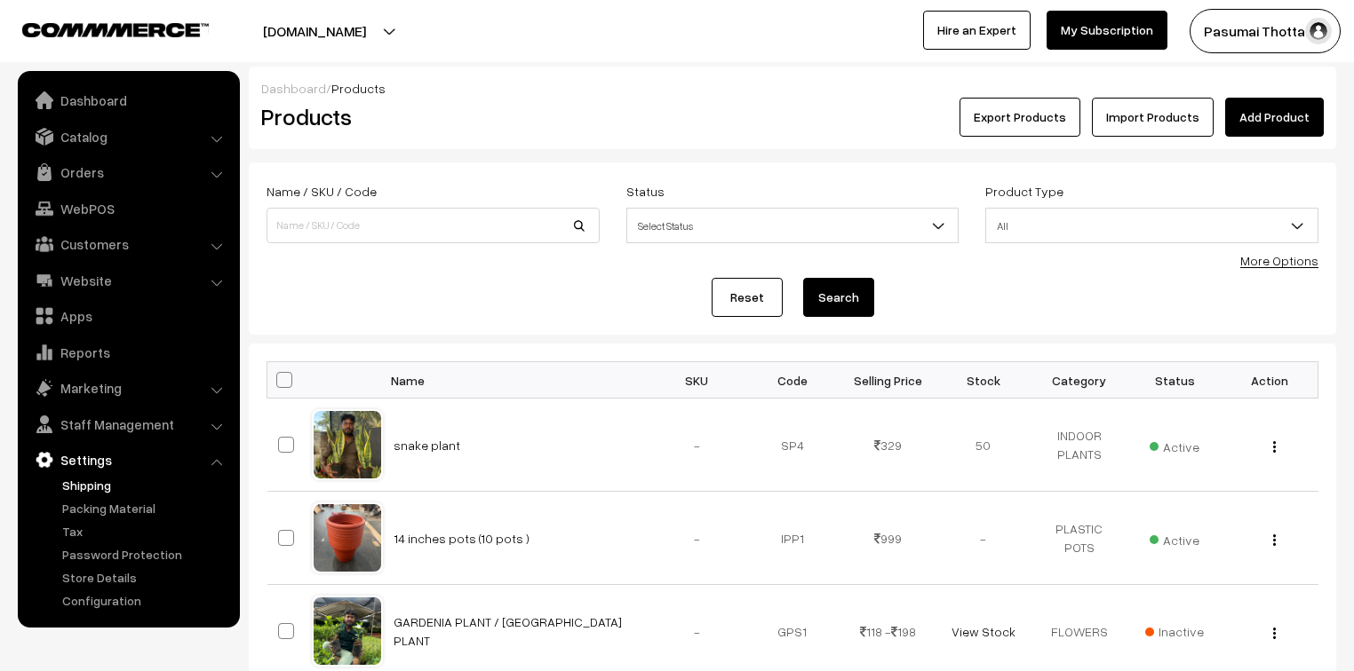
click at [78, 487] on link "Shipping" at bounding box center [146, 485] width 176 height 19
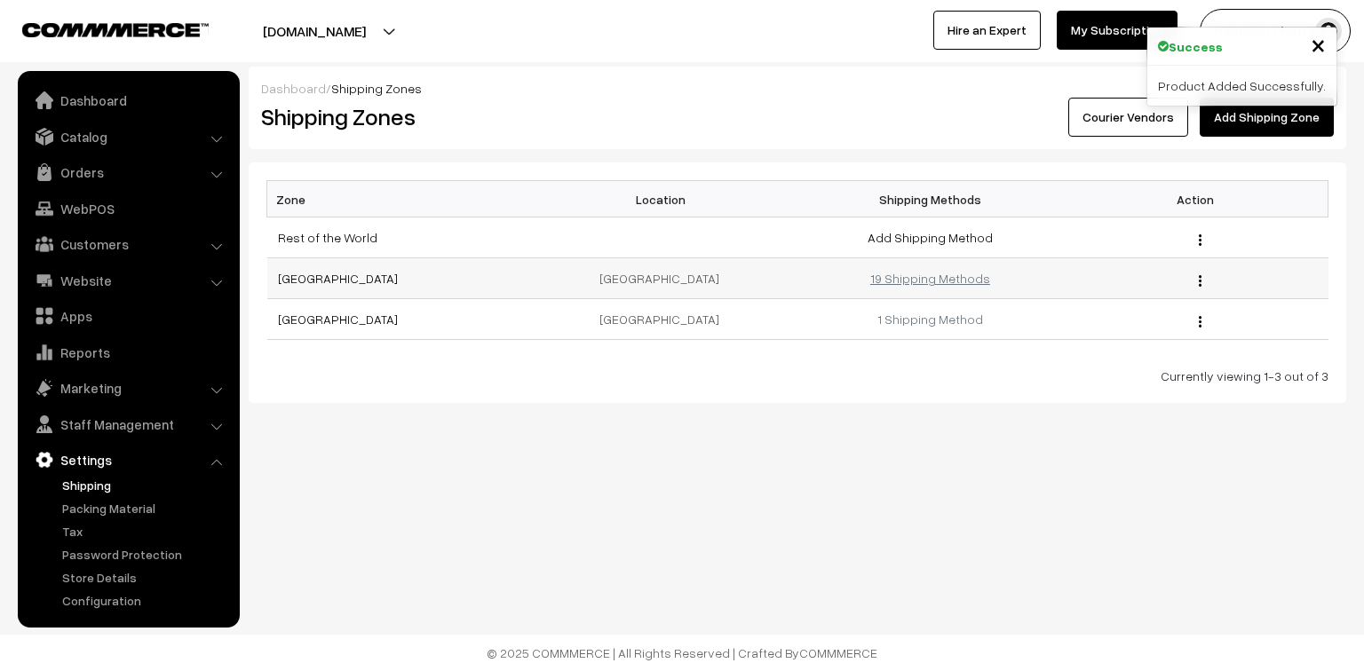
click at [887, 277] on link "19 Shipping Methods" at bounding box center [930, 278] width 120 height 15
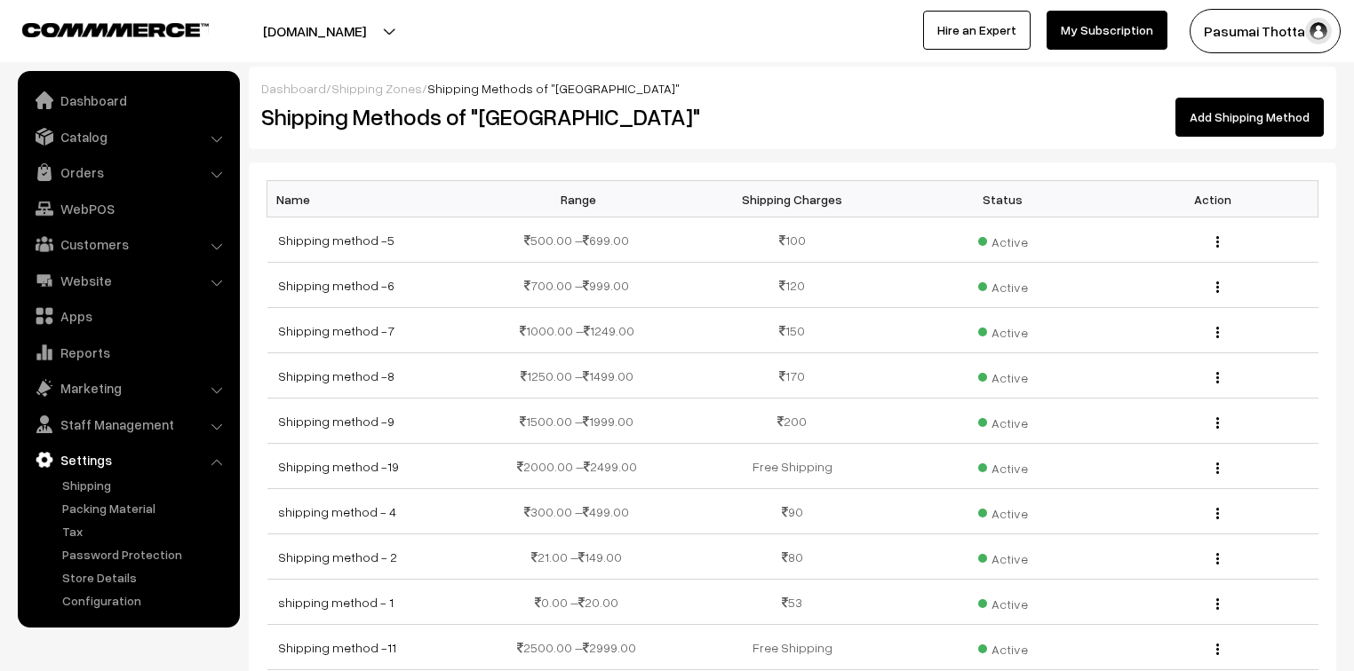
click at [1235, 128] on link "Add Shipping Method" at bounding box center [1249, 117] width 148 height 39
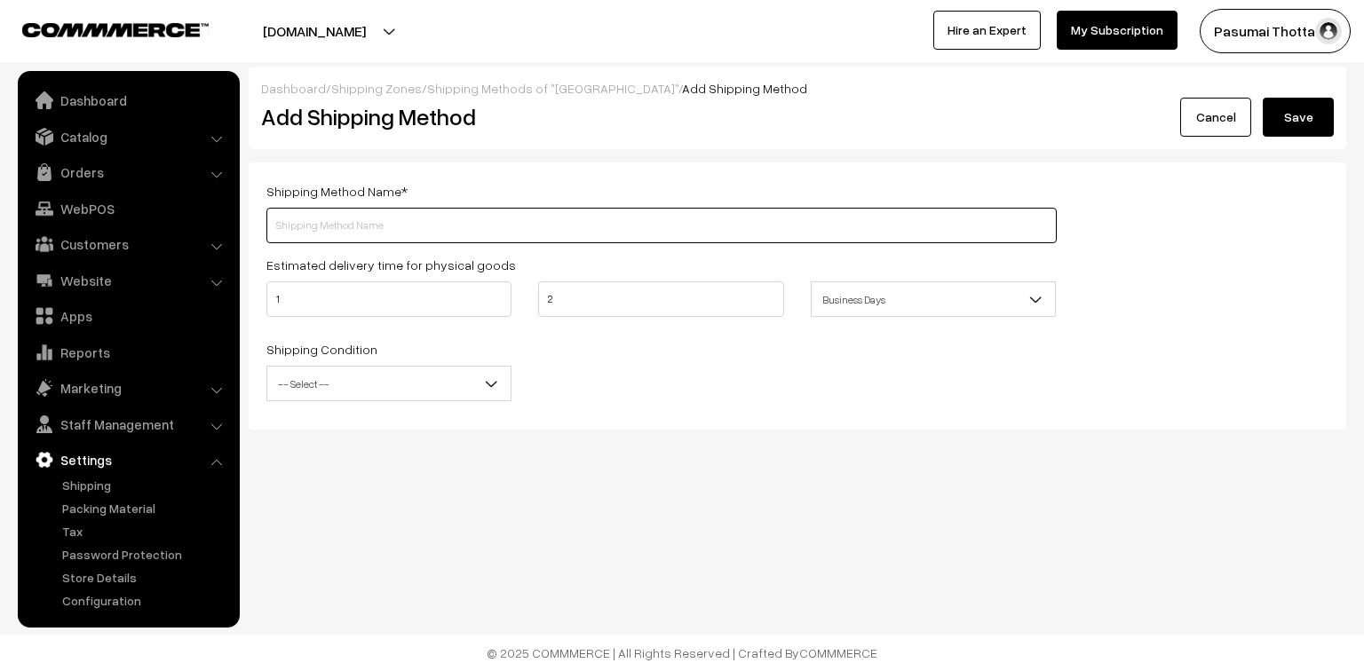
click at [298, 225] on input "text" at bounding box center [661, 226] width 790 height 36
type input "snake free shipping"
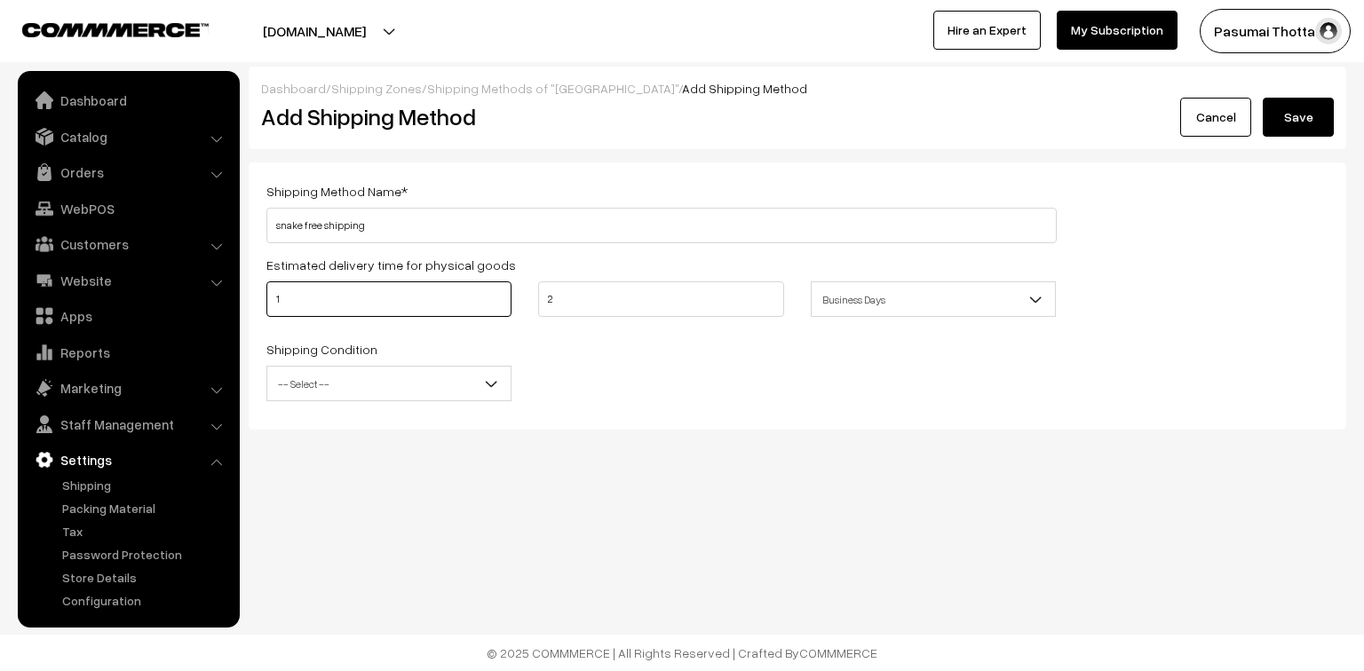
click at [373, 298] on input "1" at bounding box center [388, 300] width 245 height 36
type input "5"
click at [608, 297] on input "2" at bounding box center [660, 300] width 245 height 36
type input "7"
click at [348, 385] on span "-- Select --" at bounding box center [388, 384] width 243 height 31
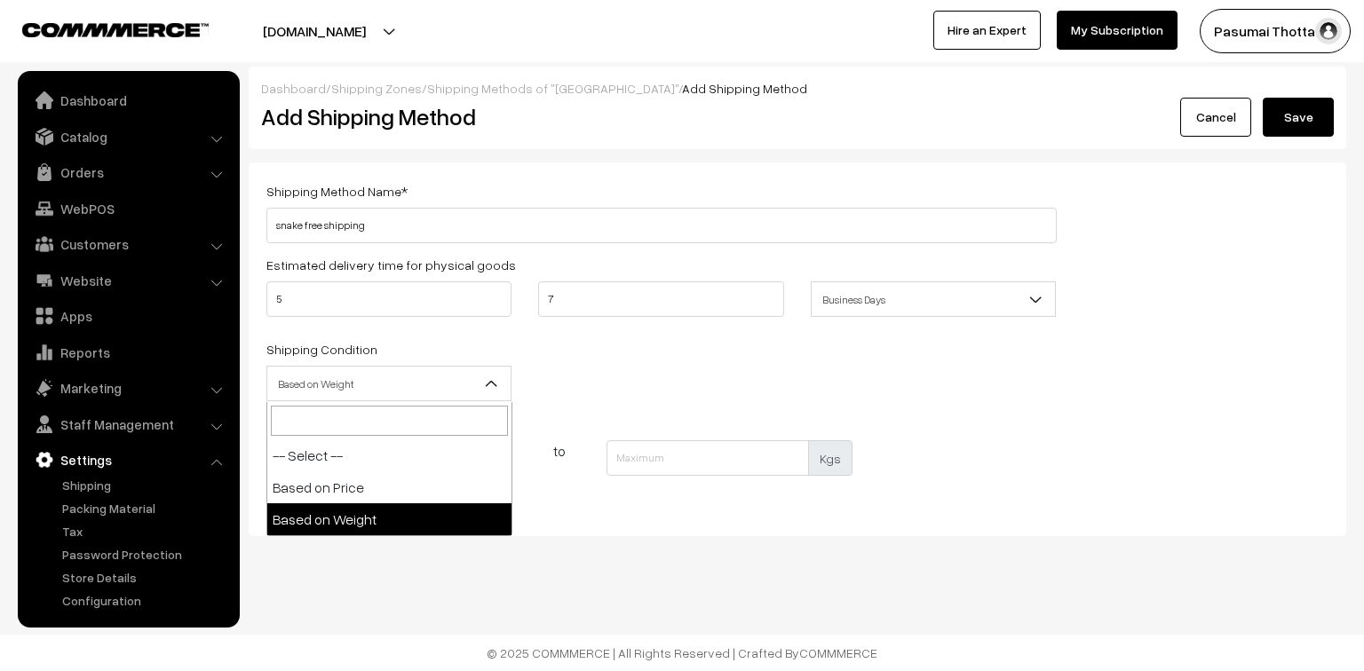
click at [323, 384] on span "Based on Weight" at bounding box center [388, 384] width 243 height 31
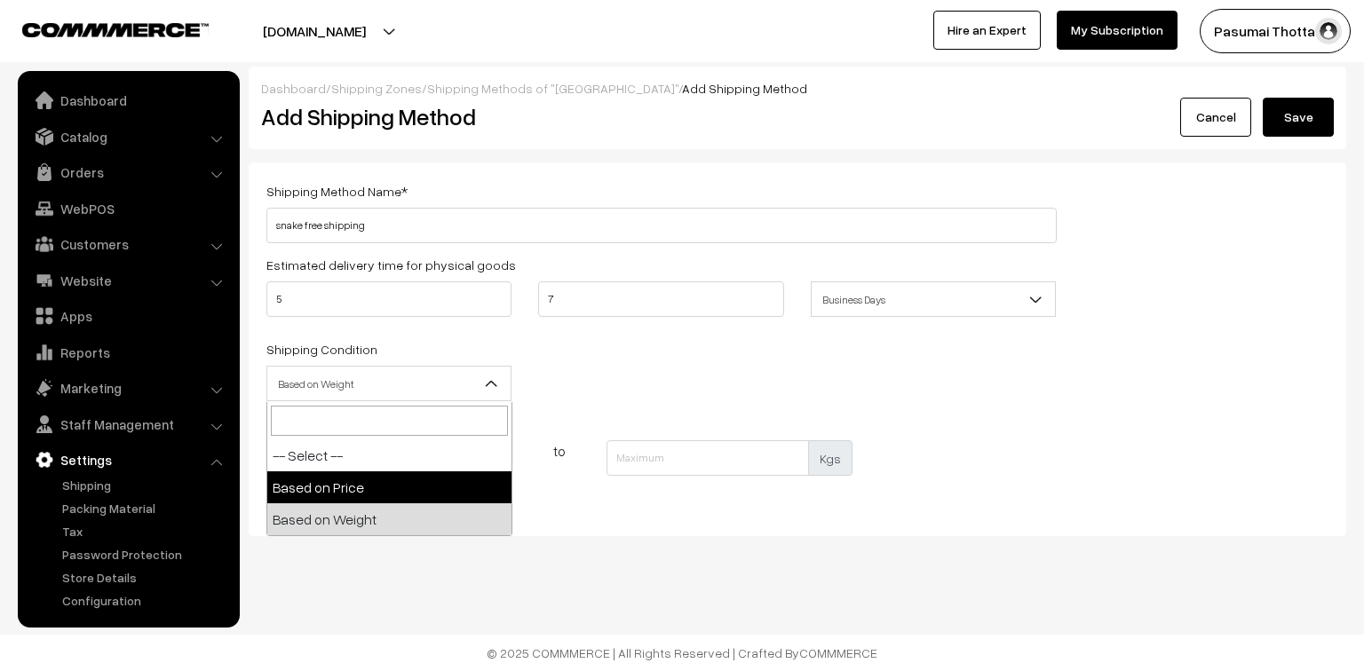
select select "price"
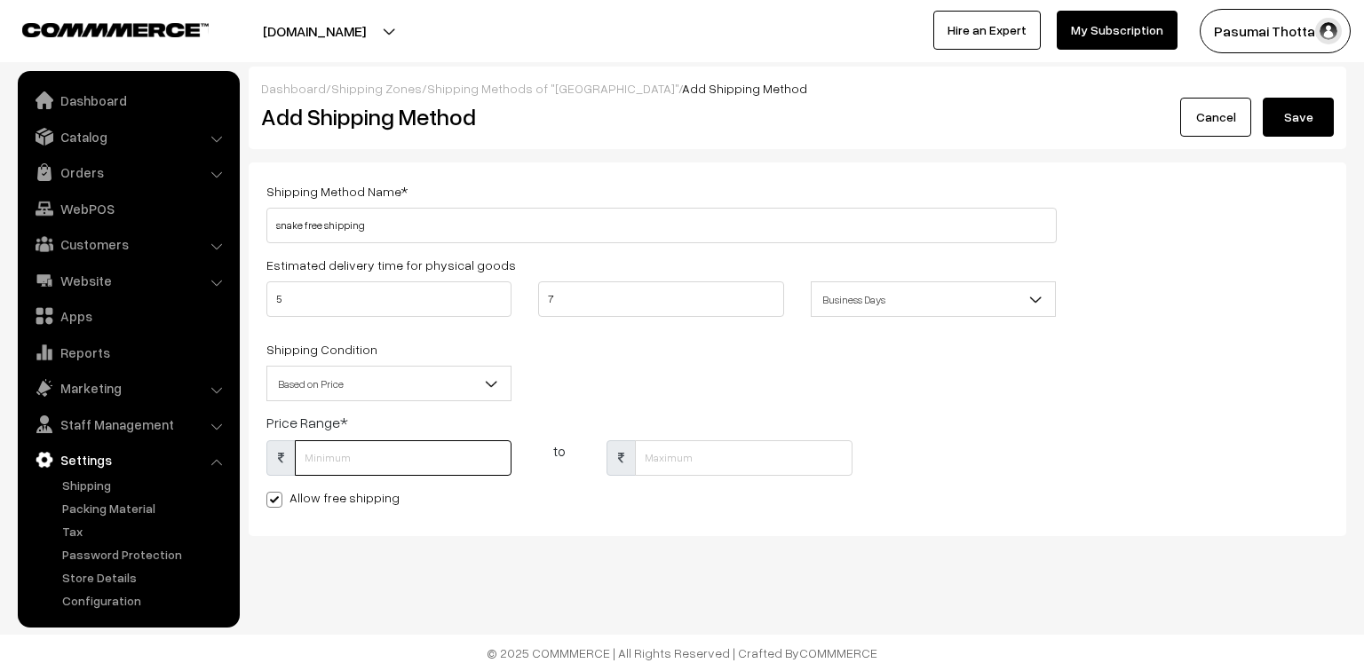
click at [310, 457] on input "text" at bounding box center [403, 459] width 217 height 36
type input "328"
click at [671, 459] on input "text" at bounding box center [743, 459] width 217 height 36
type input "329"
click at [1091, 394] on div "Shipping Method Name * snake free shipping Estimated delivery time for physical…" at bounding box center [797, 349] width 1089 height 338
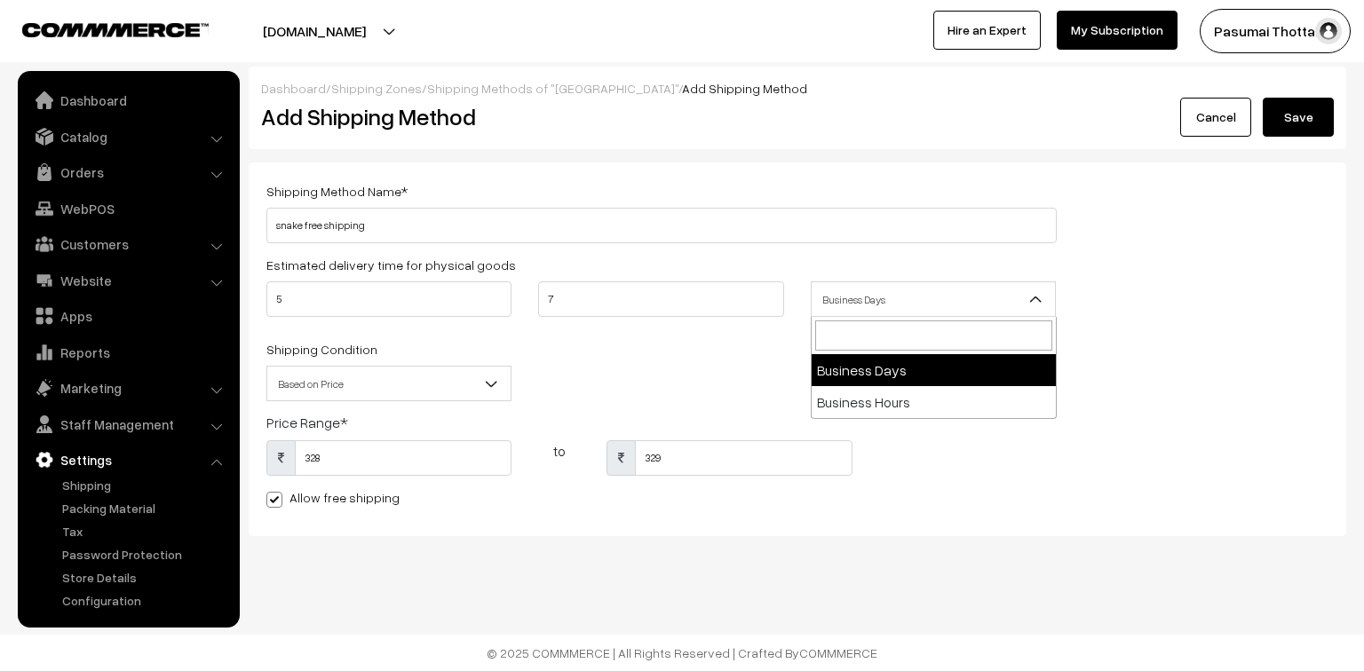
click at [918, 298] on span "Business Days" at bounding box center [933, 299] width 243 height 31
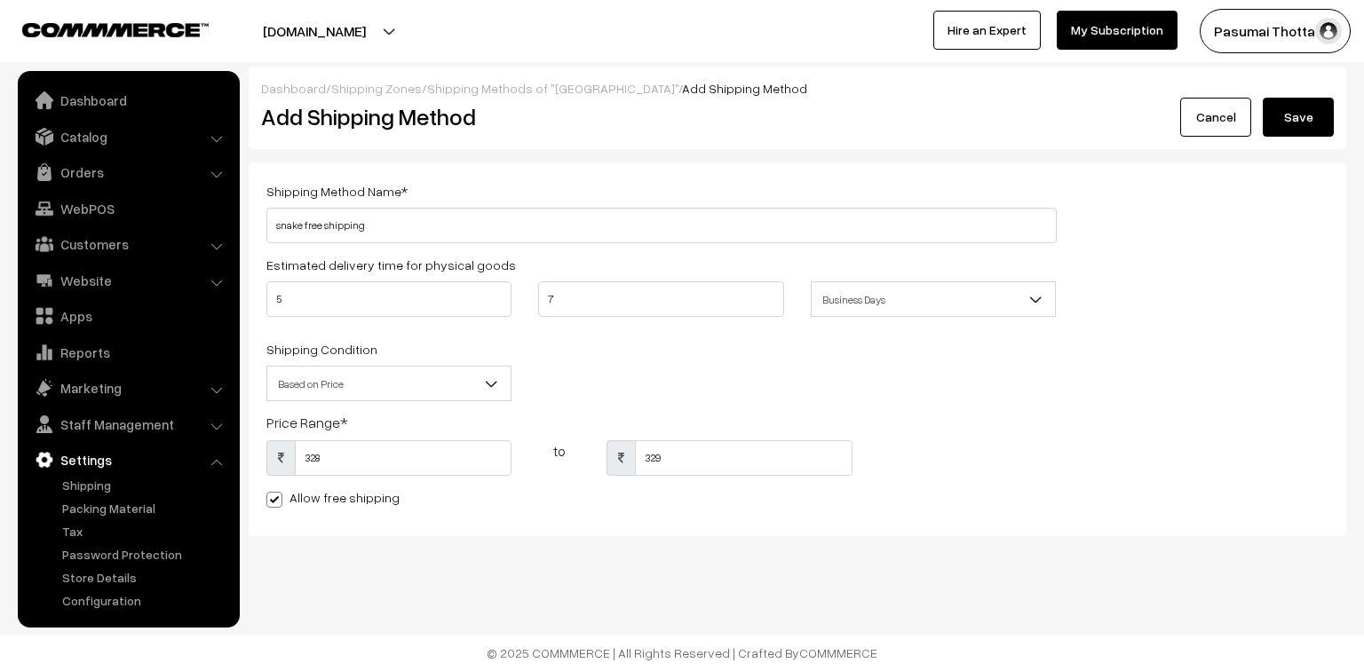
click at [1220, 347] on div "Shipping Method Name * snake free shipping Estimated delivery time for physical…" at bounding box center [797, 349] width 1089 height 338
drag, startPoint x: 1298, startPoint y: 124, endPoint x: 1285, endPoint y: 135, distance: 16.4
click at [1298, 124] on button "Save" at bounding box center [1298, 117] width 71 height 39
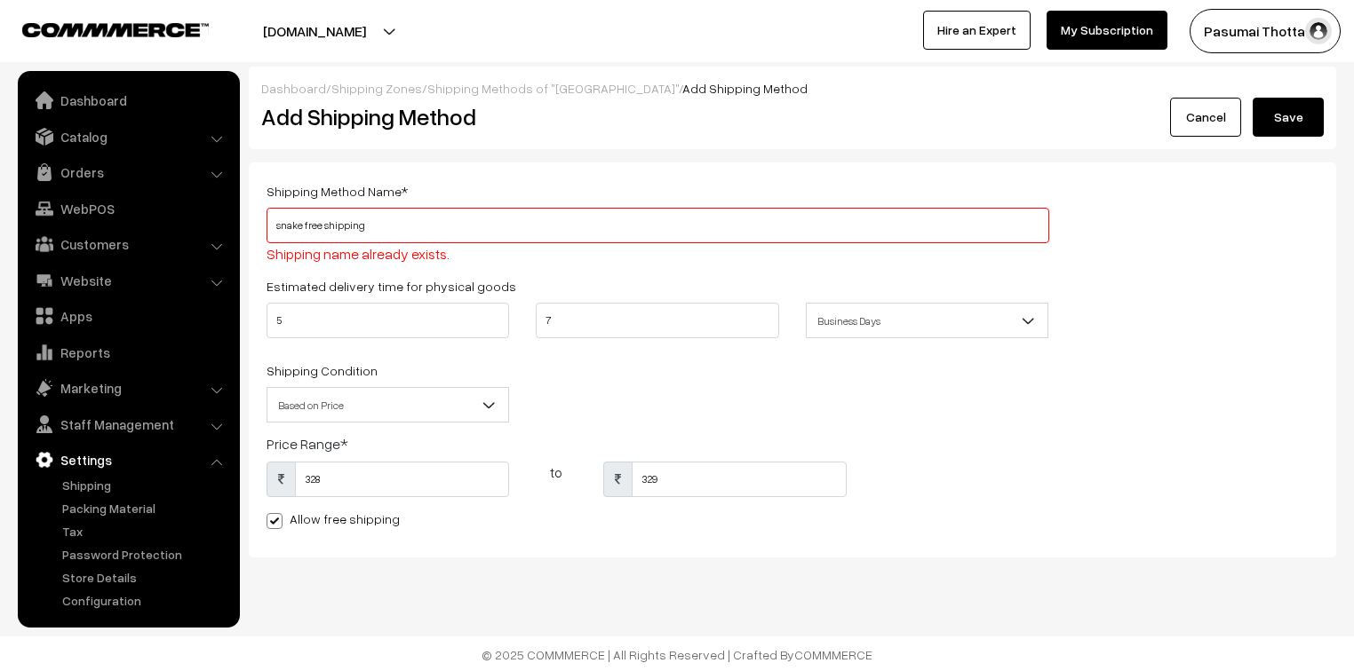
scroll to position [3, 0]
click at [404, 223] on input "snake free shipping" at bounding box center [657, 224] width 782 height 36
type input "snake plant free shipping"
click at [1307, 104] on button "Save" at bounding box center [1287, 115] width 71 height 39
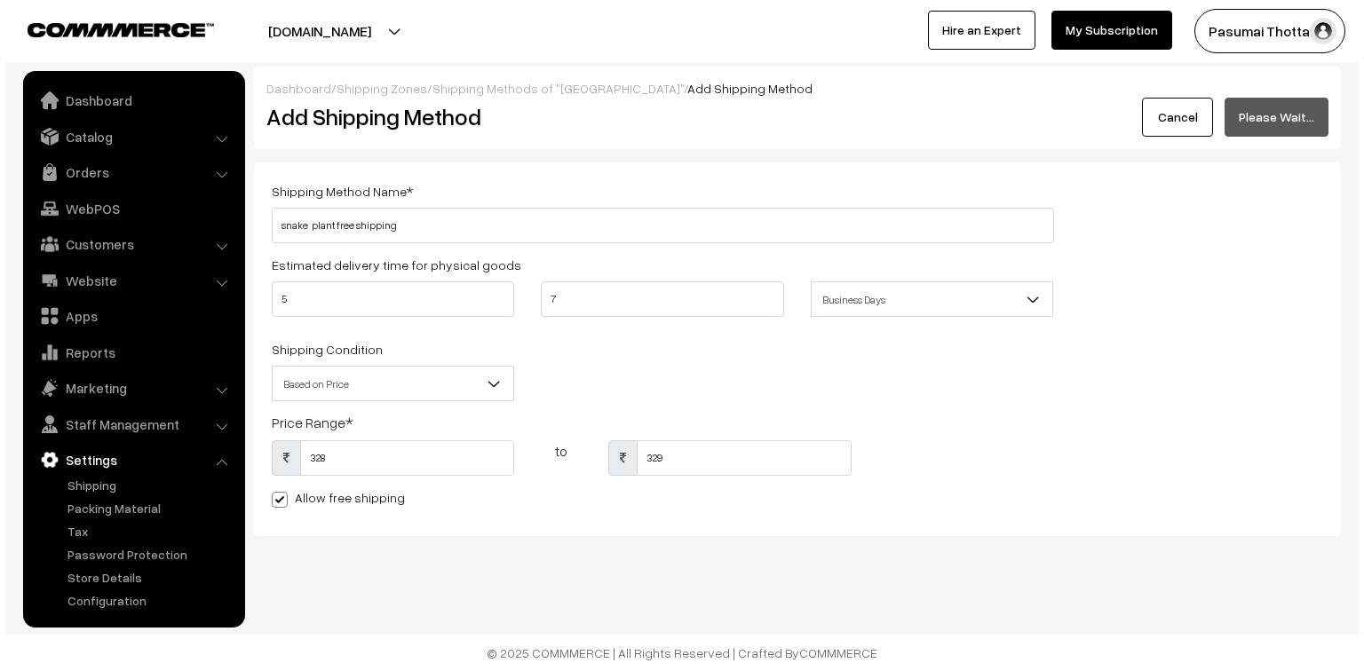
scroll to position [0, 0]
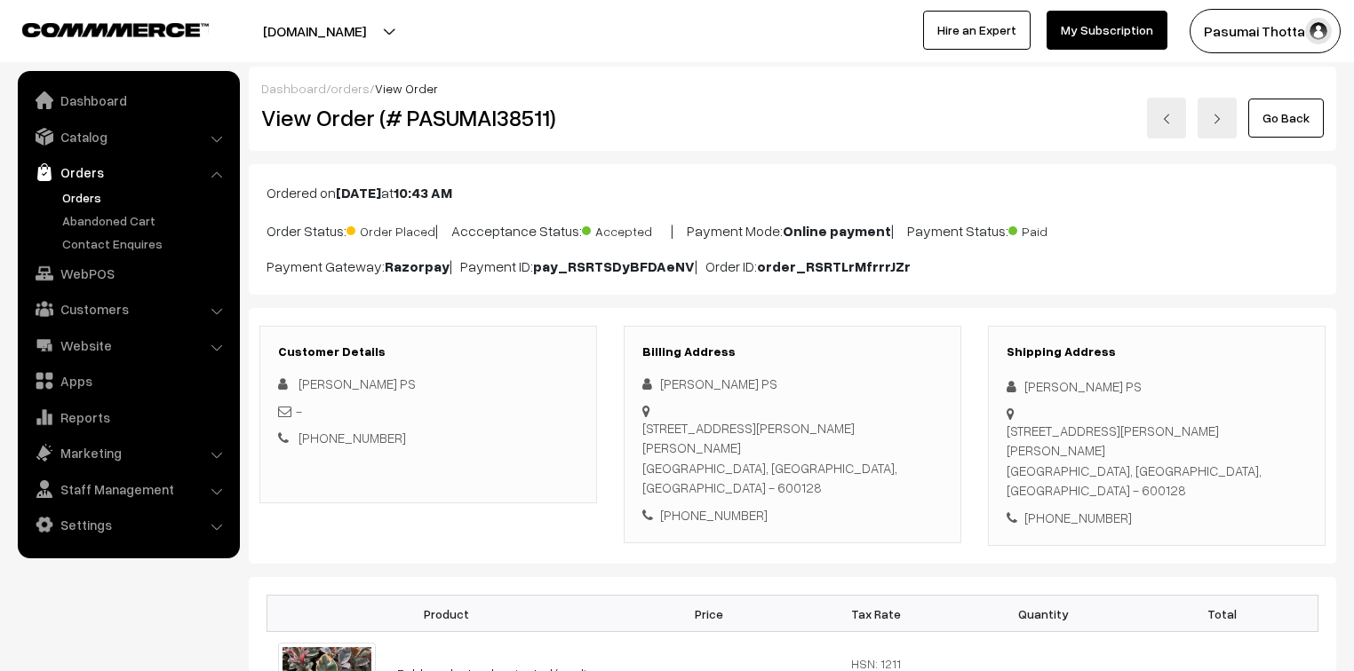
scroll to position [355, 0]
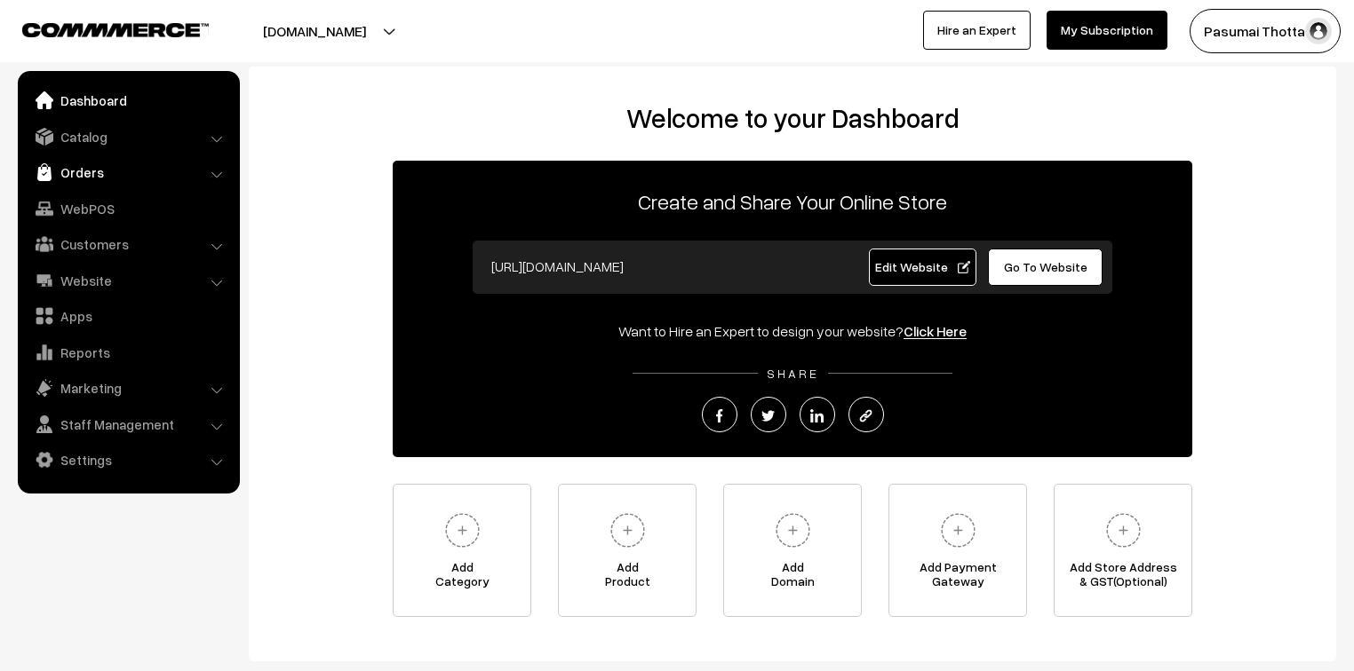
click at [61, 175] on link "Orders" at bounding box center [127, 172] width 211 height 32
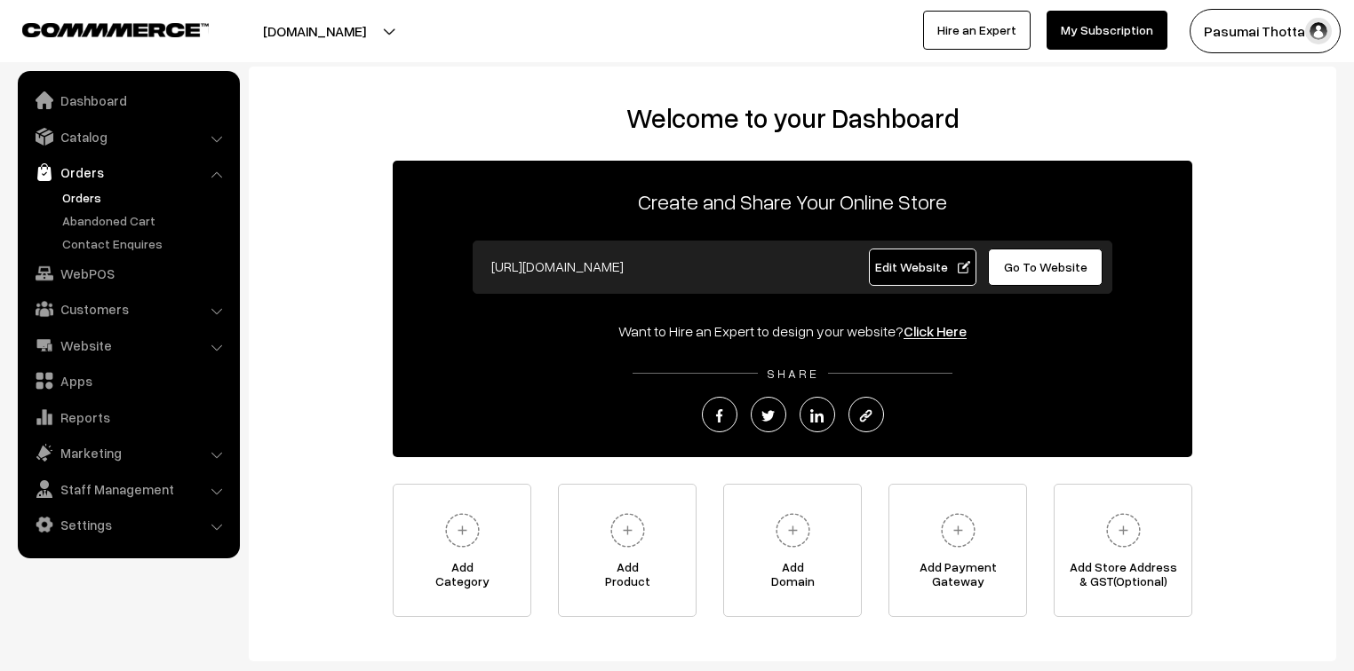
click at [72, 200] on link "Orders" at bounding box center [146, 197] width 176 height 19
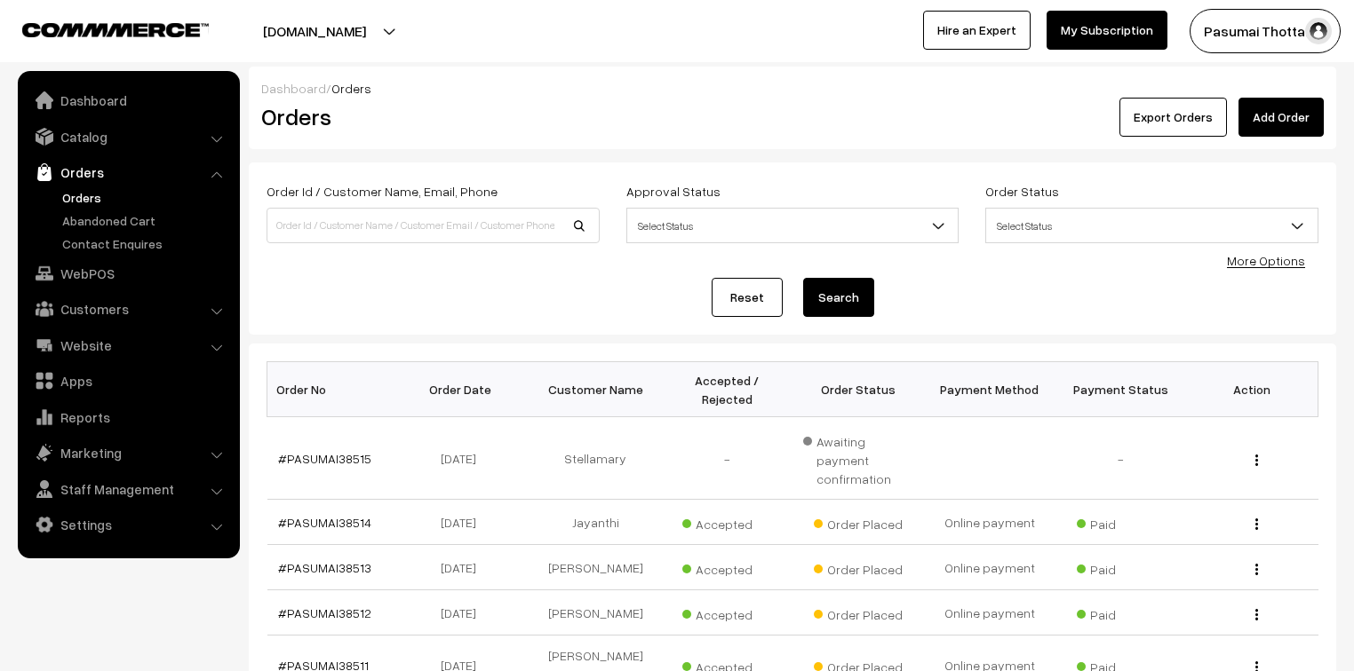
click at [1274, 256] on link "More Options" at bounding box center [1266, 260] width 78 height 15
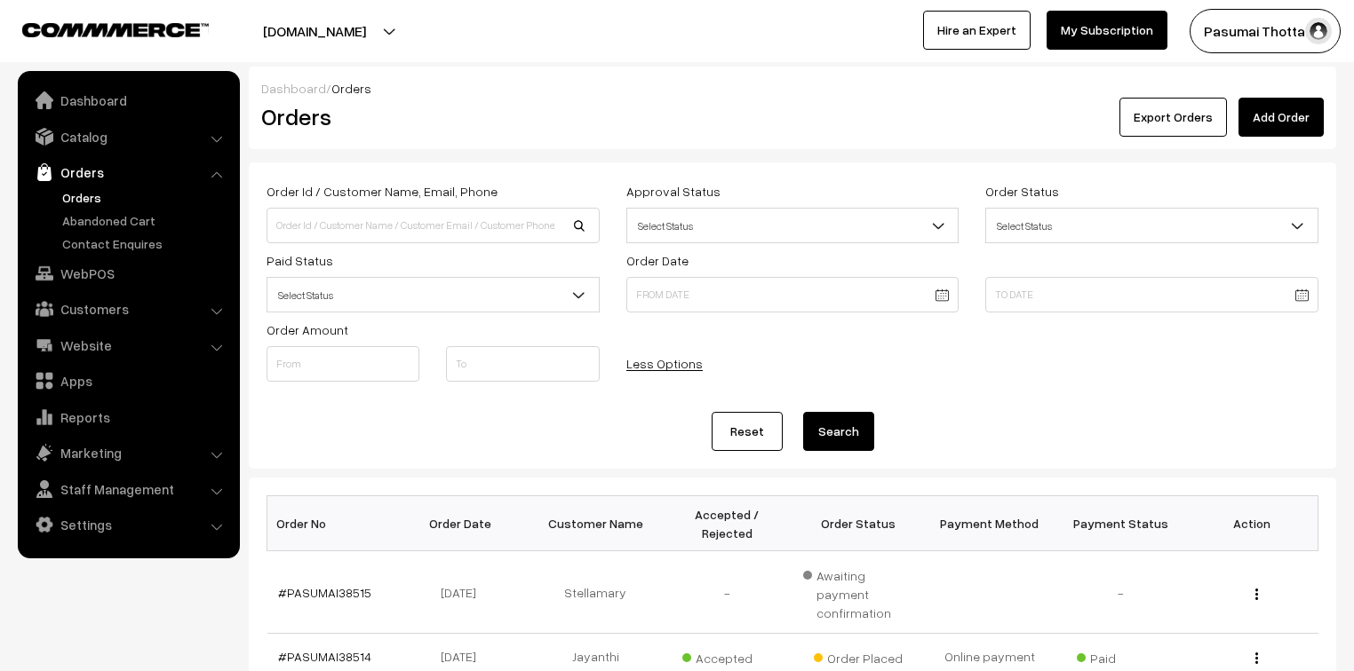
click at [501, 285] on span "Select Status" at bounding box center [432, 295] width 331 height 31
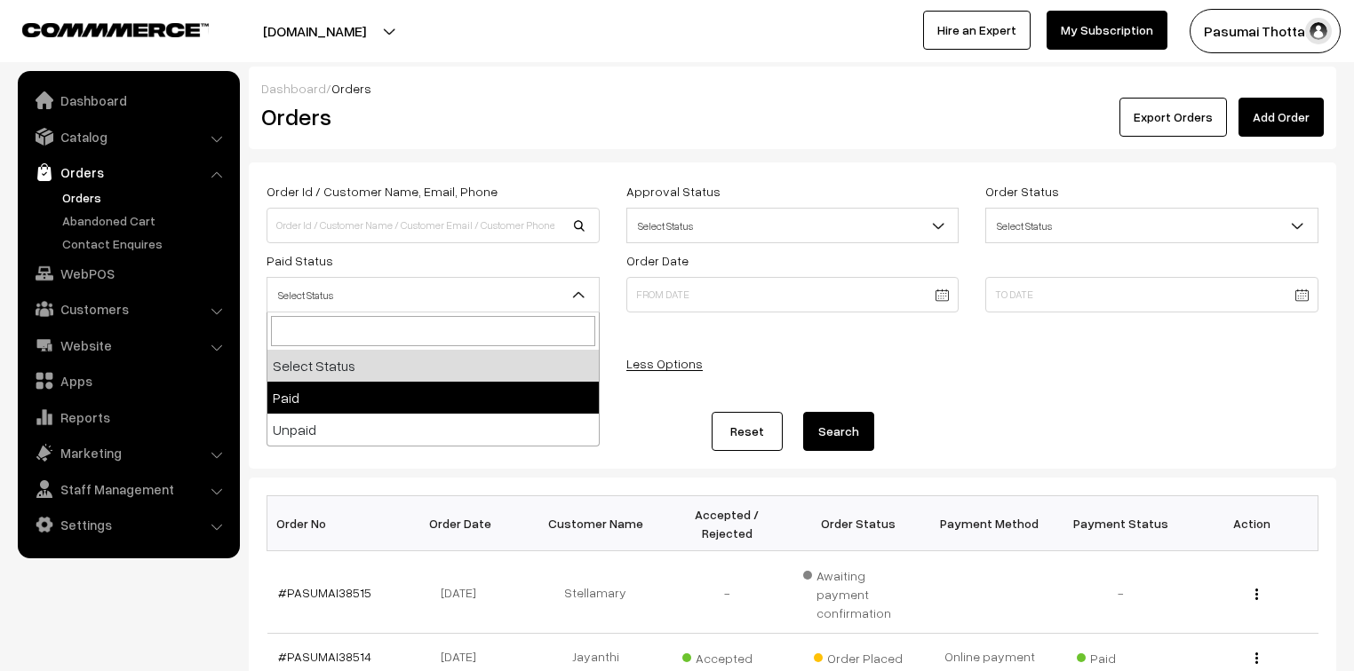
select select "1"
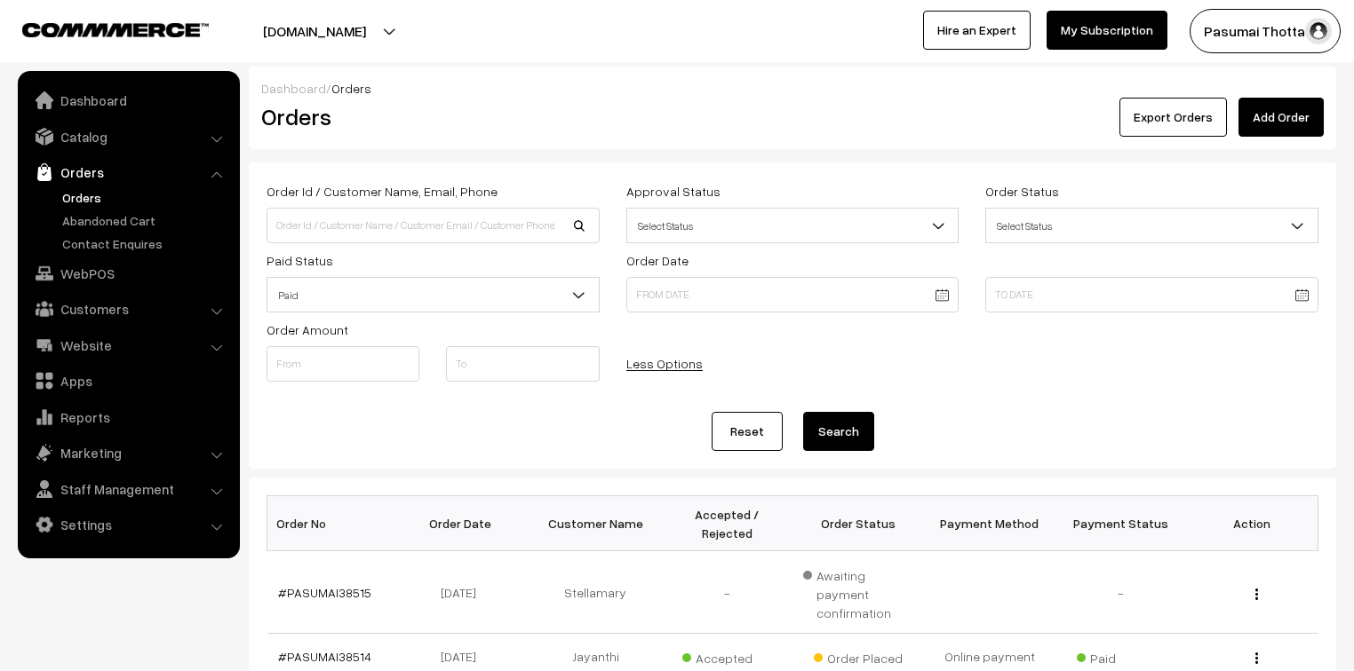
click at [863, 426] on button "Search" at bounding box center [838, 431] width 71 height 39
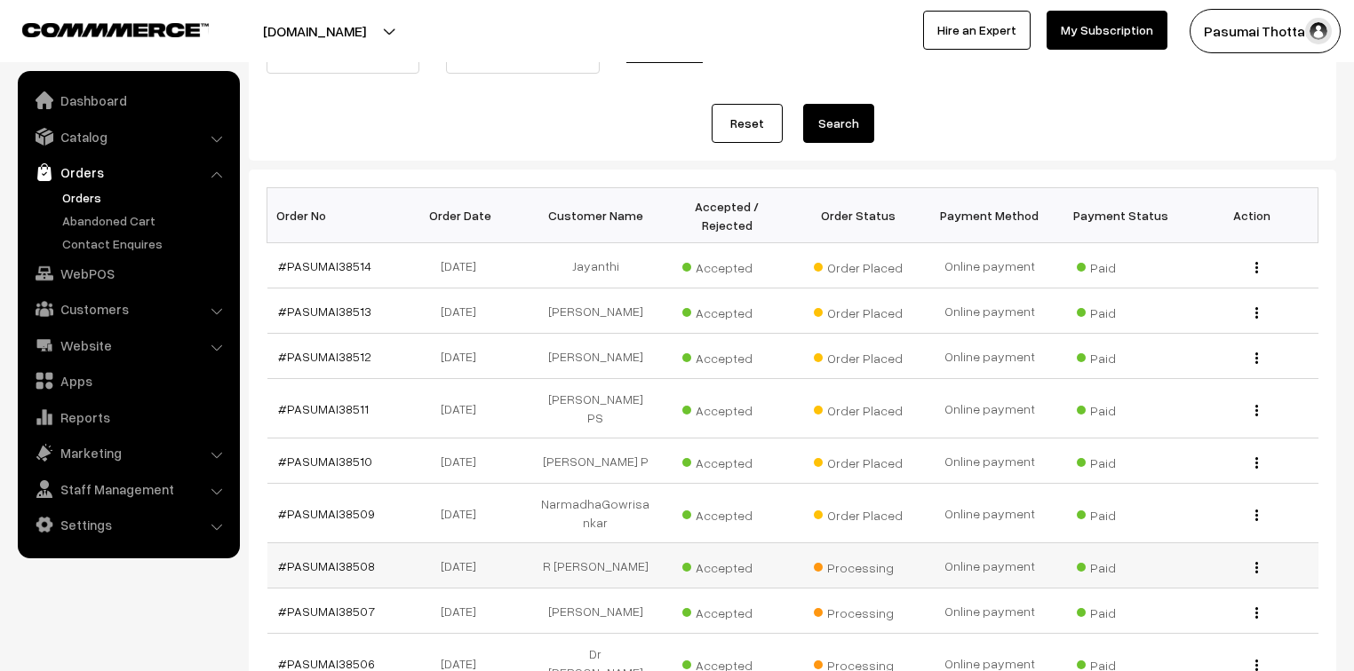
scroll to position [298, 0]
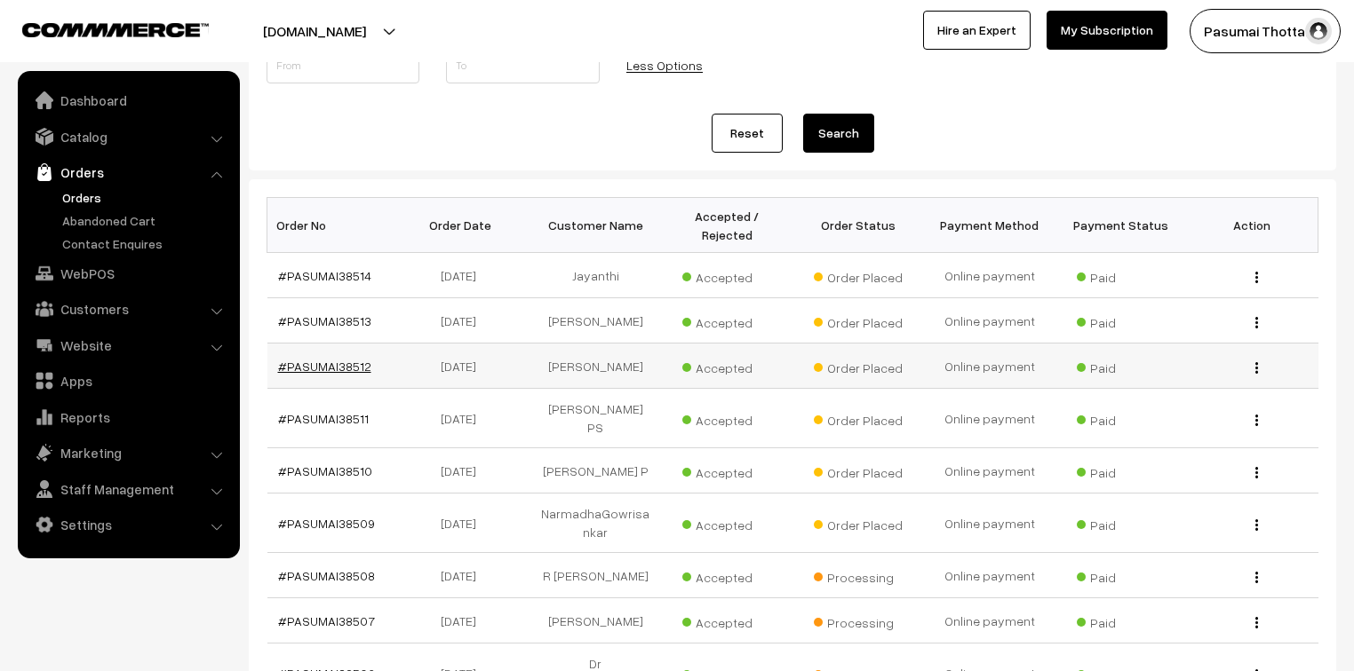
drag, startPoint x: 343, startPoint y: 337, endPoint x: 321, endPoint y: 347, distance: 24.3
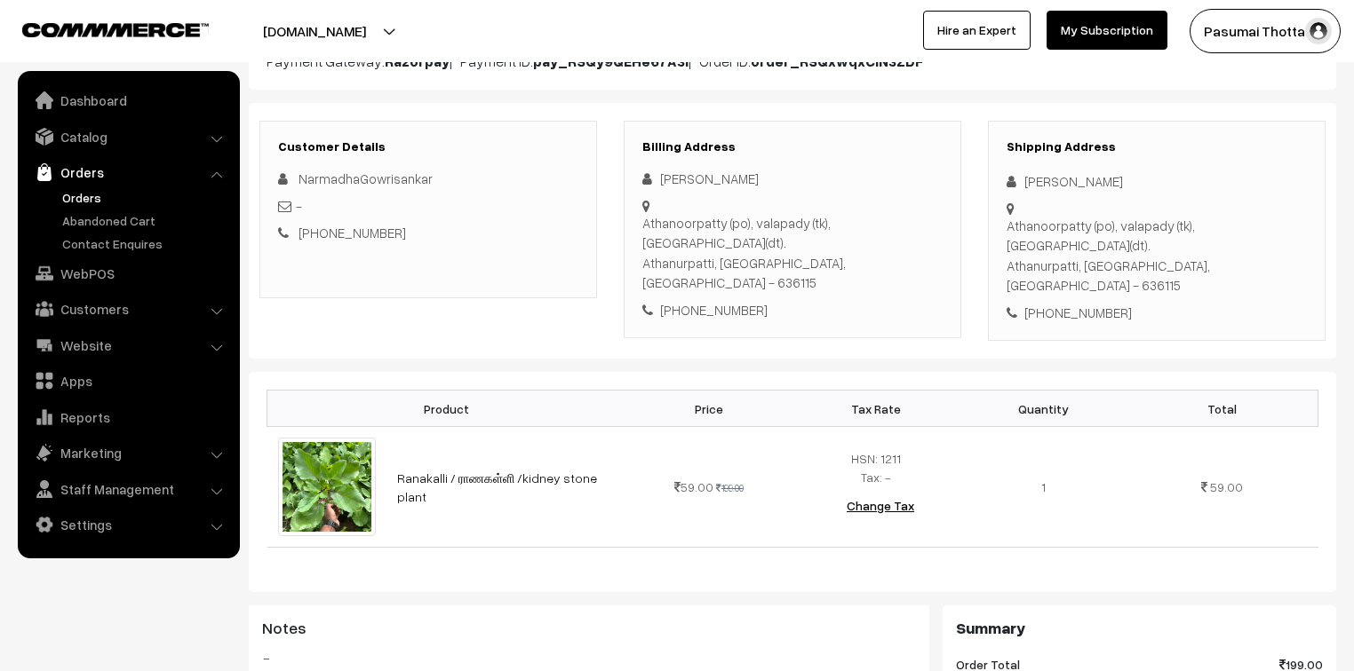
scroll to position [213, 0]
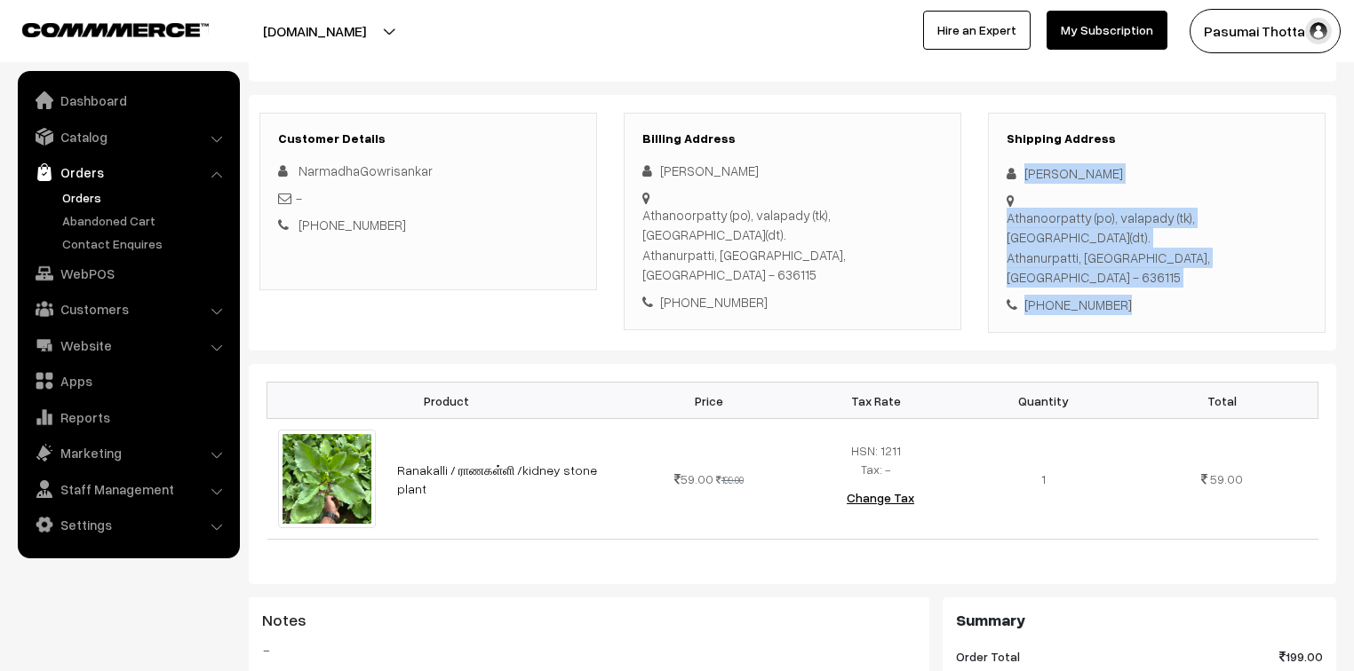
drag, startPoint x: 1023, startPoint y: 178, endPoint x: 1139, endPoint y: 249, distance: 136.3
click at [1139, 249] on div "Shipping Address narmadha gowrisankar Athanoorpatty (po), valapady (tk),Salem(d…" at bounding box center [1156, 223] width 337 height 221
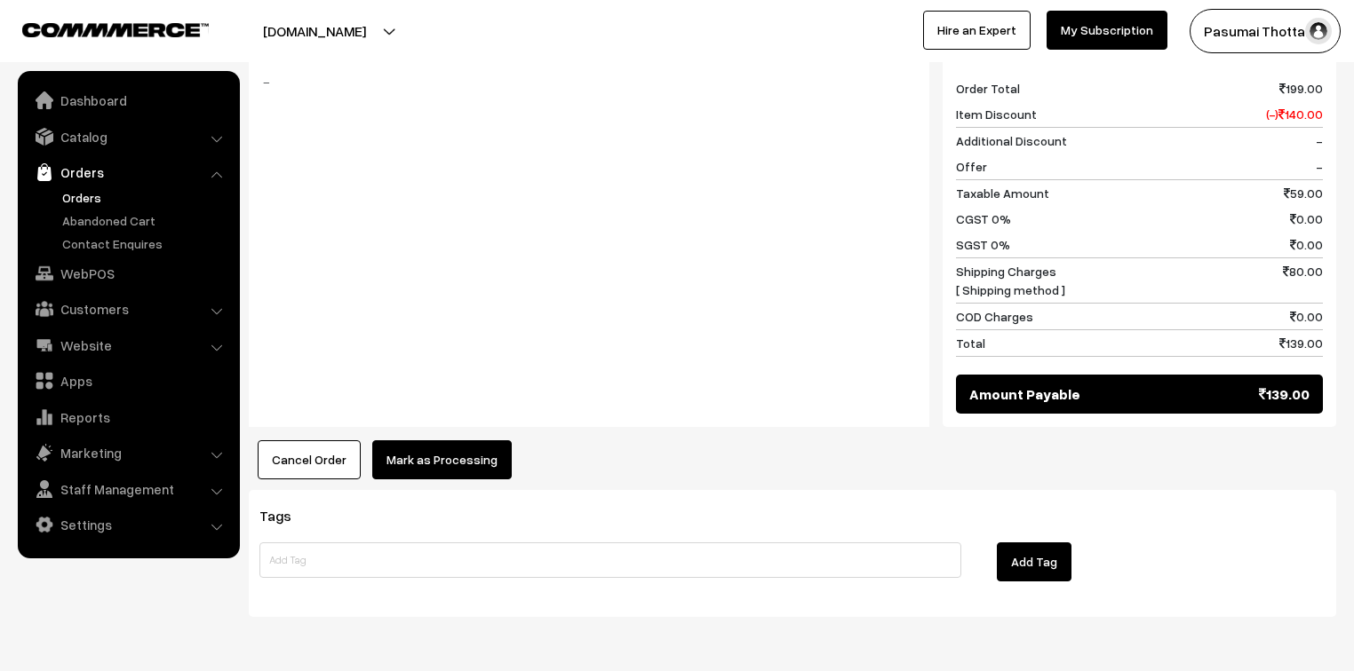
click at [451, 441] on button "Mark as Processing" at bounding box center [441, 460] width 139 height 39
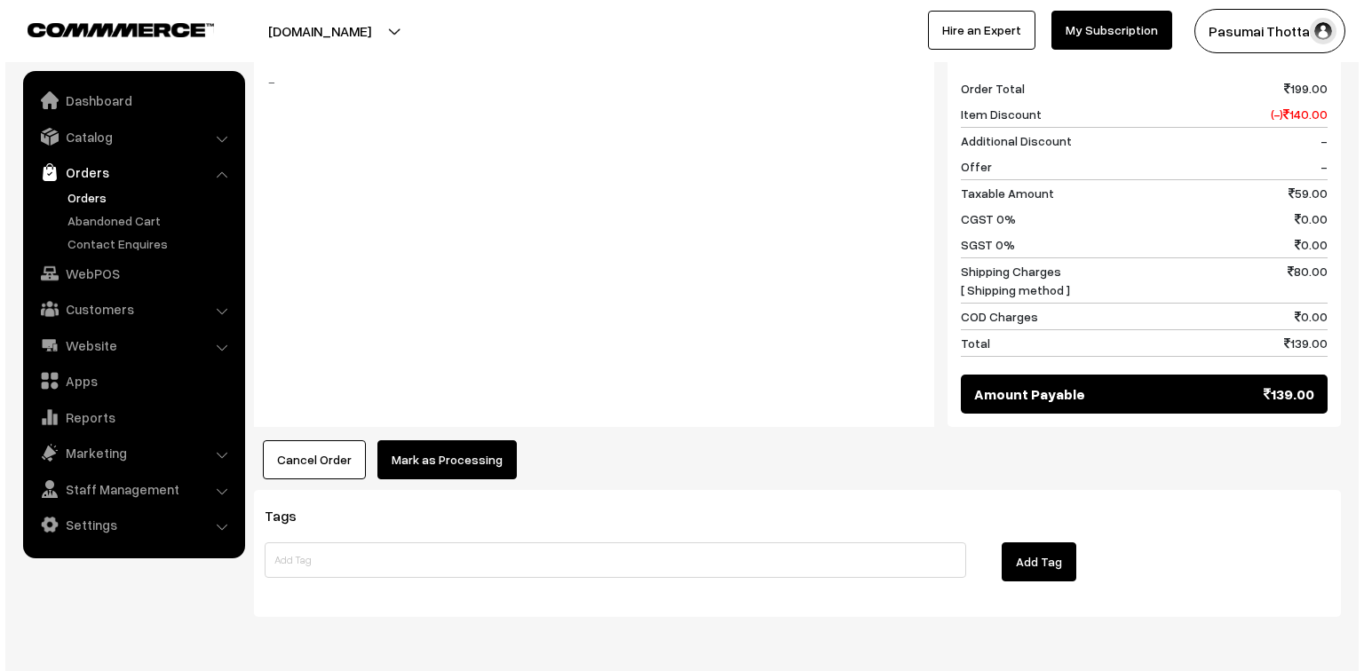
scroll to position [782, 0]
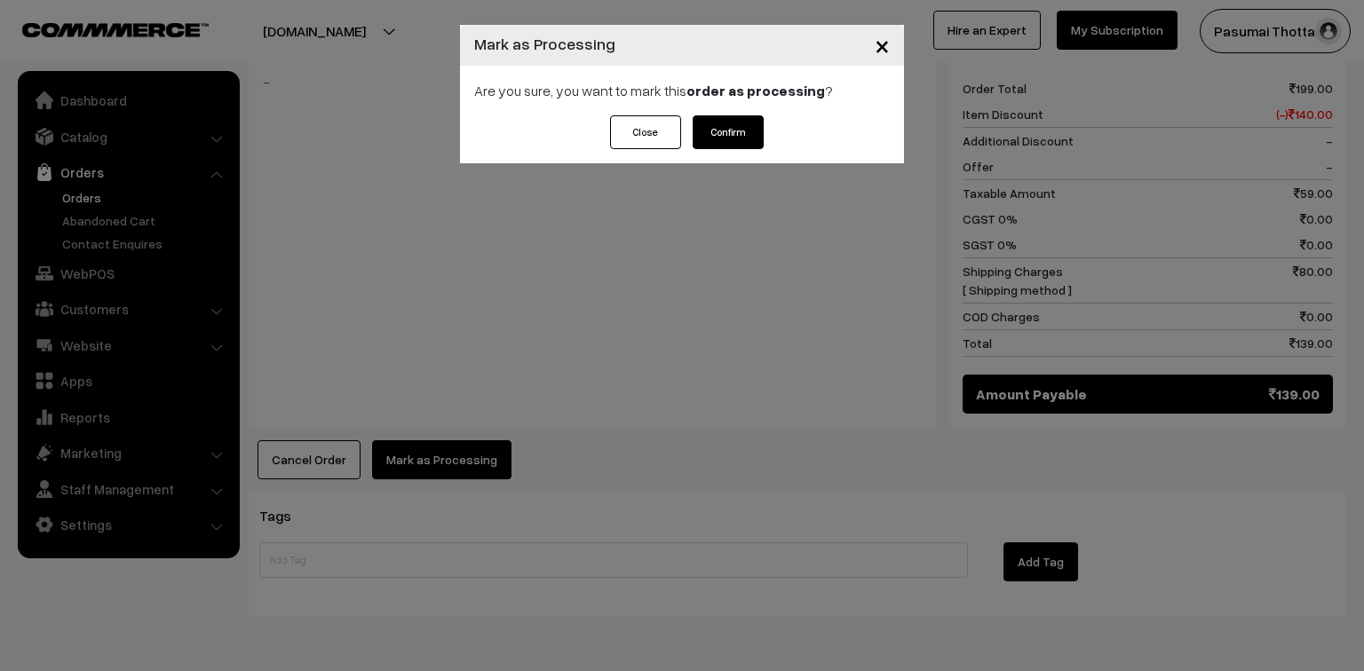
click at [753, 114] on div "Are you sure, you want to mark this order as processing ?" at bounding box center [682, 91] width 444 height 50
click at [745, 128] on button "Confirm" at bounding box center [728, 132] width 71 height 34
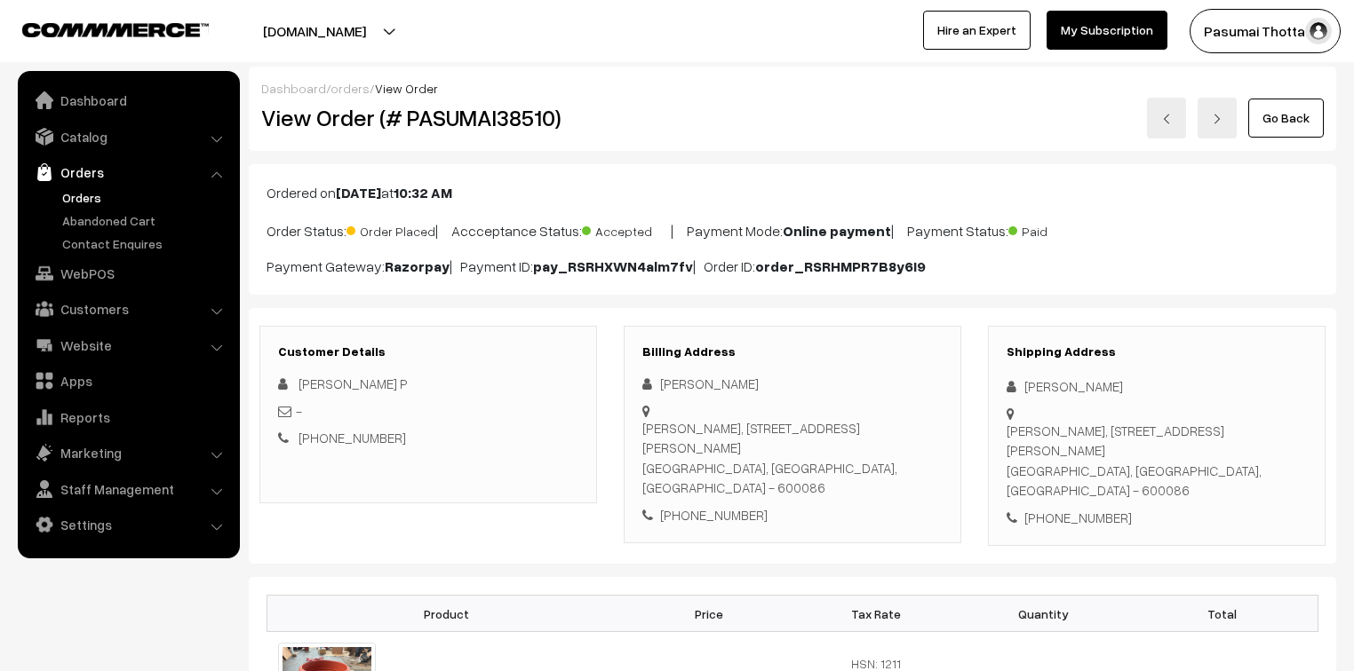
scroll to position [213, 0]
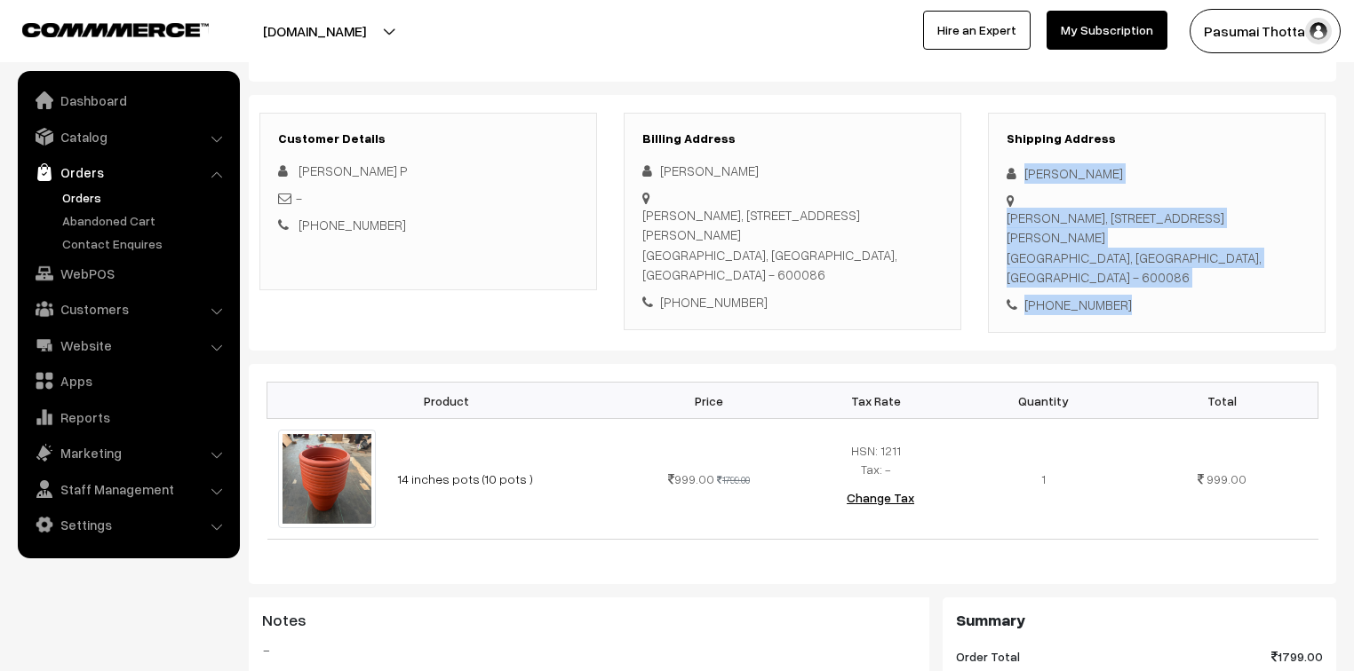
drag, startPoint x: 1020, startPoint y: 171, endPoint x: 1155, endPoint y: 280, distance: 173.0
click at [1155, 280] on div "Shipping Address Elango Premakaran Lakshmi Illam, New No. 11/3 Old No. 67/3, Ra…" at bounding box center [1156, 223] width 337 height 221
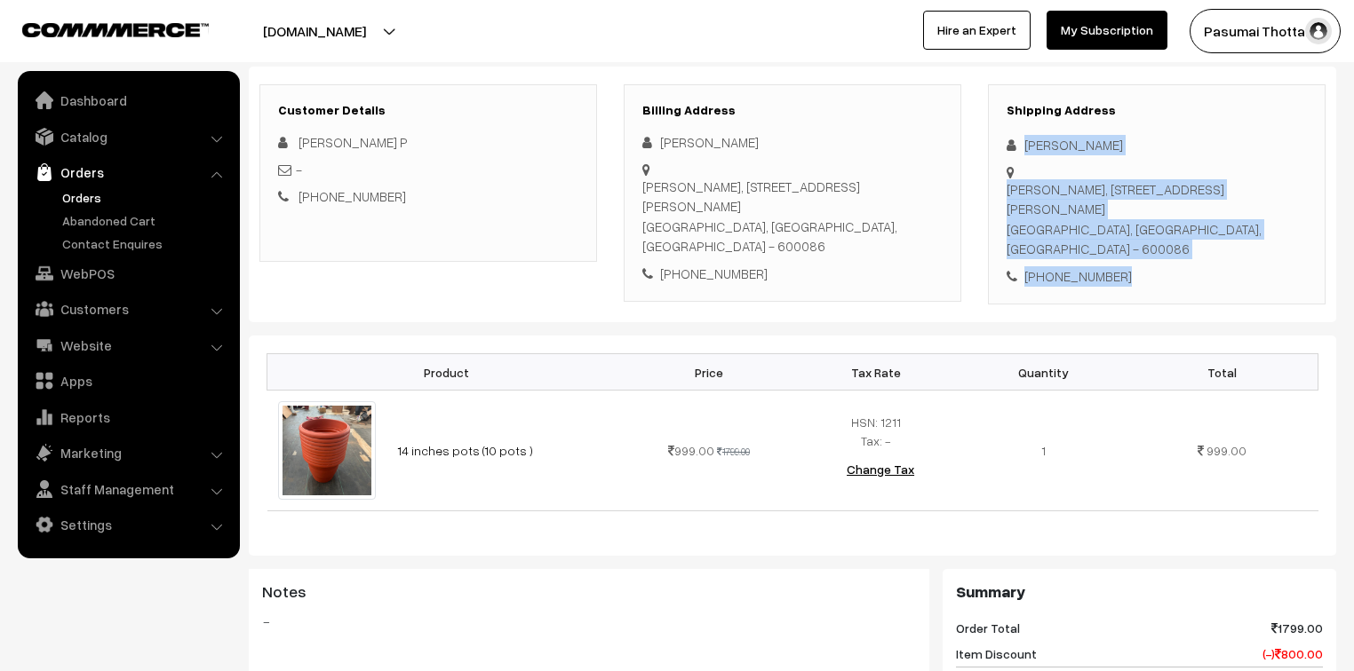
scroll to position [284, 0]
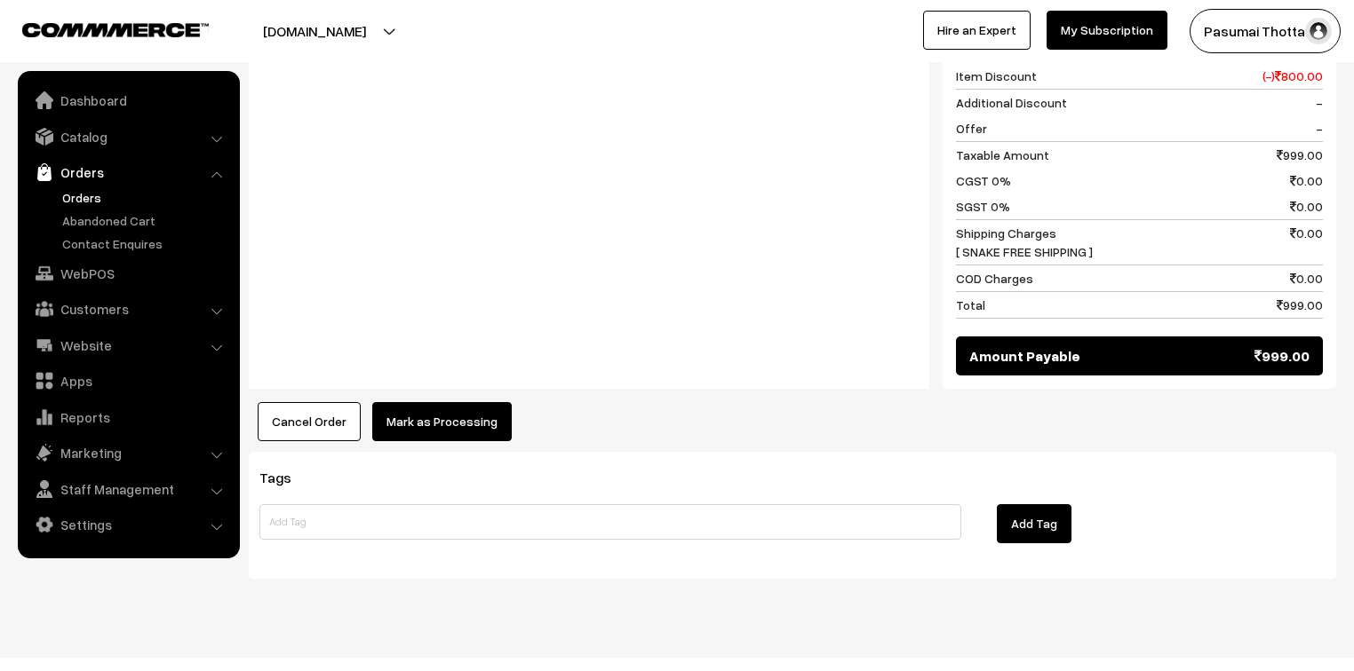
click at [431, 402] on button "Mark as Processing" at bounding box center [441, 421] width 139 height 39
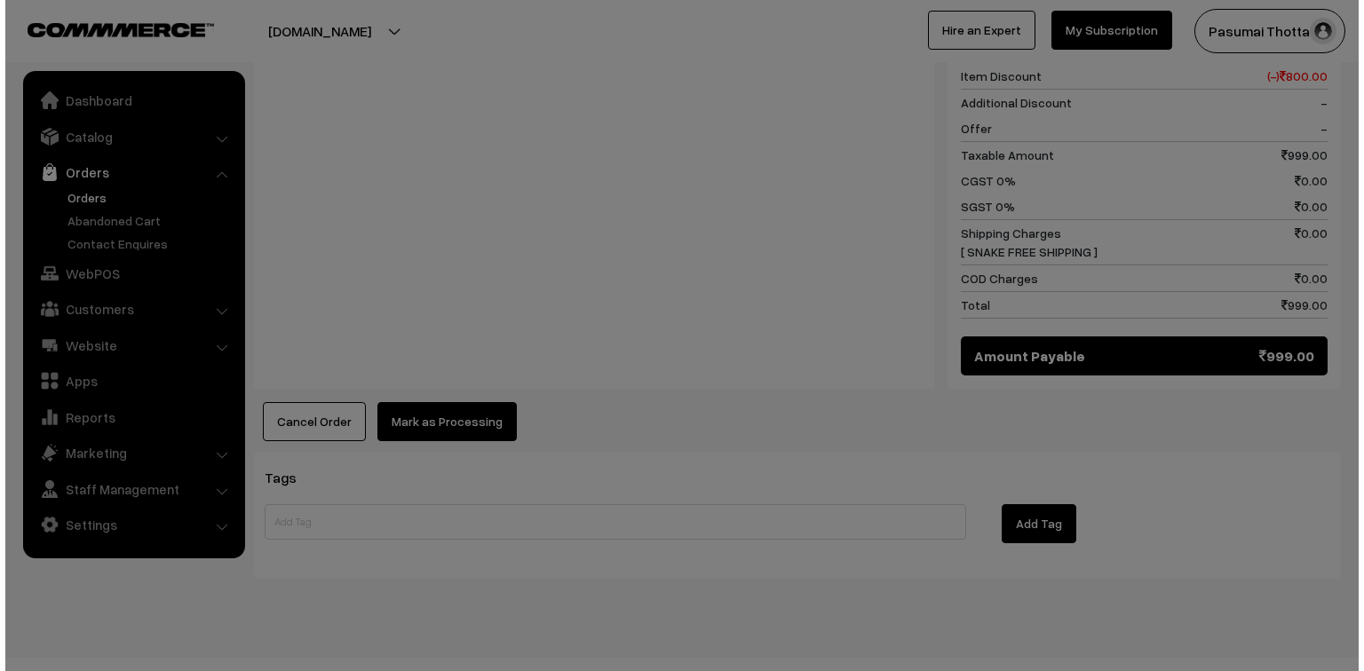
scroll to position [821, 0]
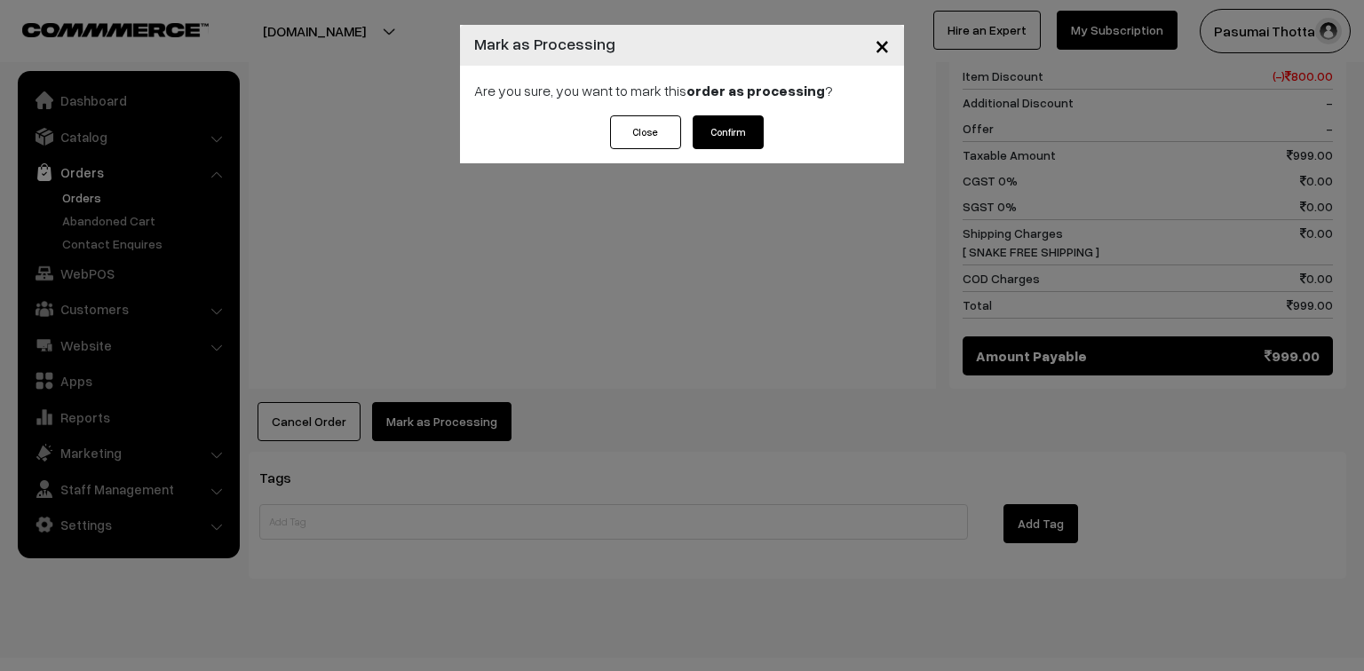
click at [715, 139] on button "Confirm" at bounding box center [728, 132] width 71 height 34
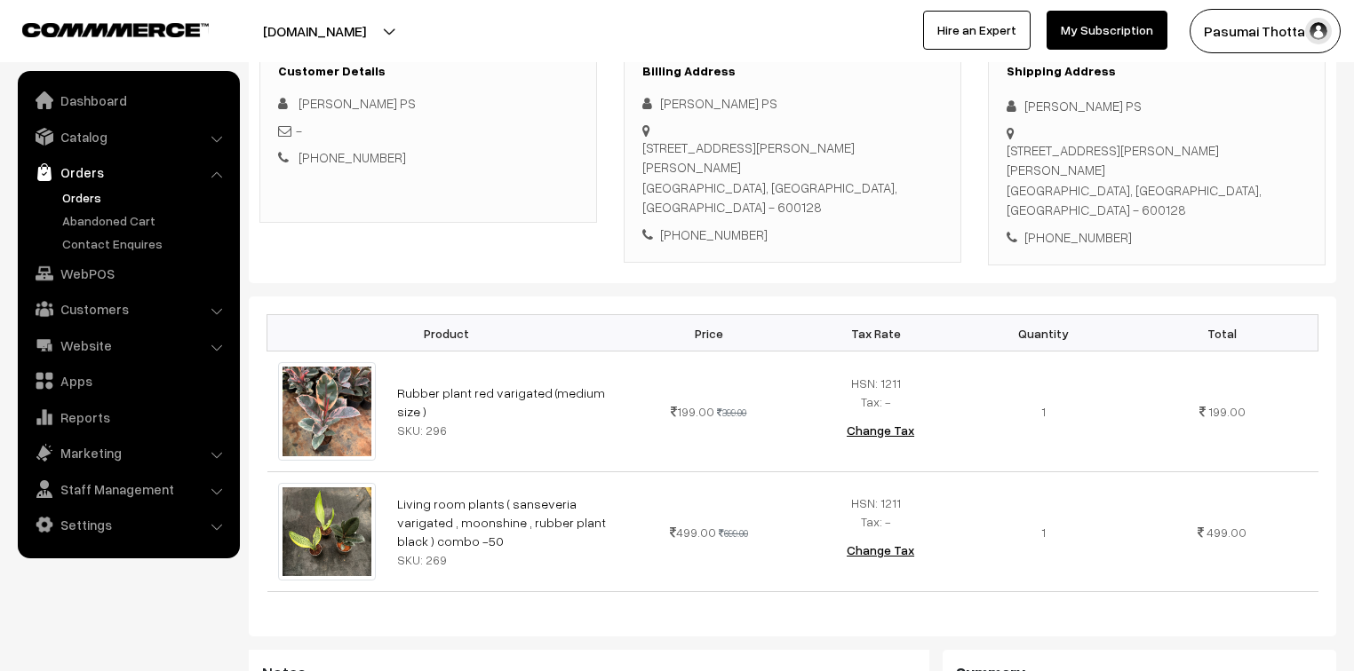
scroll to position [284, 0]
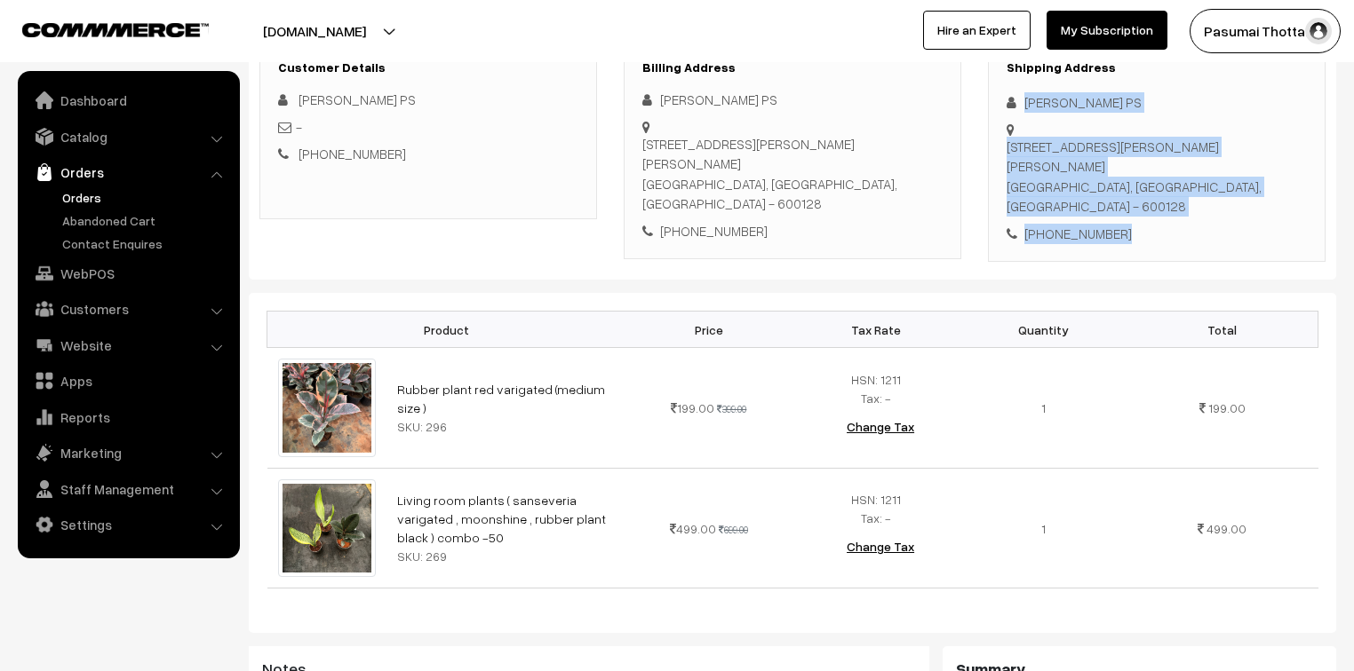
drag, startPoint x: 1020, startPoint y: 103, endPoint x: 1161, endPoint y: 217, distance: 181.3
click at [1161, 217] on div "Shipping Address [PERSON_NAME] PS [STREET_ADDRESS] [PHONE_NUMBER]" at bounding box center [1156, 152] width 337 height 221
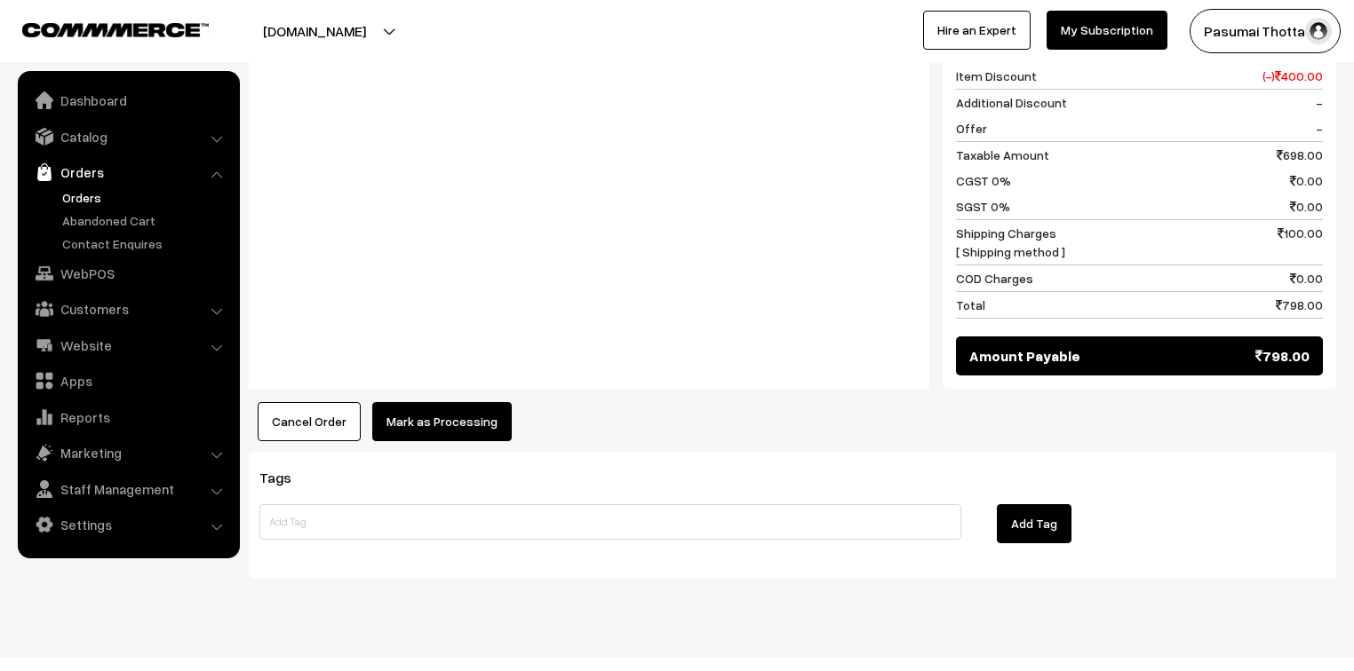
click at [463, 417] on button "Mark as Processing" at bounding box center [441, 421] width 139 height 39
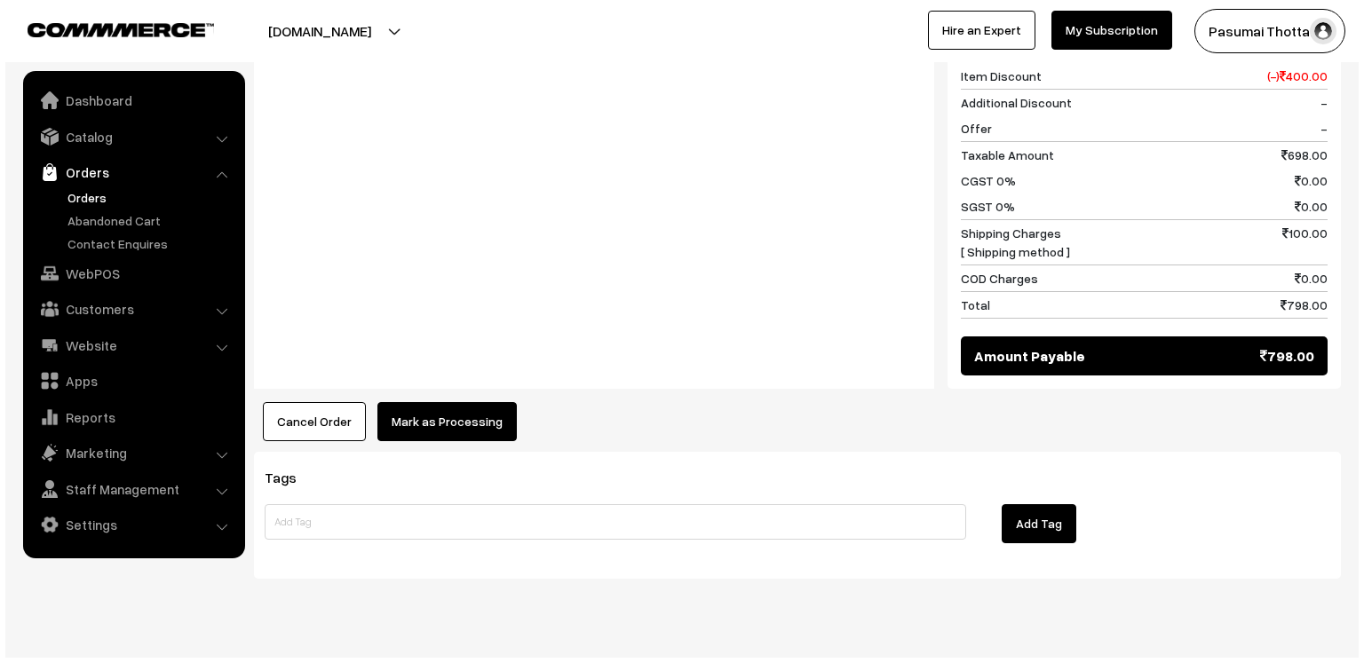
scroll to position [941, 0]
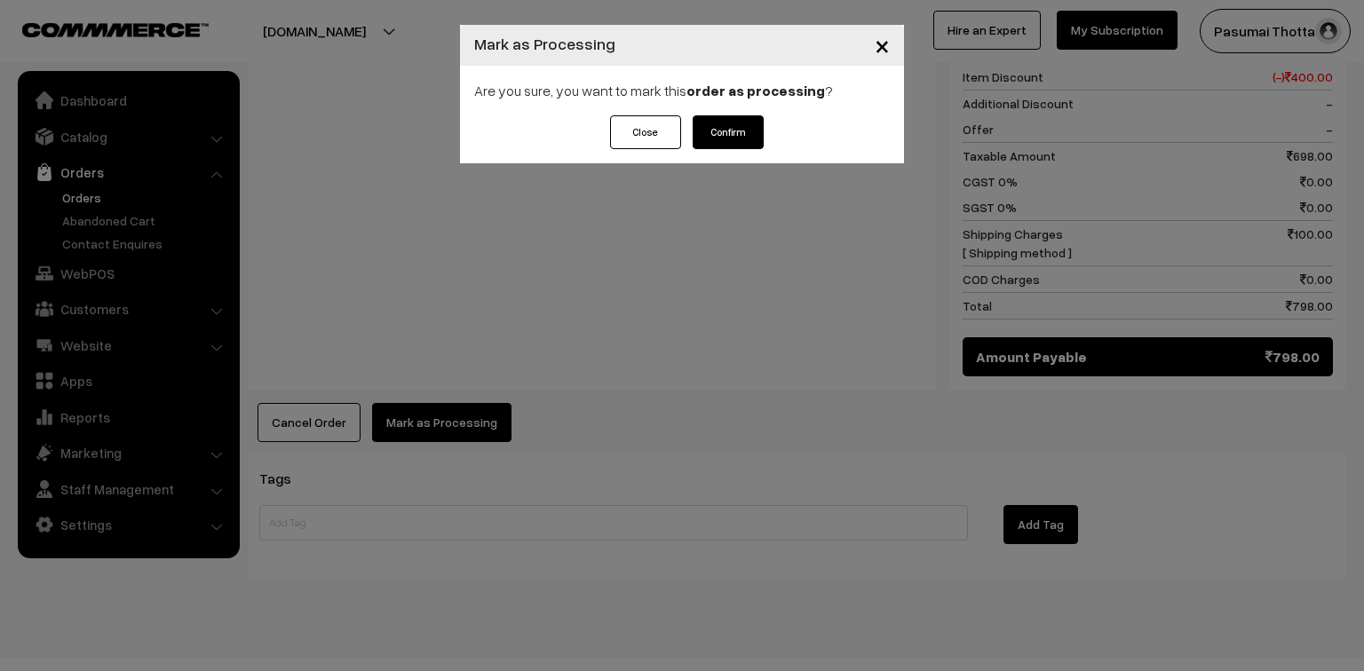
click at [743, 123] on button "Confirm" at bounding box center [728, 132] width 71 height 34
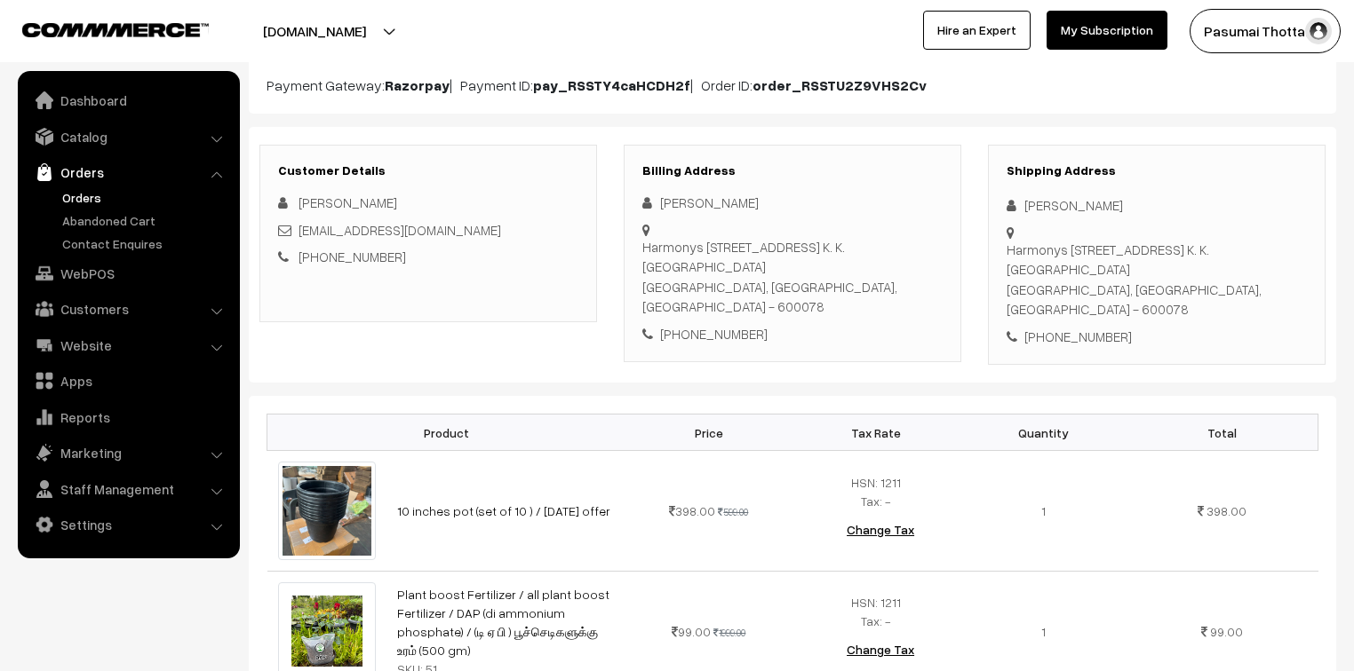
scroll to position [213, 0]
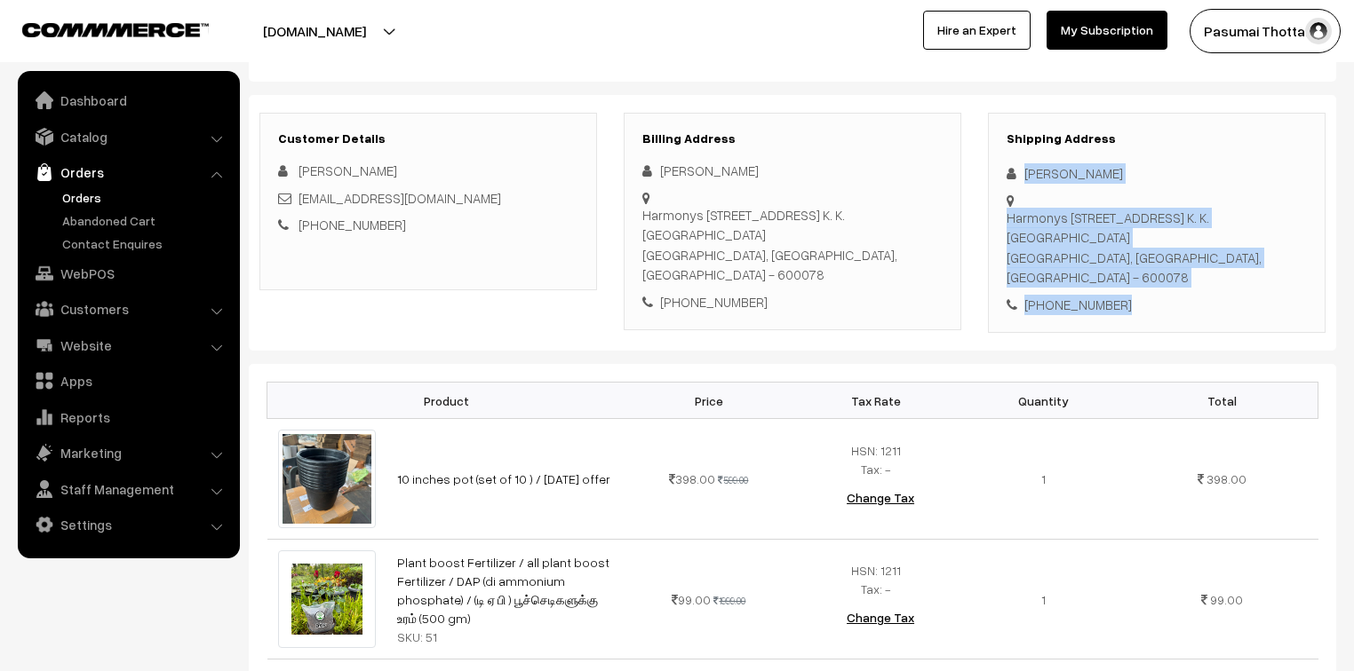
drag, startPoint x: 1023, startPoint y: 173, endPoint x: 1147, endPoint y: 284, distance: 166.7
click at [1147, 284] on div "Shipping Address [PERSON_NAME] [STREET_ADDRESS] Nagar [GEOGRAPHIC_DATA], [GEOGR…" at bounding box center [1156, 223] width 337 height 221
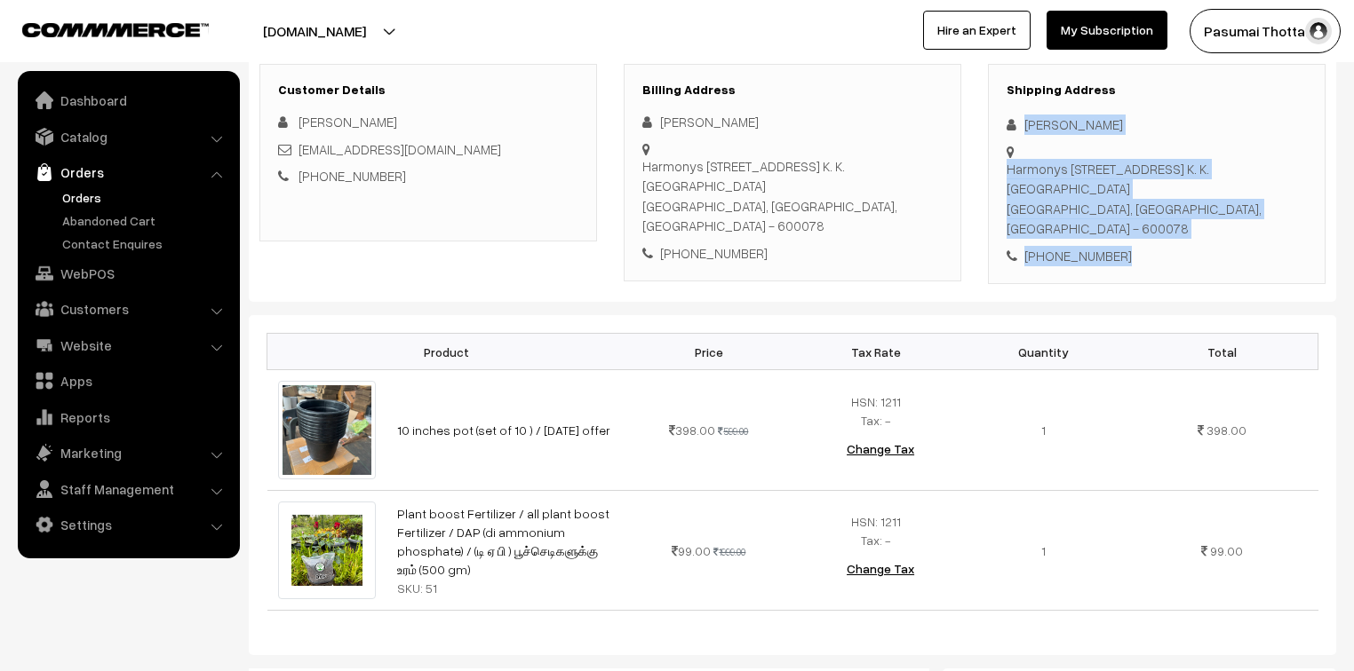
scroll to position [284, 0]
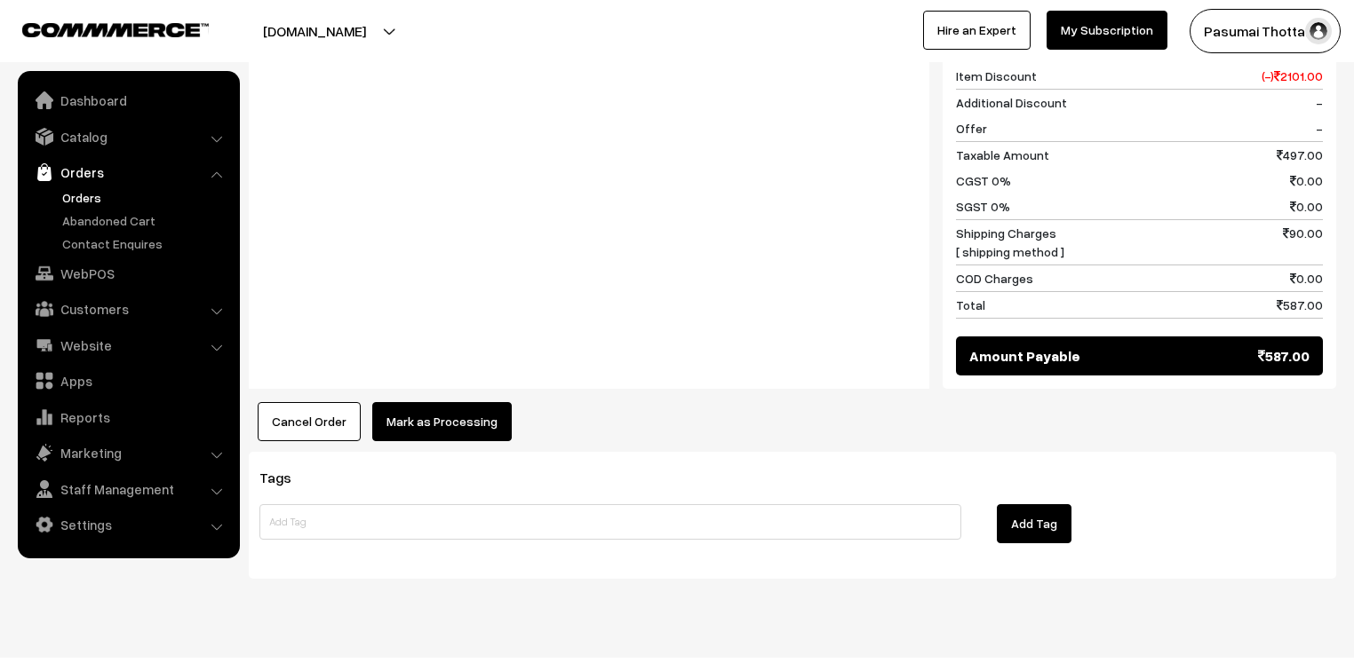
click at [412, 402] on button "Mark as Processing" at bounding box center [441, 421] width 139 height 39
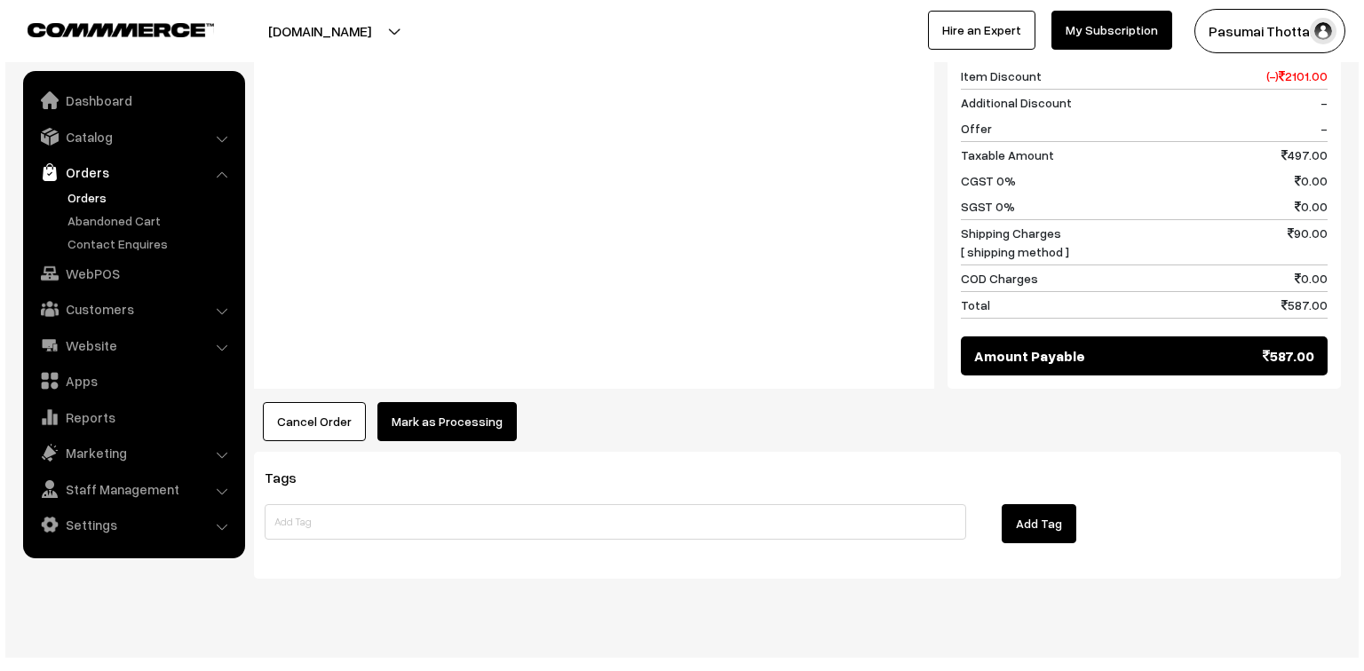
scroll to position [941, 0]
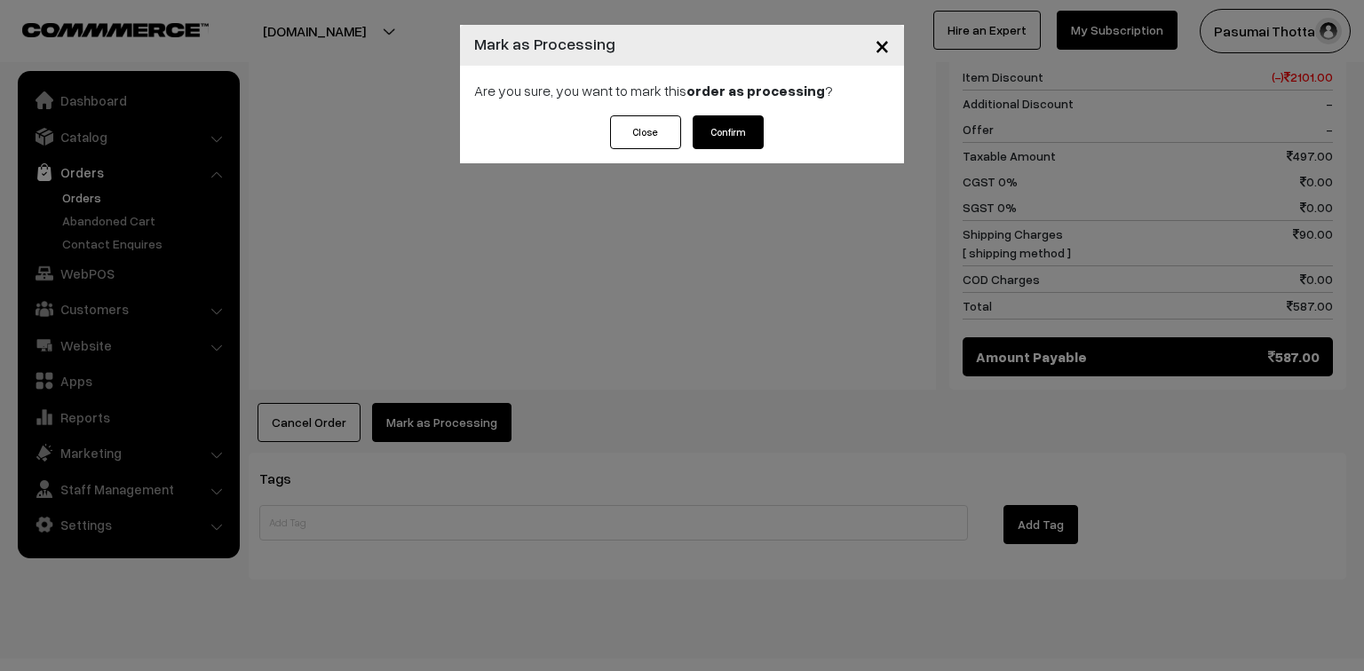
click at [735, 137] on button "Confirm" at bounding box center [728, 132] width 71 height 34
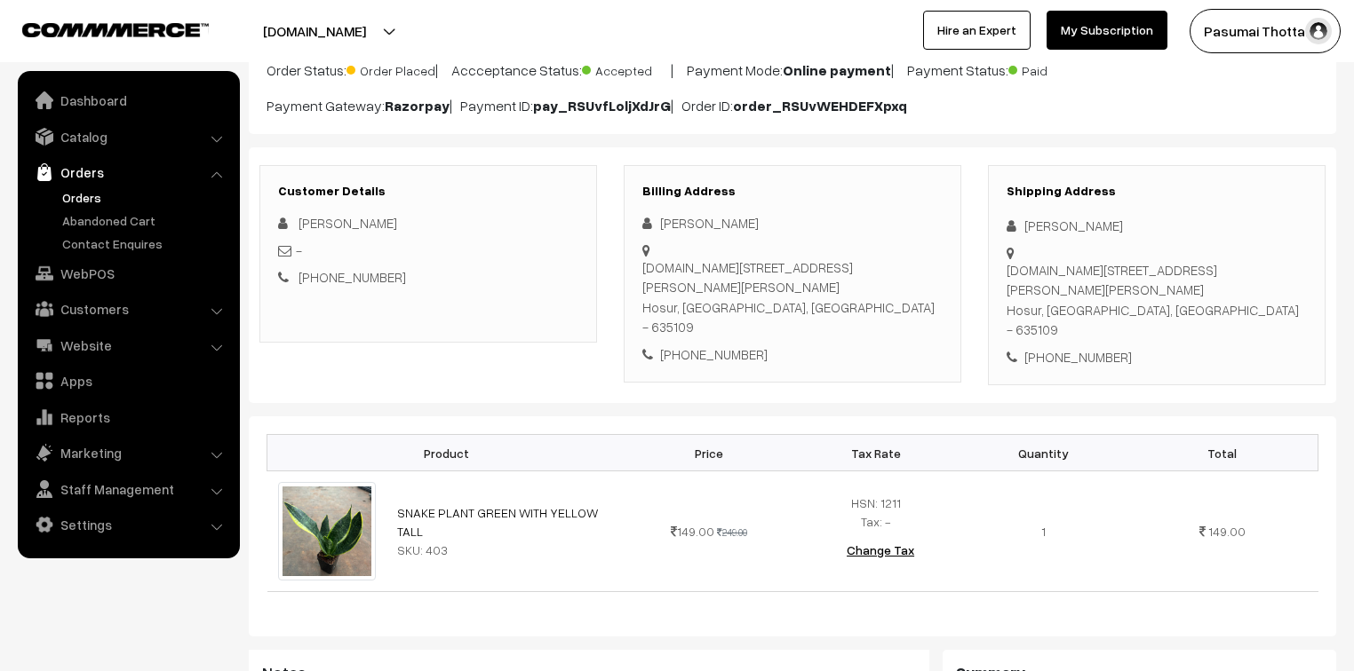
scroll to position [142, 0]
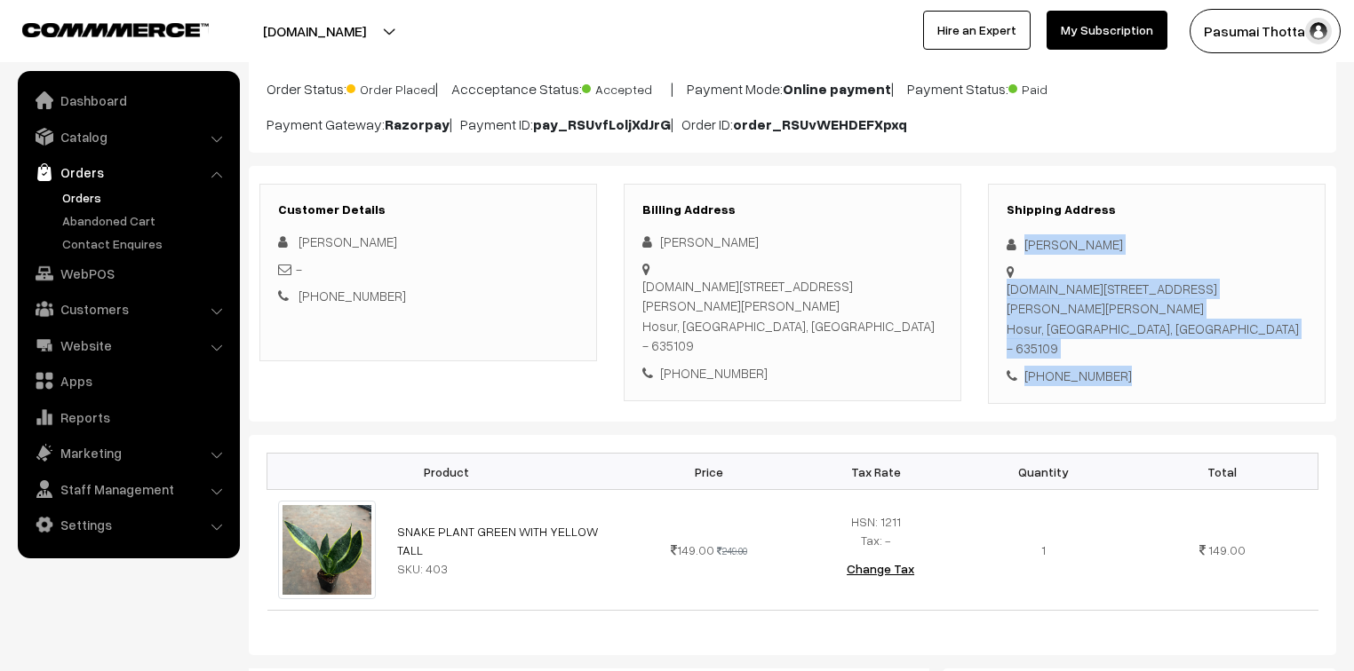
drag, startPoint x: 1020, startPoint y: 250, endPoint x: 1141, endPoint y: 327, distance: 143.7
click at [1141, 327] on div "Shipping Address Mithra K D.No - 24, Kuthrai Palayam,, Mathigiri Hosur, Tamil N…" at bounding box center [1156, 294] width 337 height 221
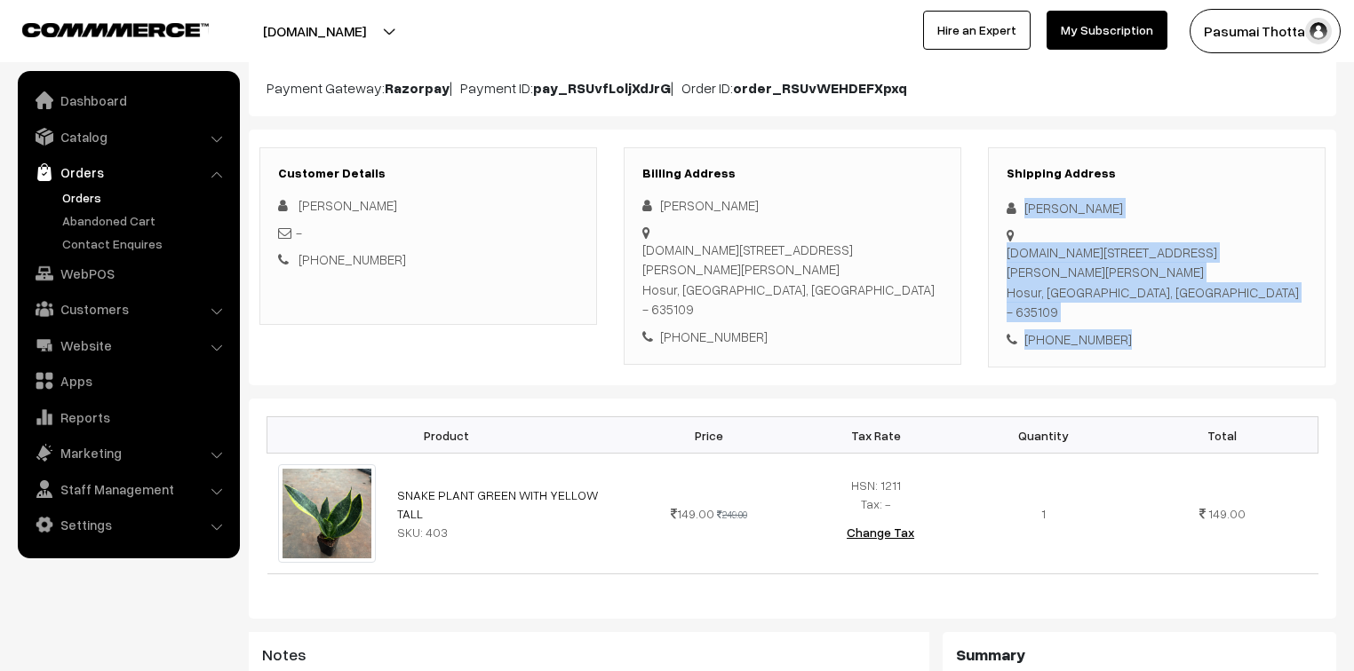
scroll to position [213, 0]
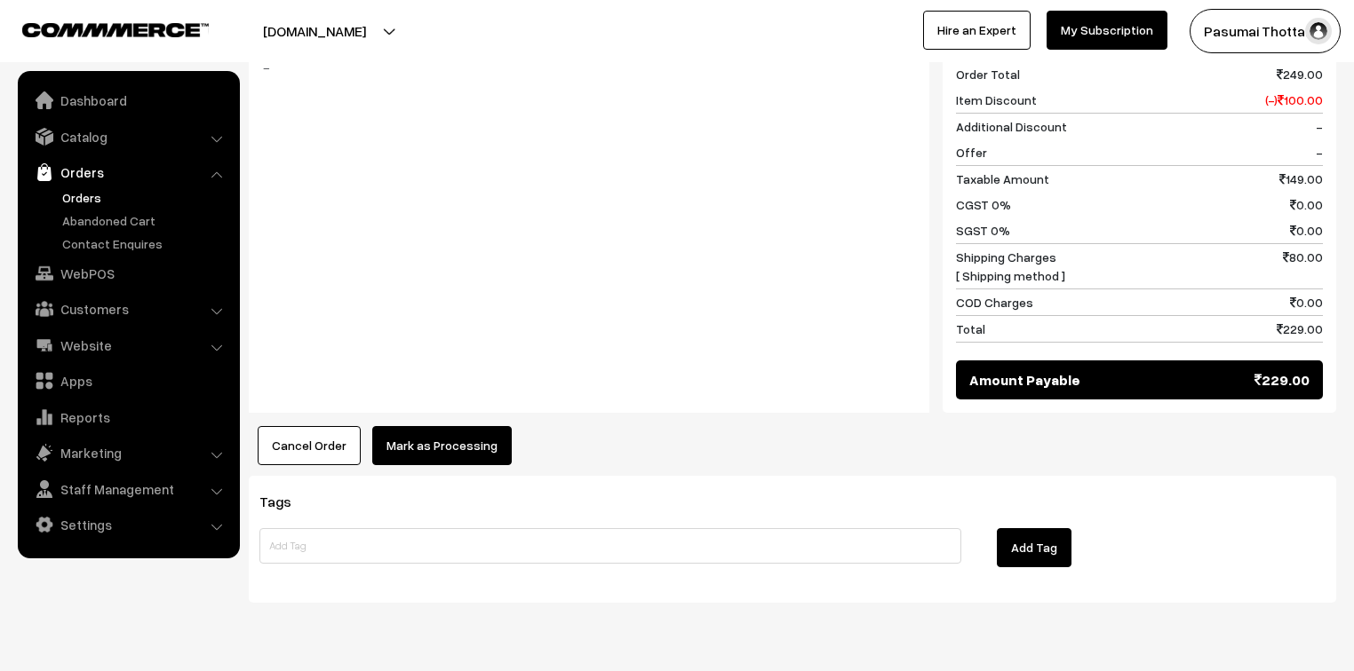
click at [412, 426] on button "Mark as Processing" at bounding box center [441, 445] width 139 height 39
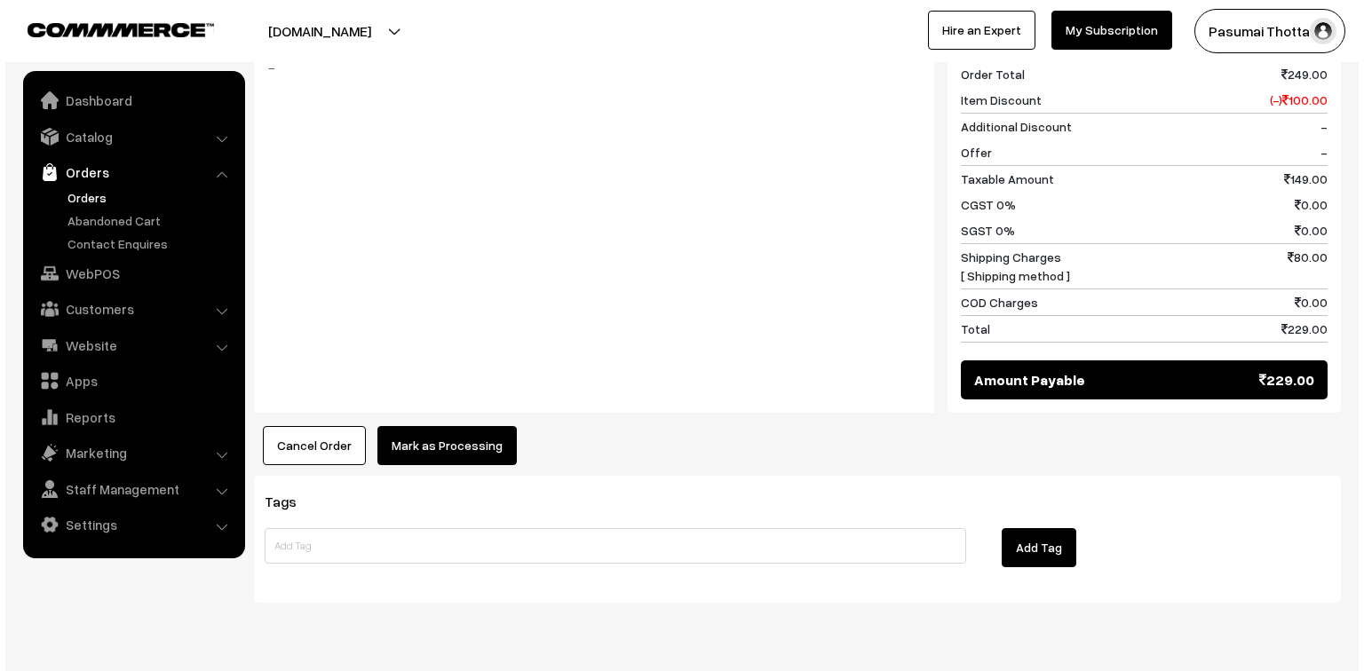
scroll to position [798, 0]
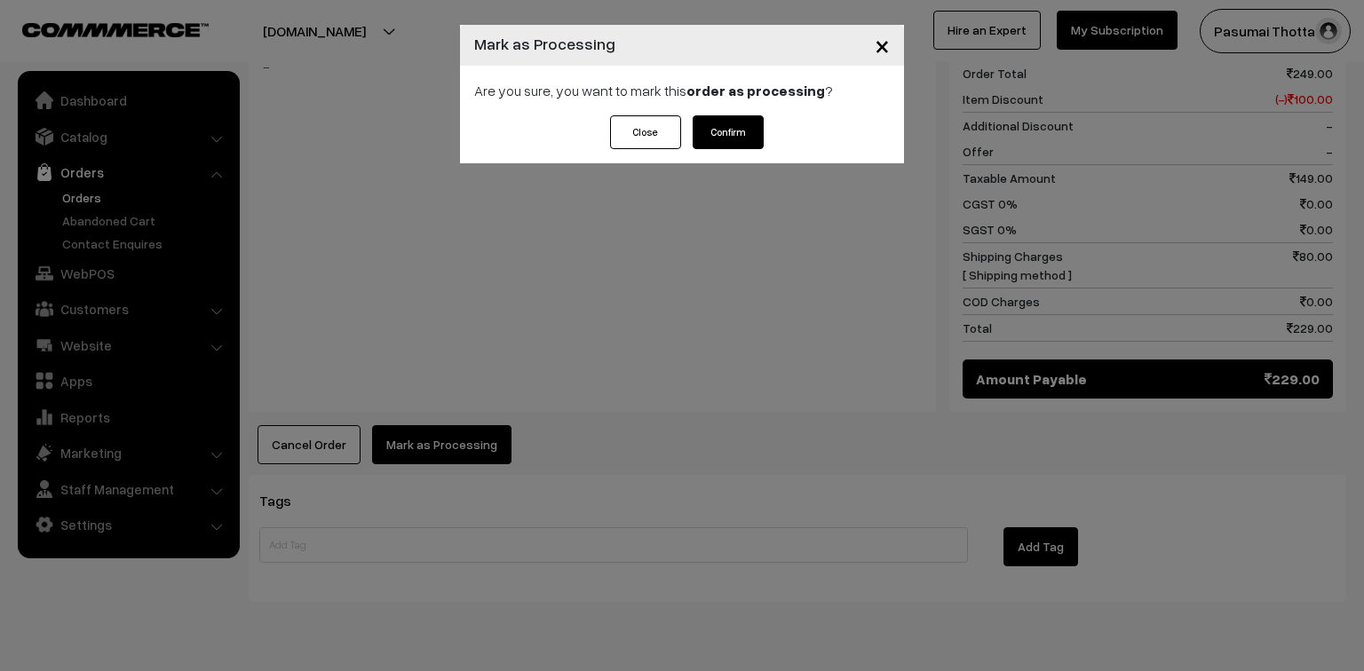
click at [739, 128] on button "Confirm" at bounding box center [728, 132] width 71 height 34
